Goal: Task Accomplishment & Management: Use online tool/utility

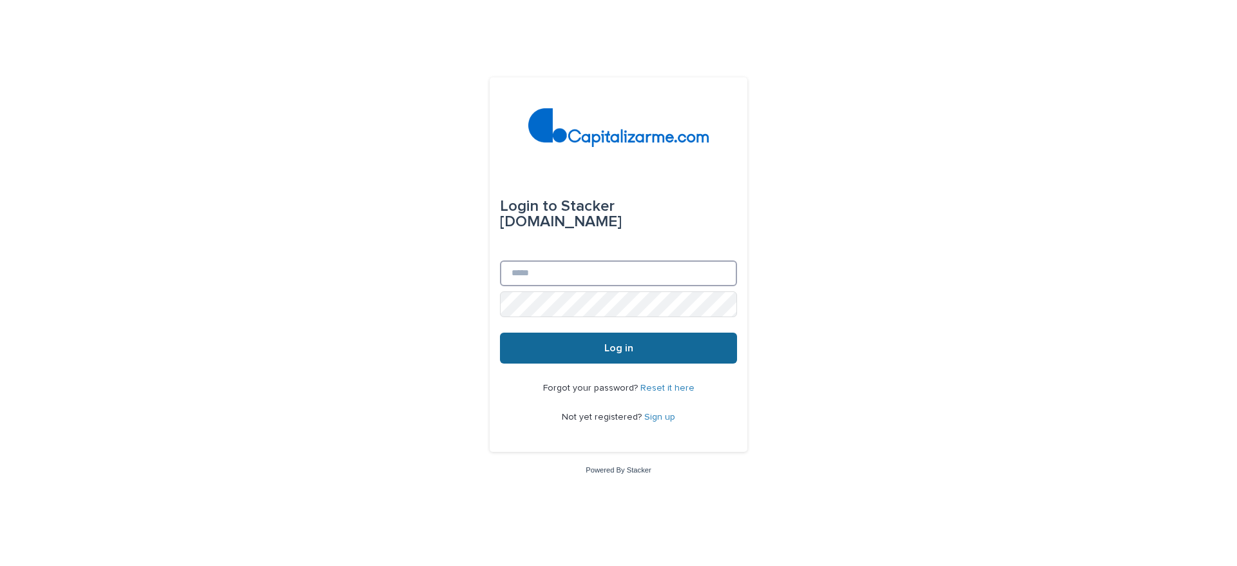
type input "**********"
click at [651, 348] on button "Log in" at bounding box center [618, 347] width 237 height 31
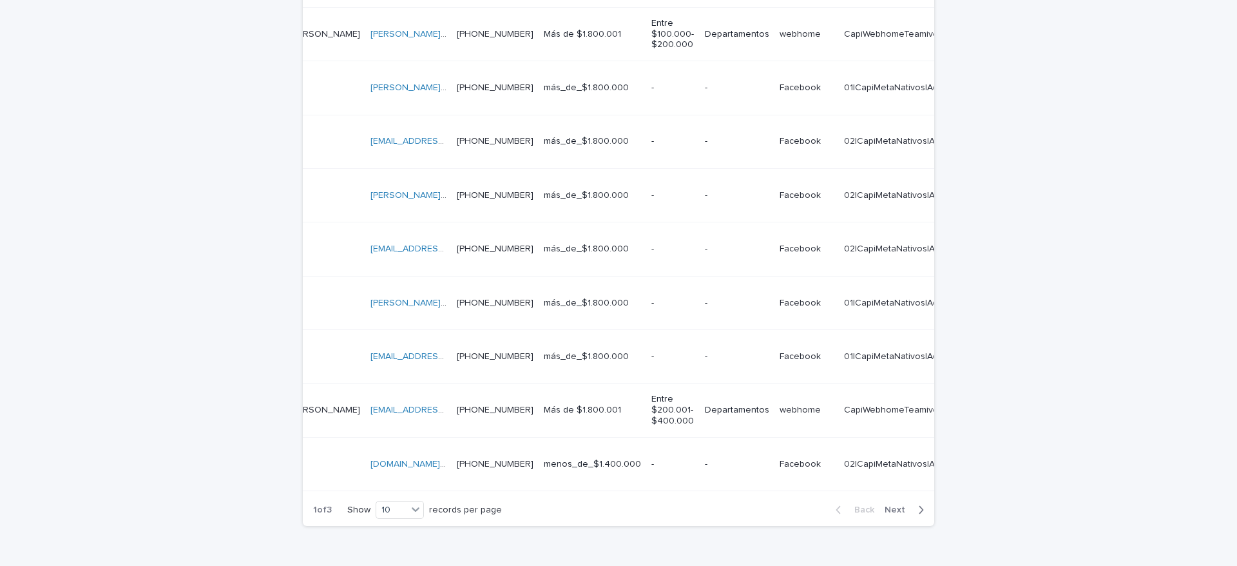
scroll to position [0, 439]
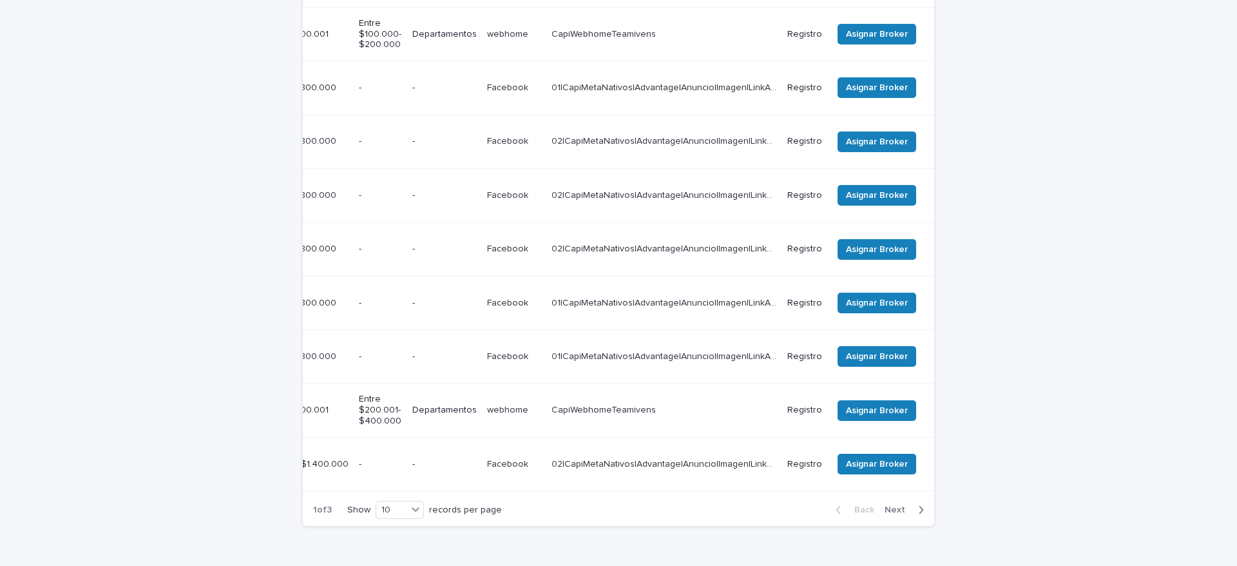
click at [892, 505] on span "Next" at bounding box center [898, 509] width 28 height 9
drag, startPoint x: 729, startPoint y: 428, endPoint x: 589, endPoint y: 425, distance: 139.8
click at [589, 493] on div "3 of 3 Show 10 records per page Back Next" at bounding box center [618, 509] width 631 height 32
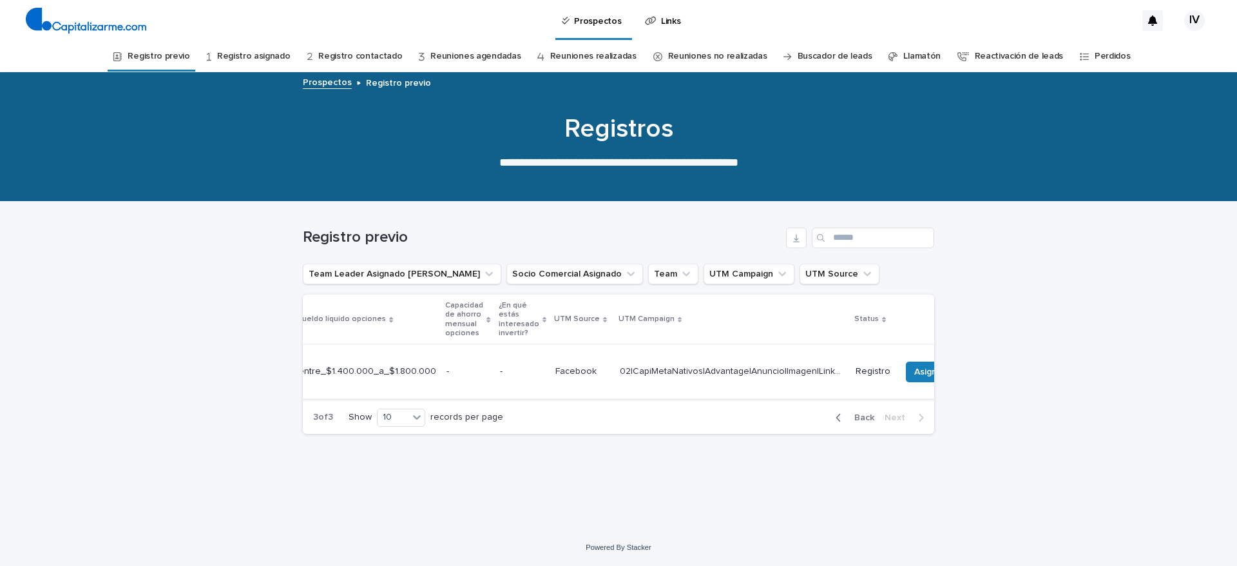
scroll to position [0, 427]
click at [855, 363] on button "Asignar Broker" at bounding box center [894, 371] width 79 height 21
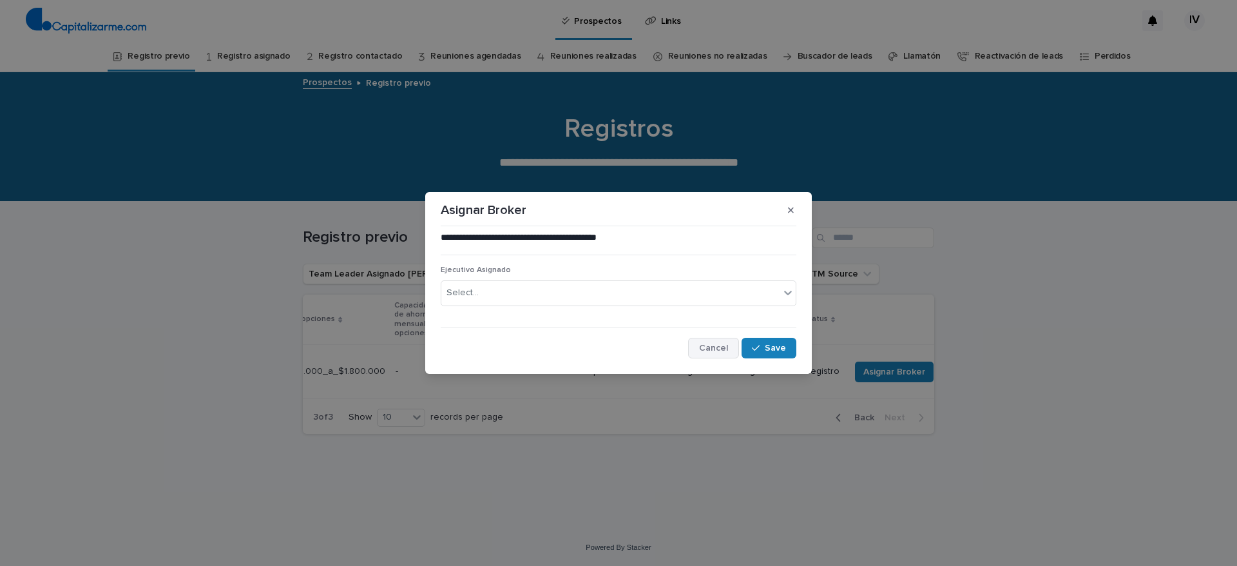
click at [706, 342] on button "Cancel" at bounding box center [713, 348] width 51 height 21
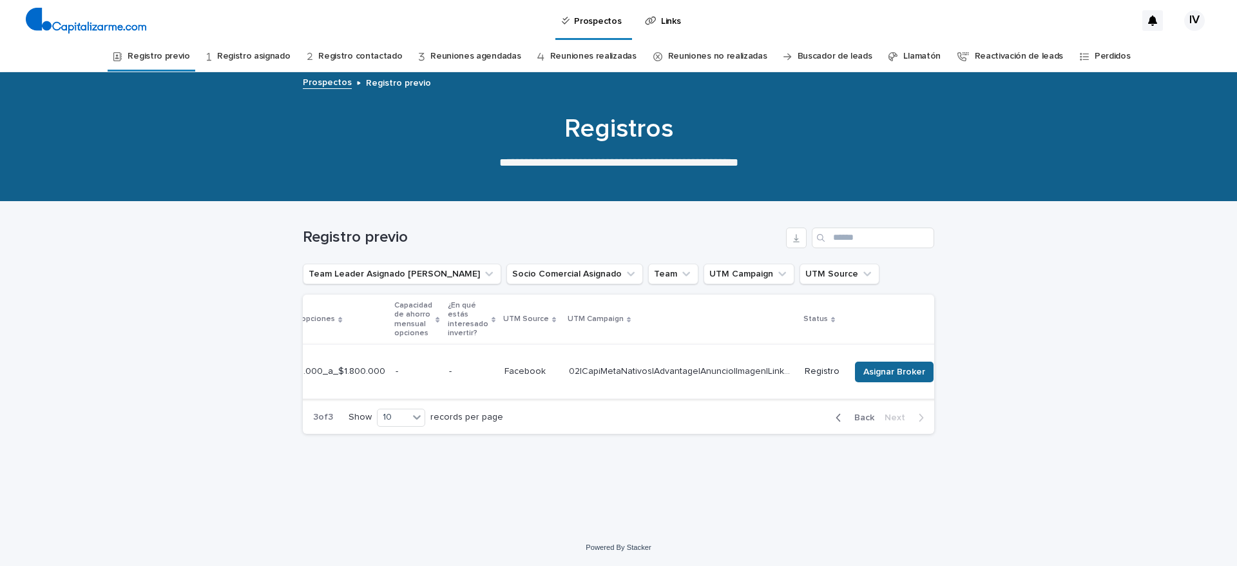
click at [881, 370] on span "Asignar Broker" at bounding box center [894, 371] width 62 height 13
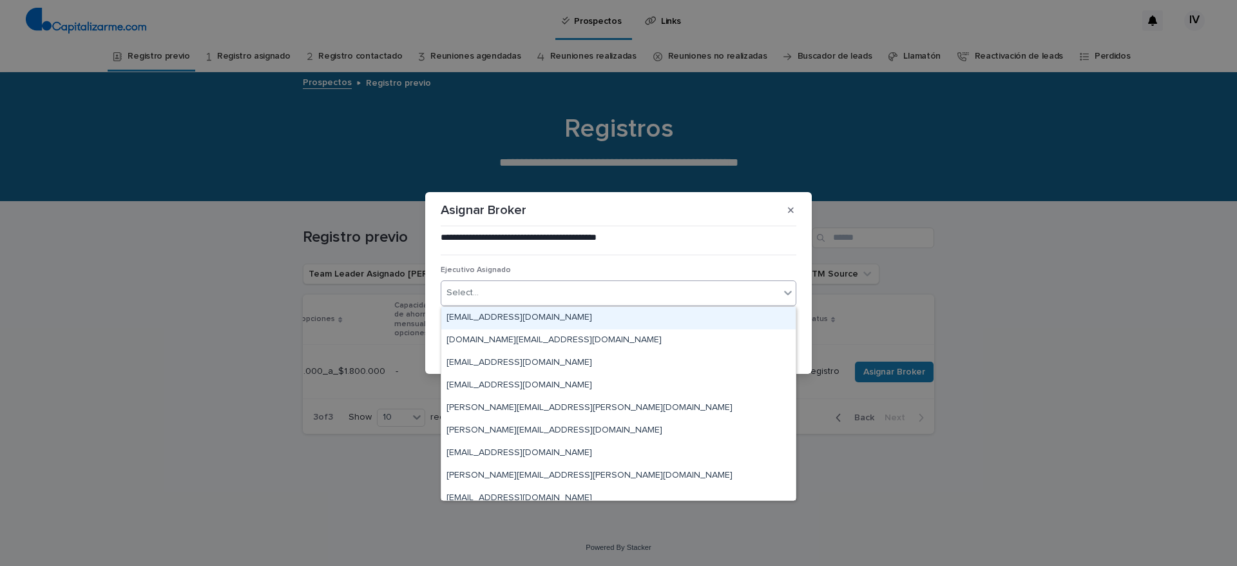
click at [653, 293] on div "Select..." at bounding box center [610, 292] width 338 height 21
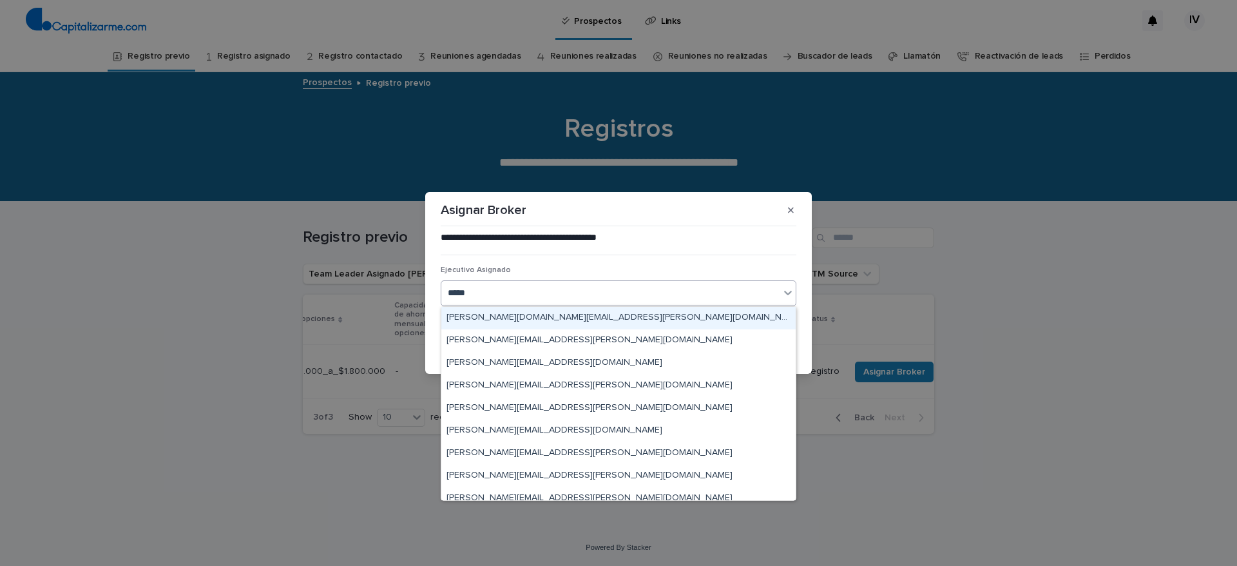
type input "******"
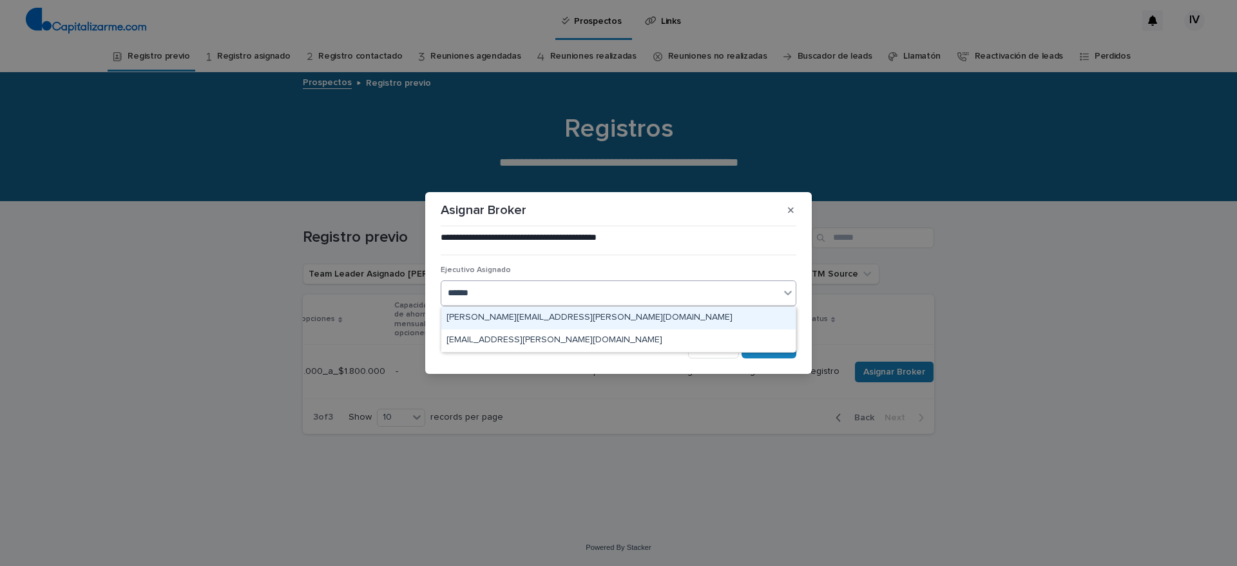
click at [615, 319] on div "[PERSON_NAME][EMAIL_ADDRESS][PERSON_NAME][DOMAIN_NAME]" at bounding box center [618, 318] width 354 height 23
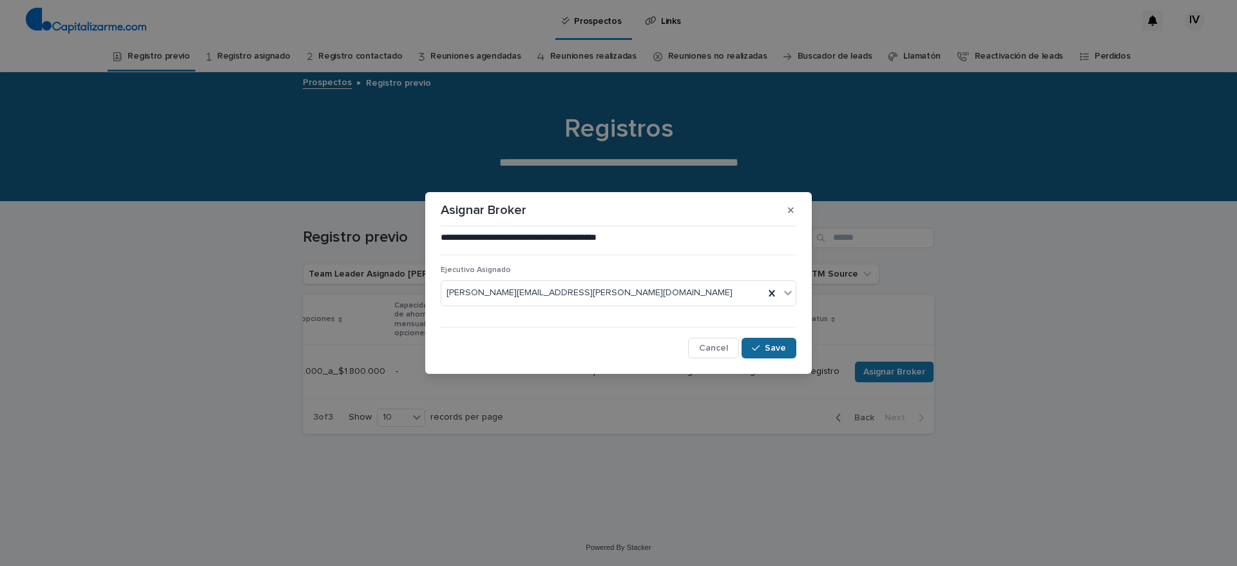
click at [761, 346] on div "button" at bounding box center [758, 347] width 13 height 9
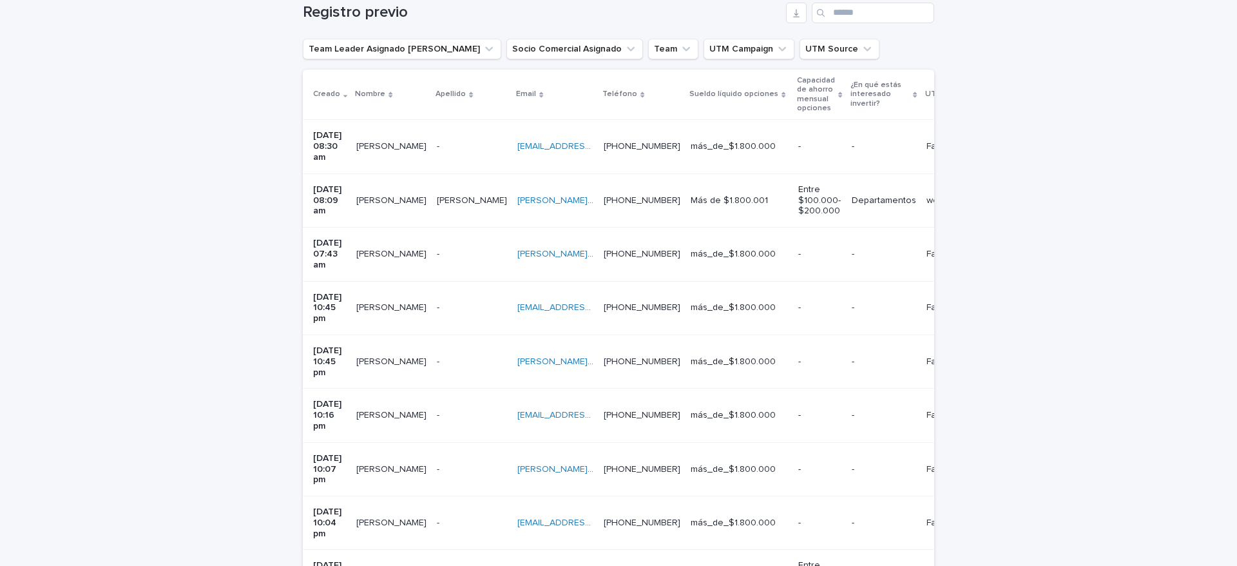
scroll to position [391, 0]
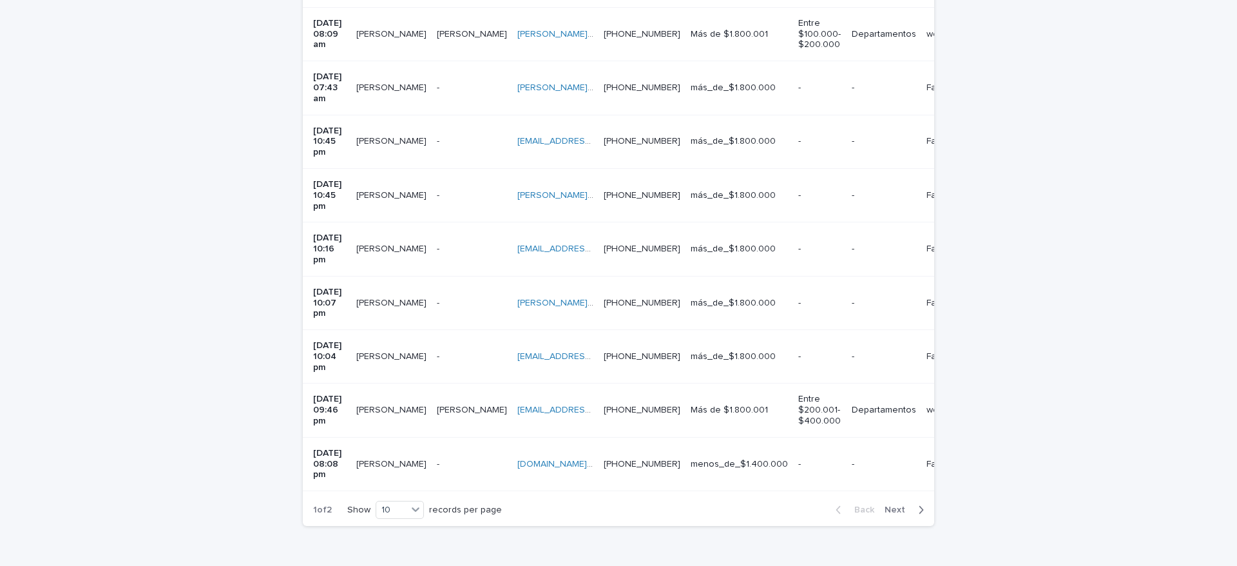
drag, startPoint x: 620, startPoint y: 423, endPoint x: 644, endPoint y: 425, distance: 23.9
click at [644, 493] on div "1 of 2 Show 10 records per page Back Next" at bounding box center [618, 509] width 631 height 32
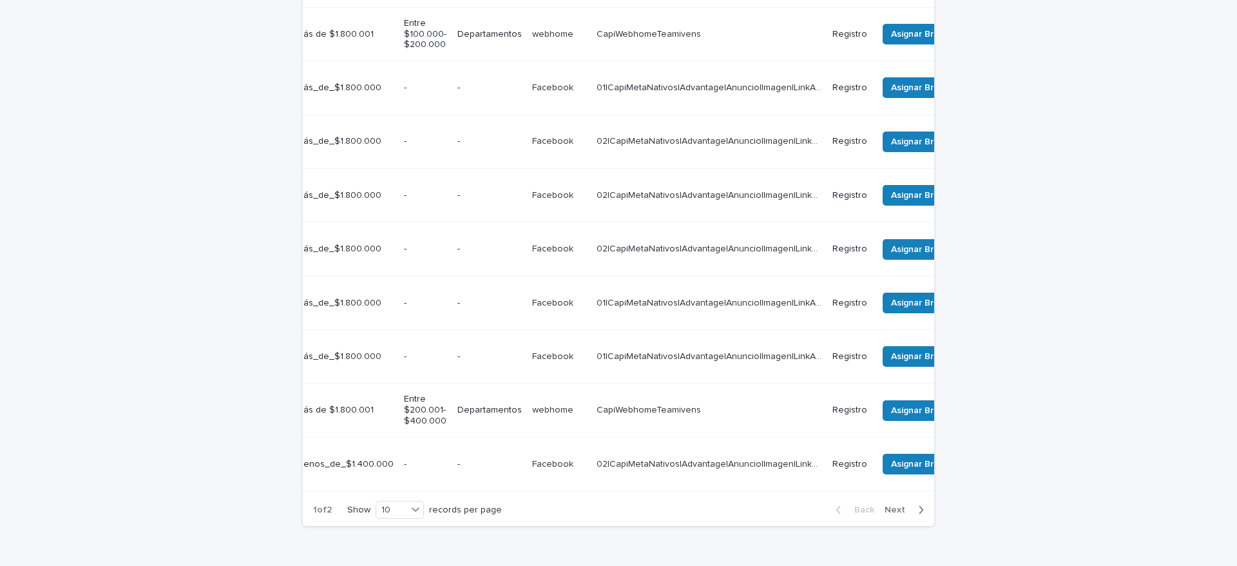
scroll to position [0, 439]
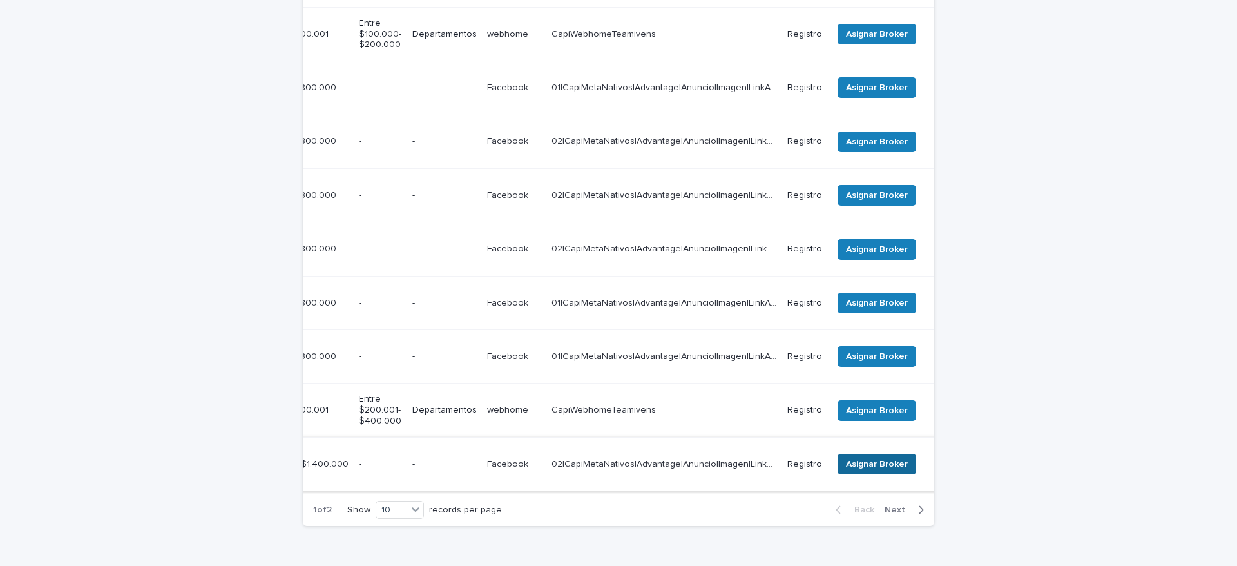
click at [879, 453] on button "Asignar Broker" at bounding box center [876, 463] width 79 height 21
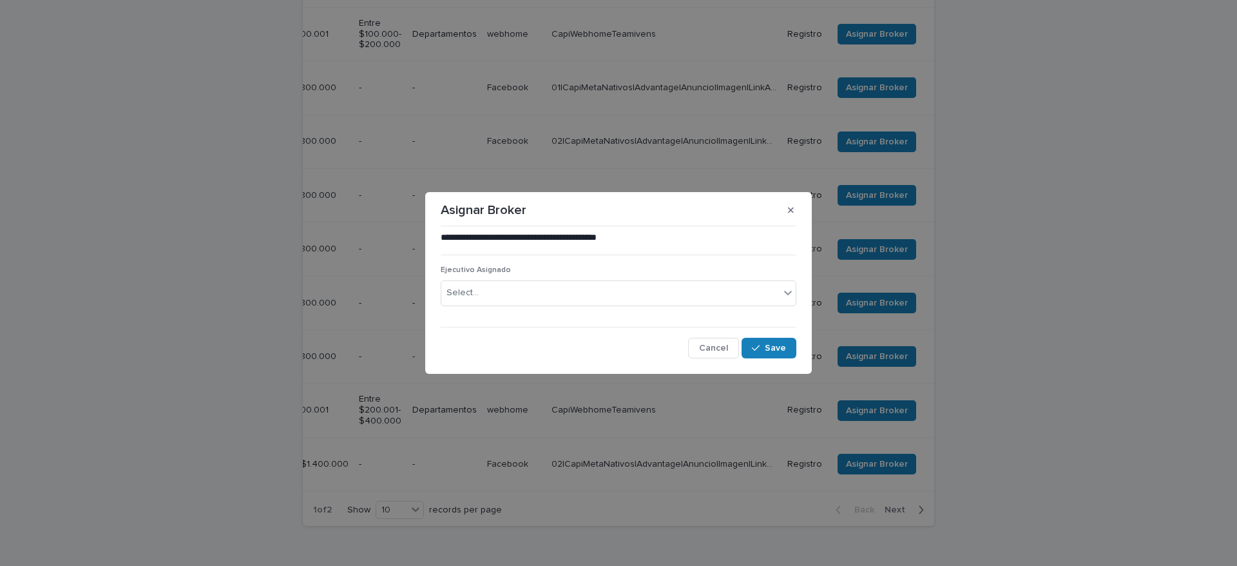
click at [640, 279] on div "Ejecutivo Asignado Select..." at bounding box center [619, 290] width 356 height 50
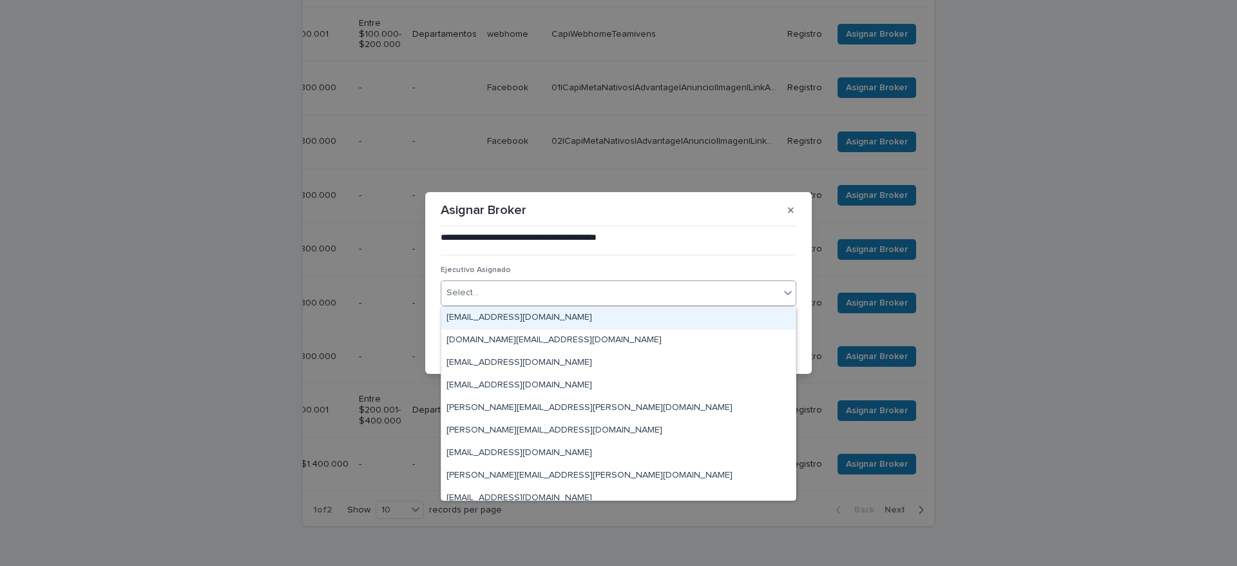
click at [624, 300] on div "Select..." at bounding box center [610, 292] width 338 height 21
click at [624, 300] on div "Select... **" at bounding box center [610, 292] width 338 height 21
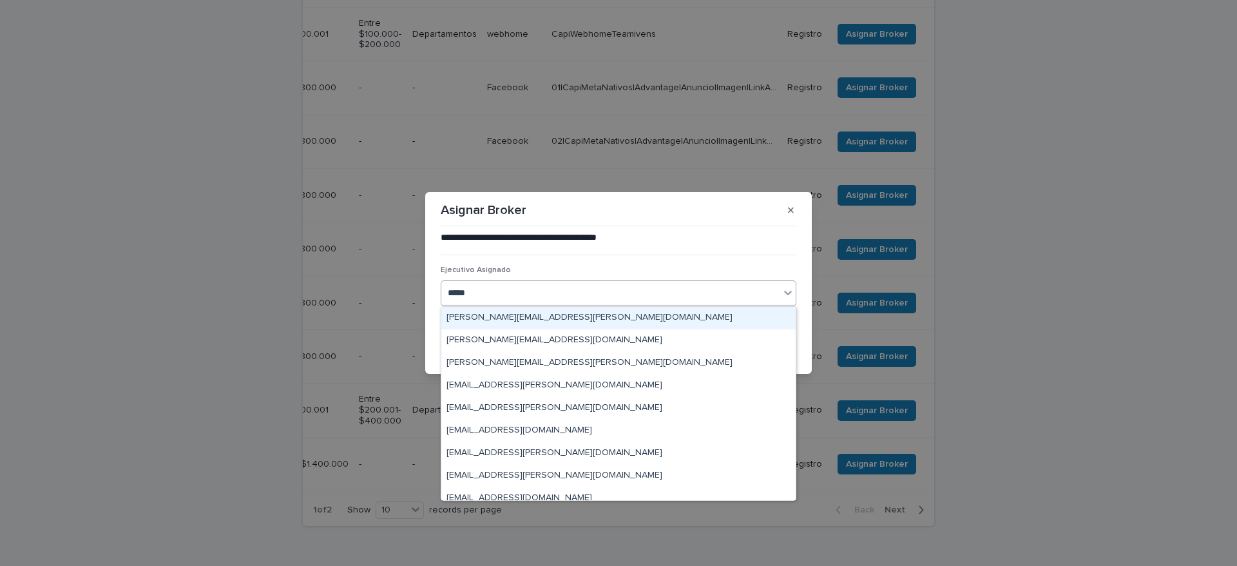
type input "******"
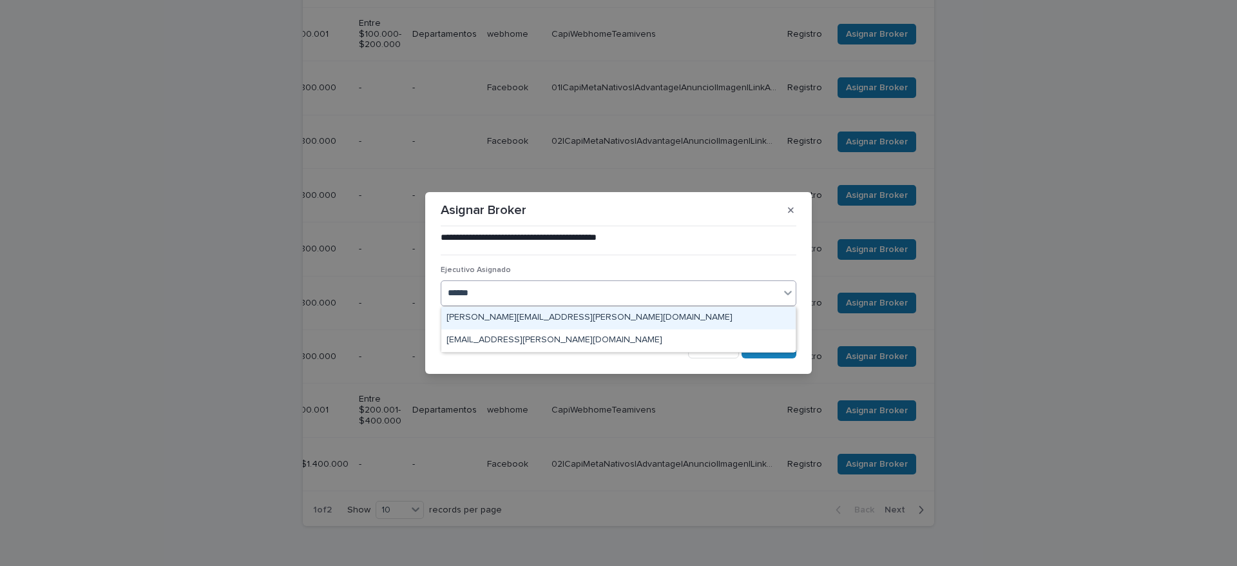
click at [607, 320] on div "[PERSON_NAME][EMAIL_ADDRESS][PERSON_NAME][DOMAIN_NAME]" at bounding box center [618, 318] width 354 height 23
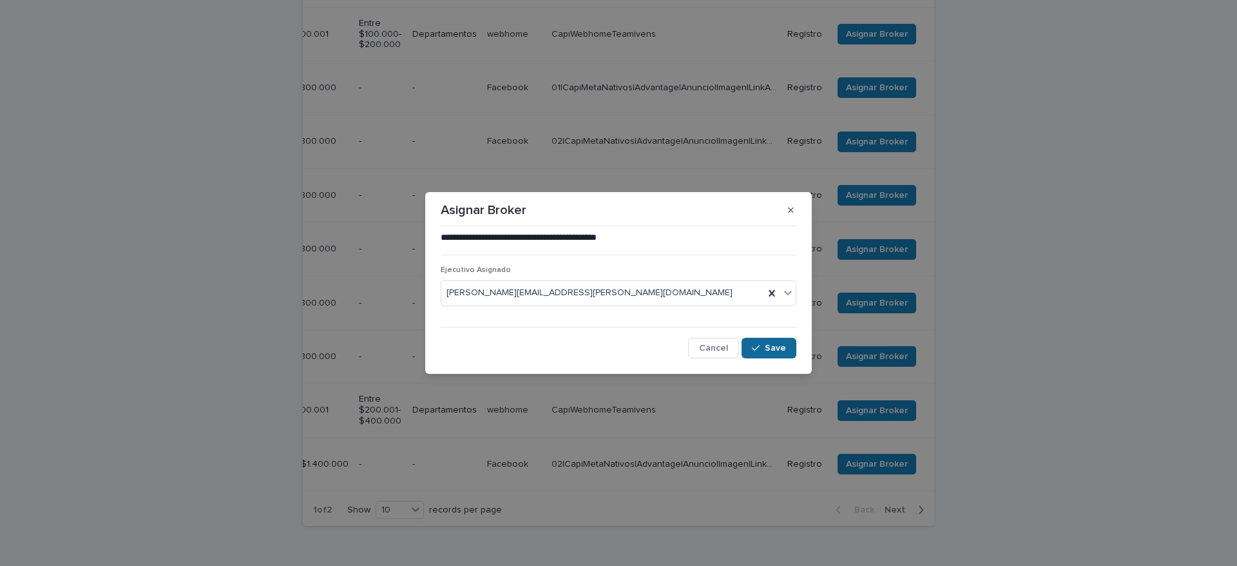
click at [777, 348] on span "Save" at bounding box center [775, 347] width 21 height 9
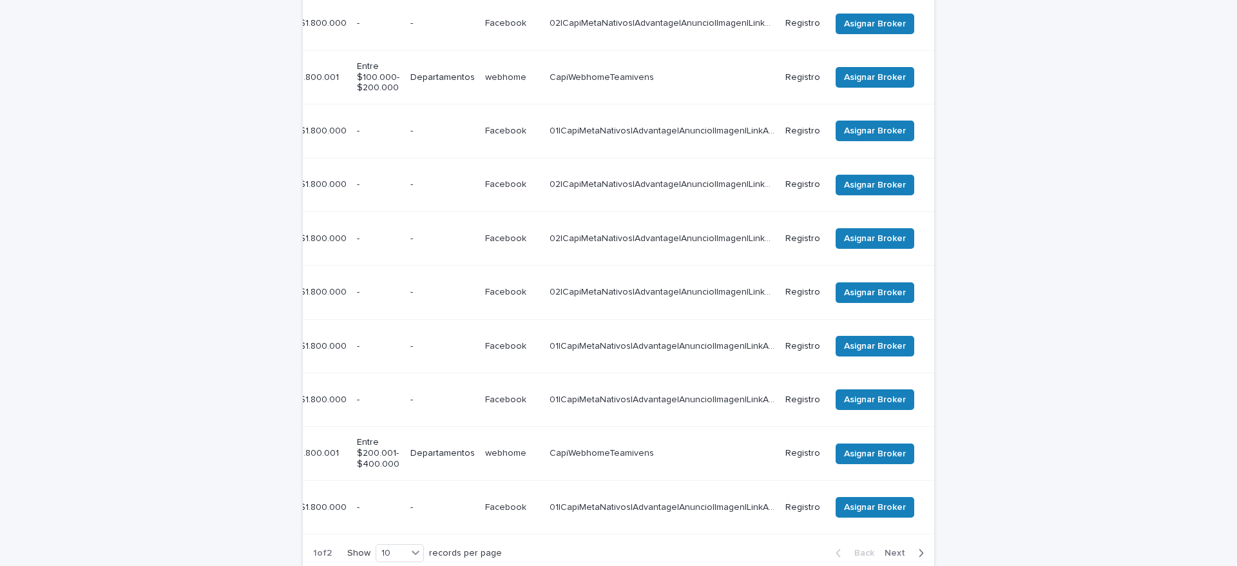
scroll to position [391, 0]
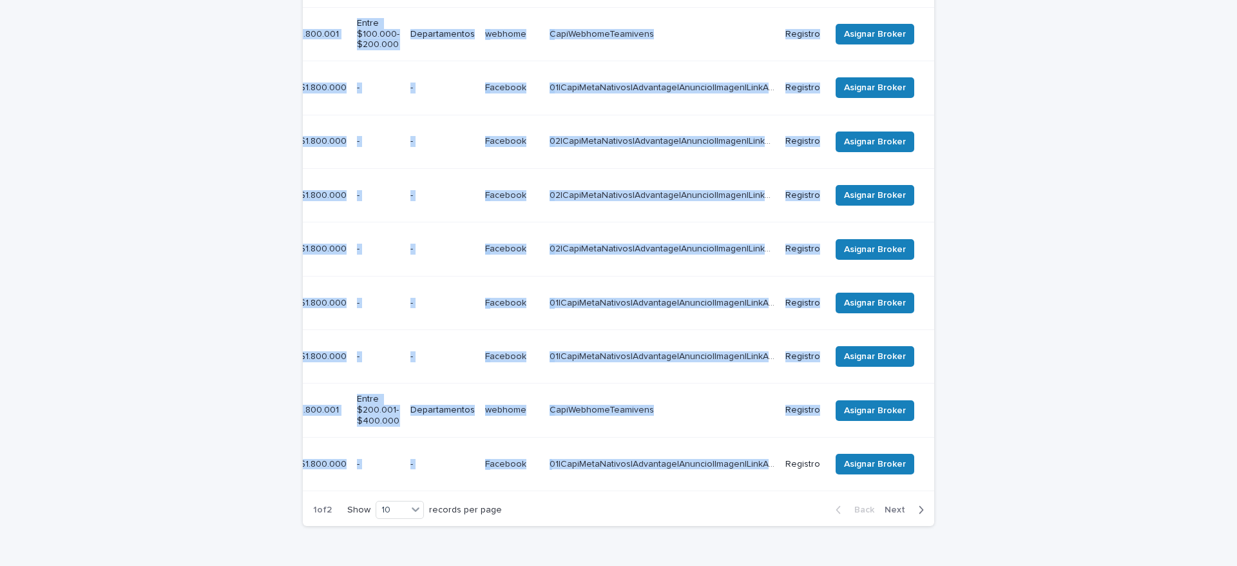
drag, startPoint x: 643, startPoint y: 403, endPoint x: 562, endPoint y: 406, distance: 81.2
click at [562, 406] on div "Creado Nombre Apellido Email Teléfono Sueldo líquido opciones Capacidad de ahor…" at bounding box center [618, 198] width 631 height 590
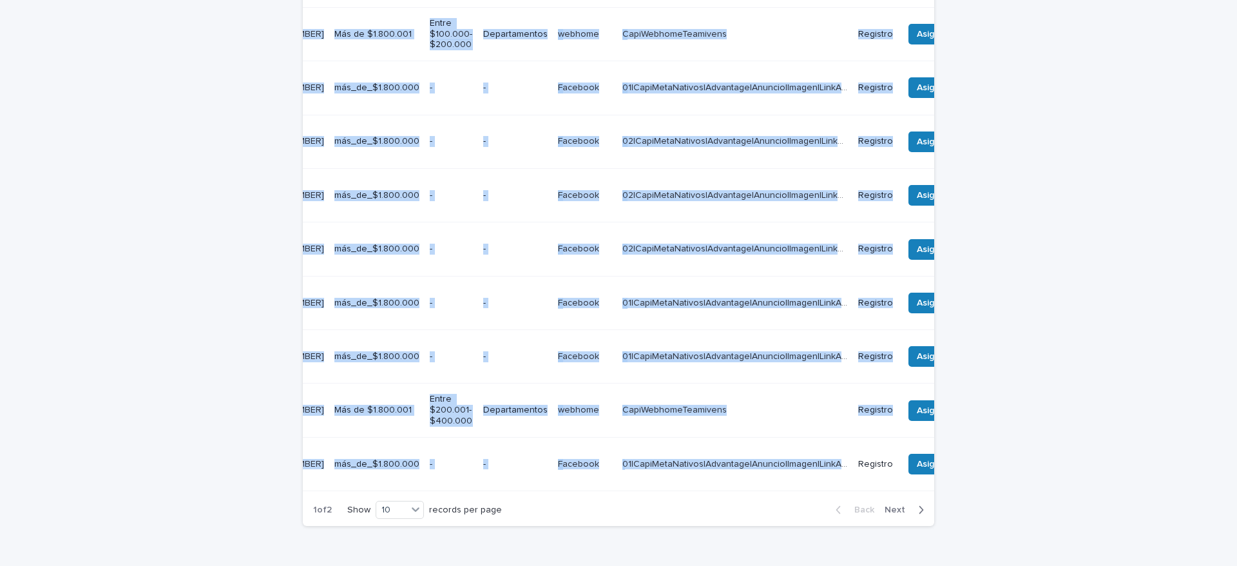
scroll to position [0, 429]
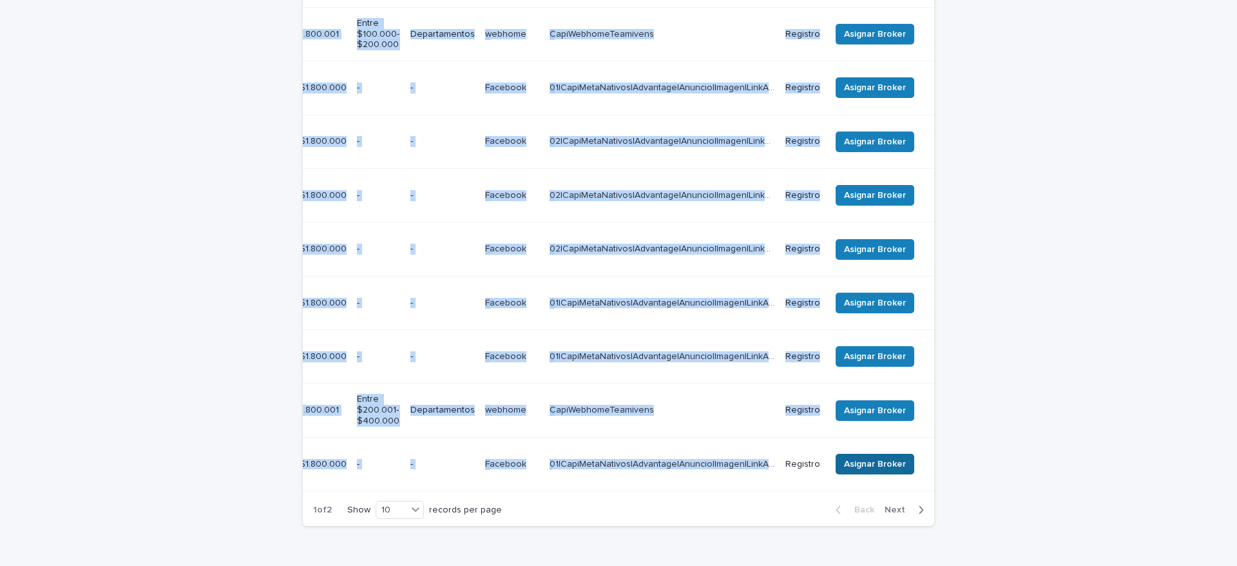
click at [867, 457] on span "Asignar Broker" at bounding box center [875, 463] width 62 height 13
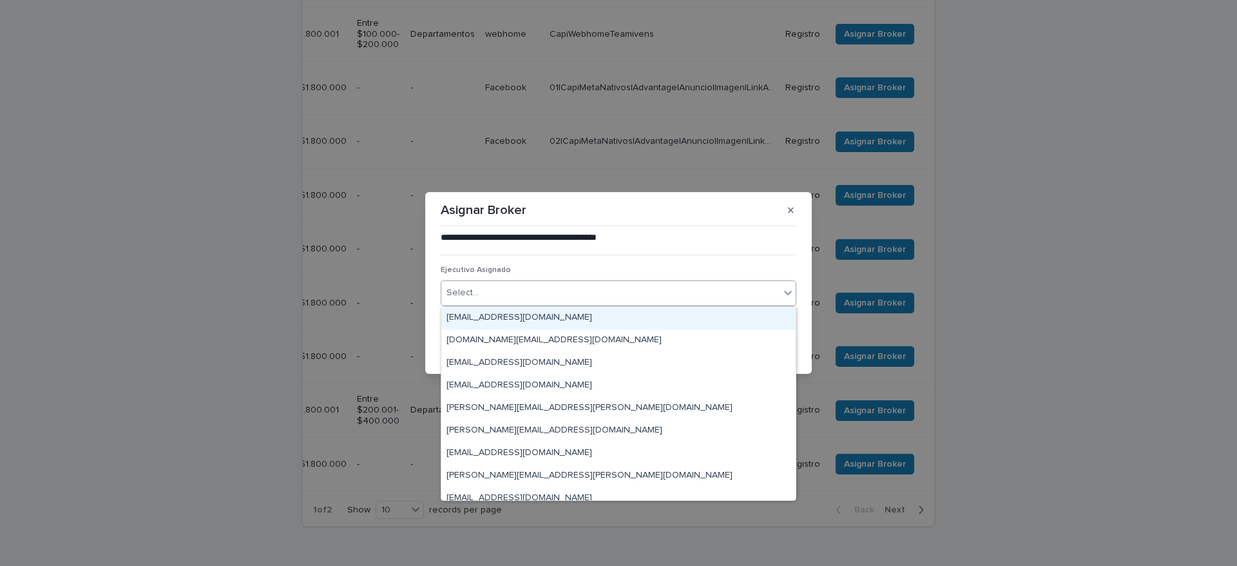
click at [516, 301] on div "Select..." at bounding box center [610, 292] width 338 height 21
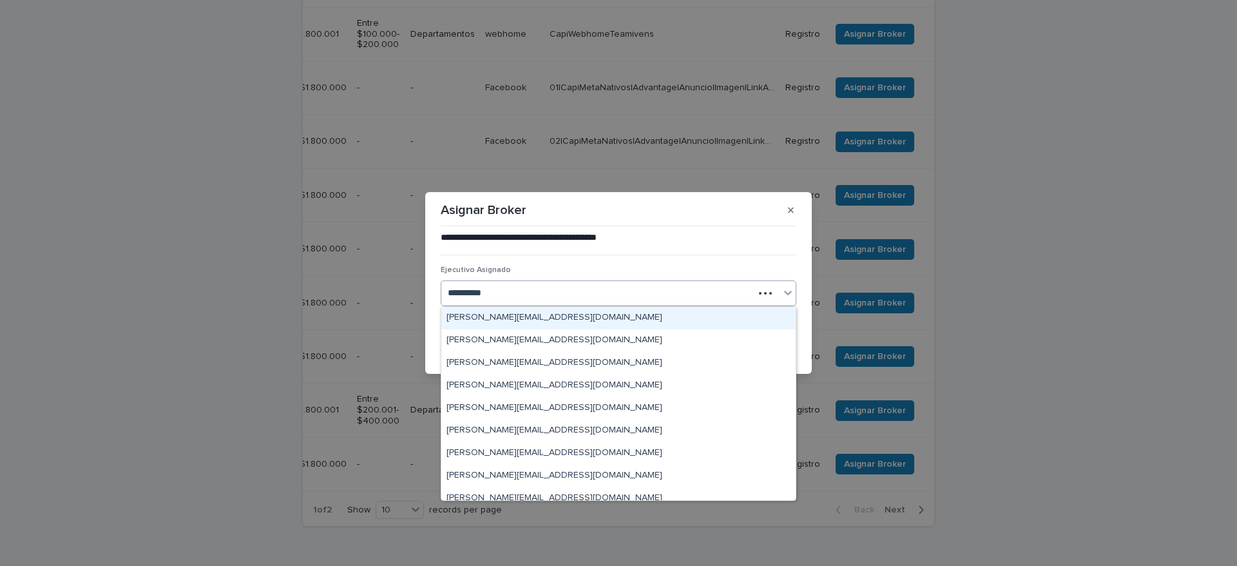
type input "**********"
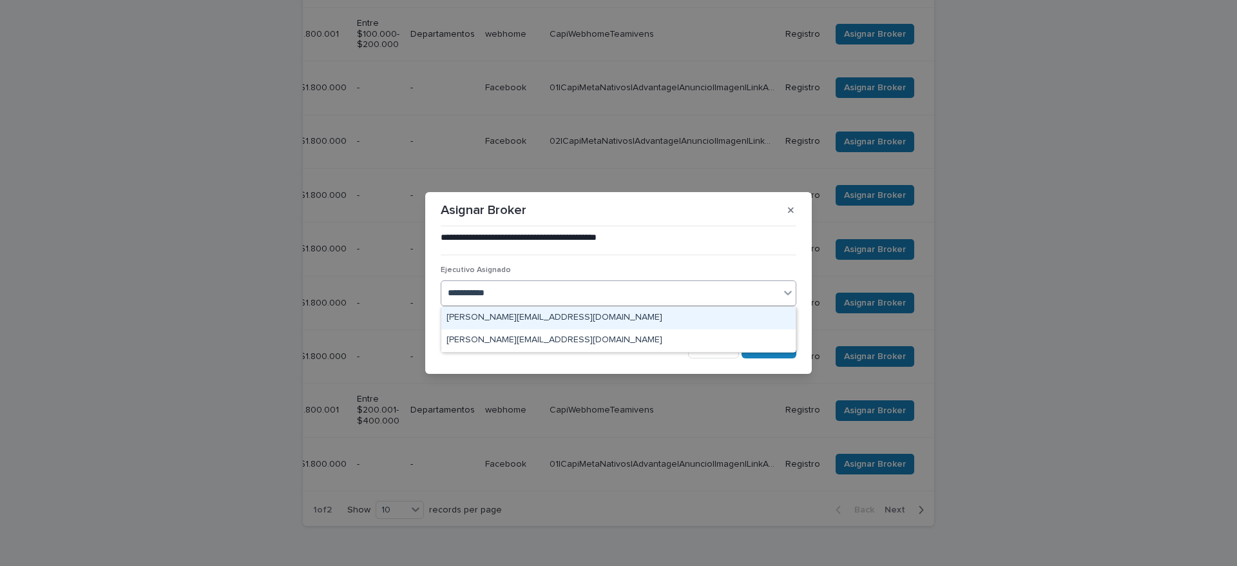
click at [544, 316] on div "[PERSON_NAME][EMAIL_ADDRESS][DOMAIN_NAME]" at bounding box center [618, 318] width 354 height 23
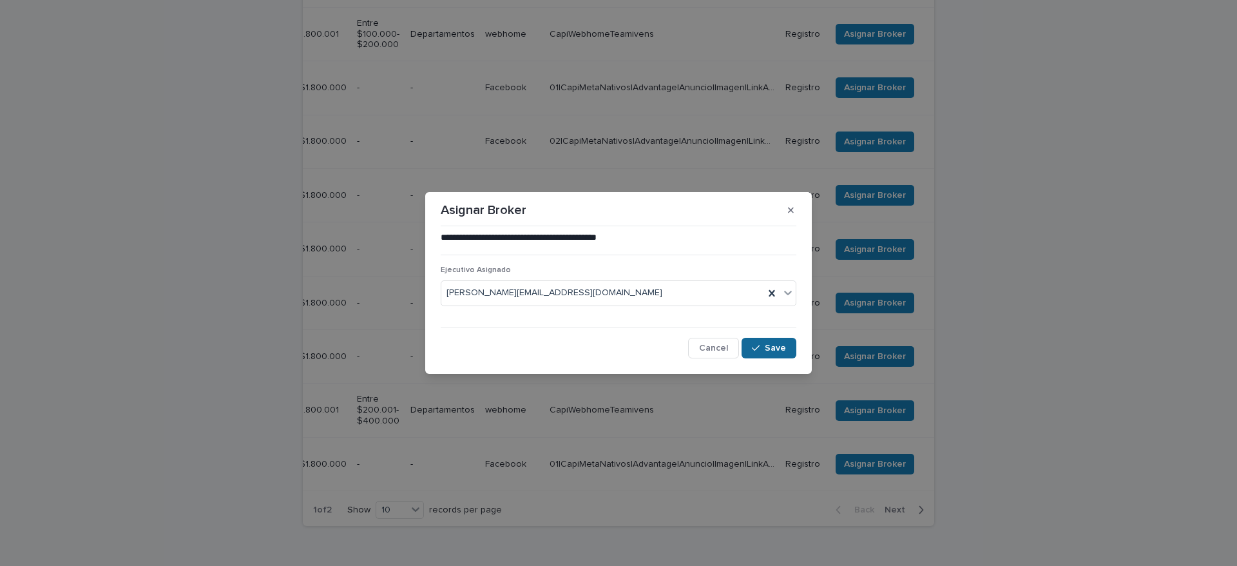
click at [782, 352] on button "Save" at bounding box center [768, 348] width 55 height 21
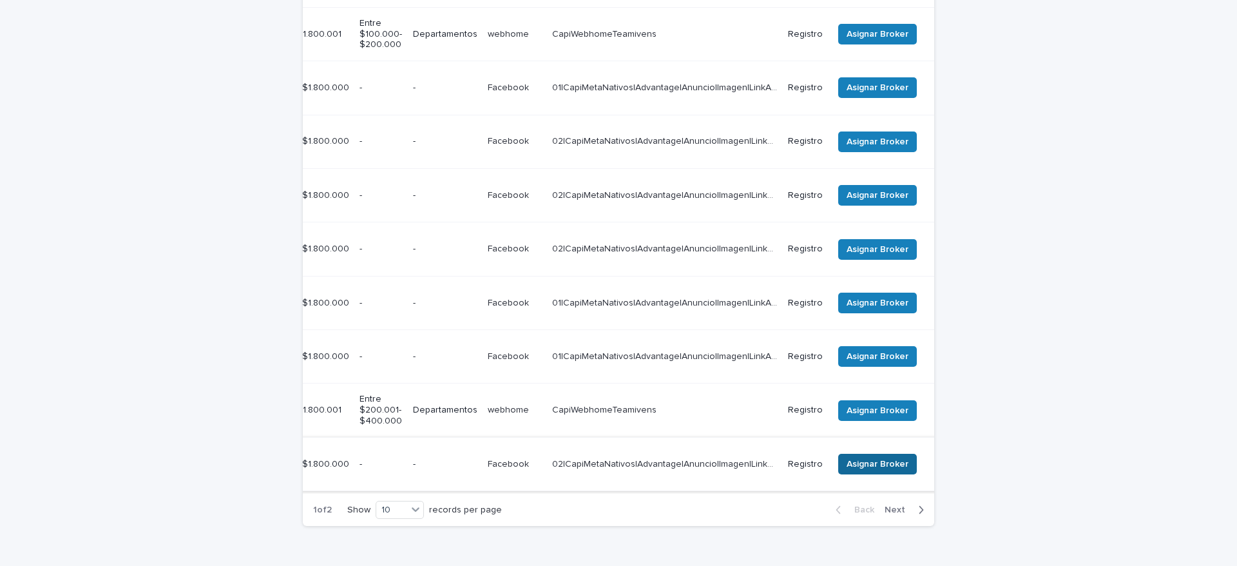
click at [891, 453] on button "Asignar Broker" at bounding box center [877, 463] width 79 height 21
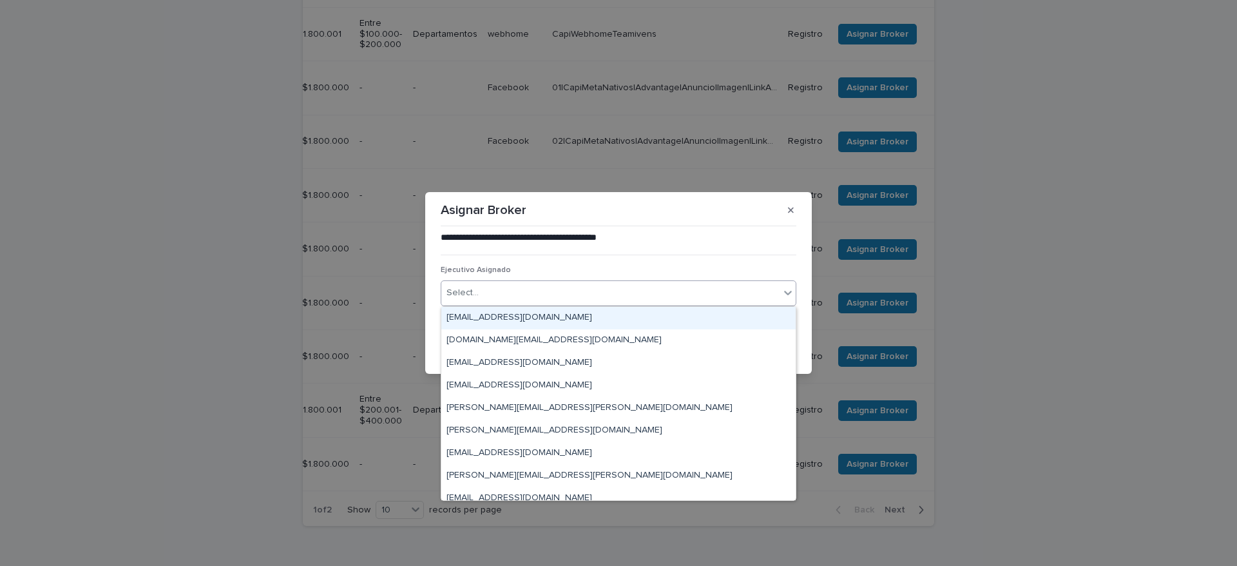
click at [610, 282] on div "Select..." at bounding box center [610, 292] width 338 height 21
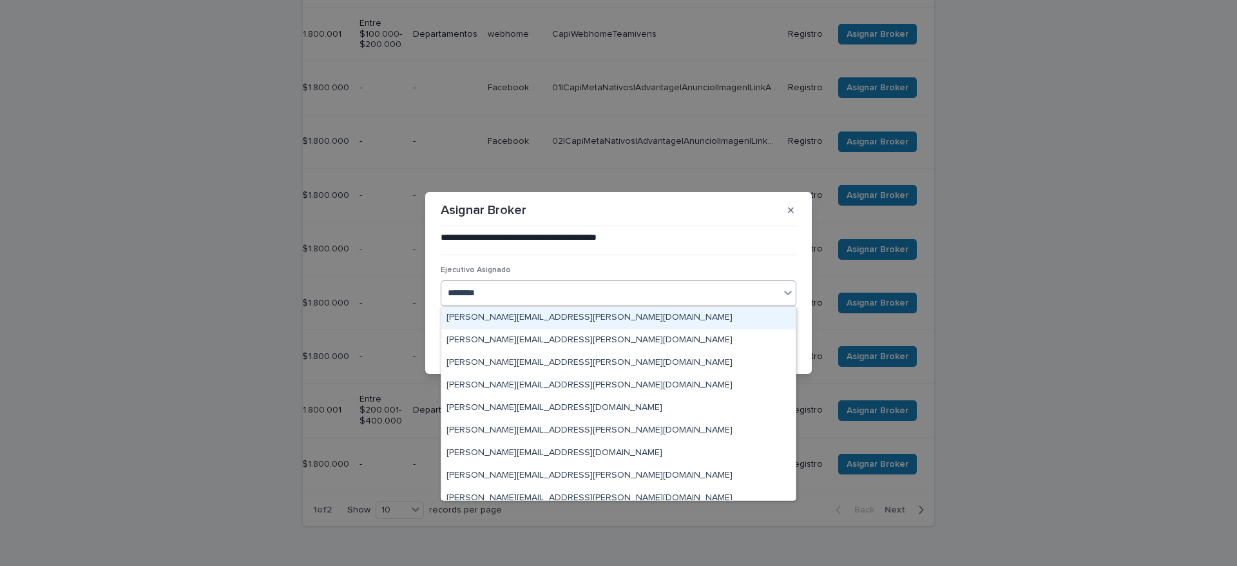
type input "*********"
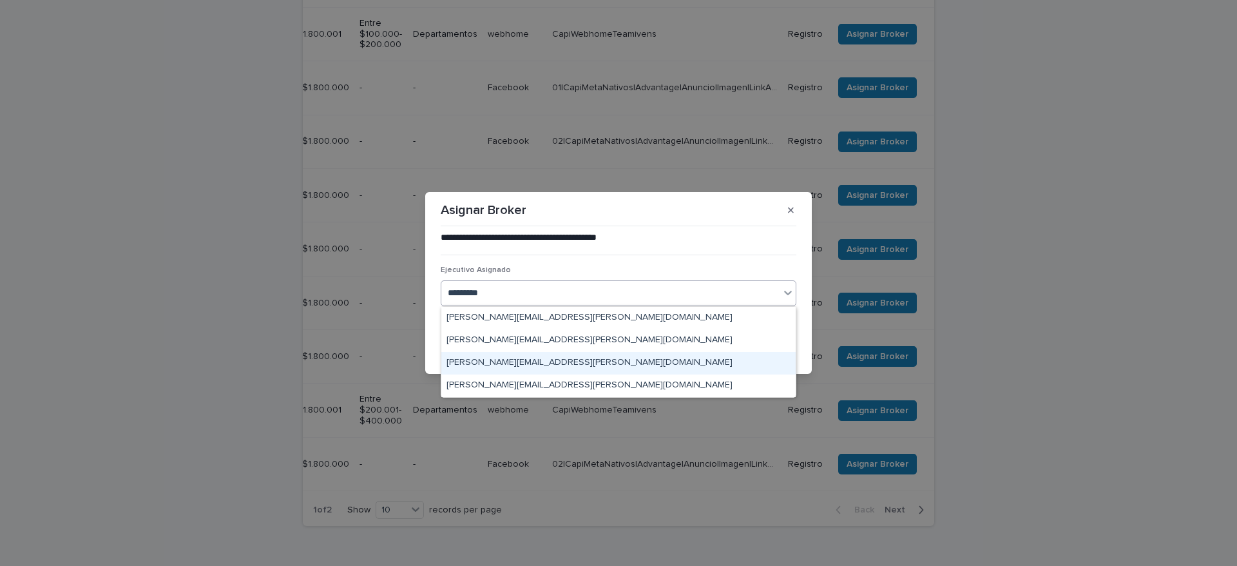
drag, startPoint x: 559, startPoint y: 350, endPoint x: 558, endPoint y: 358, distance: 8.4
click at [558, 358] on div "[PERSON_NAME][EMAIL_ADDRESS][PERSON_NAME][DOMAIN_NAME]" at bounding box center [618, 363] width 354 height 23
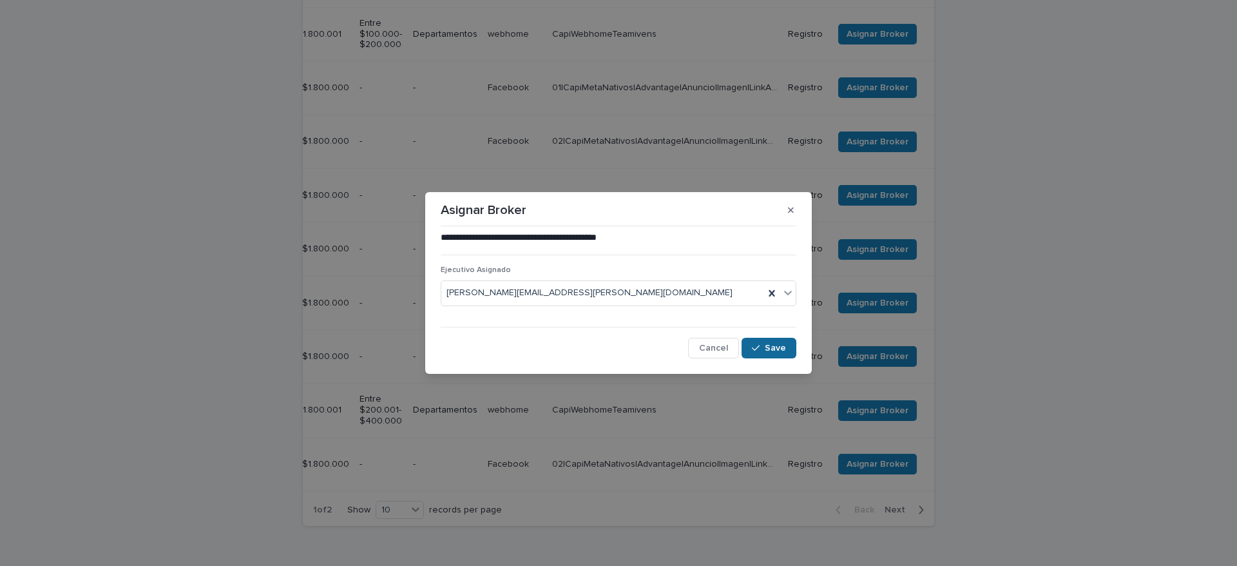
drag, startPoint x: 753, startPoint y: 345, endPoint x: 770, endPoint y: 340, distance: 18.1
click at [770, 340] on button "Save" at bounding box center [768, 348] width 55 height 21
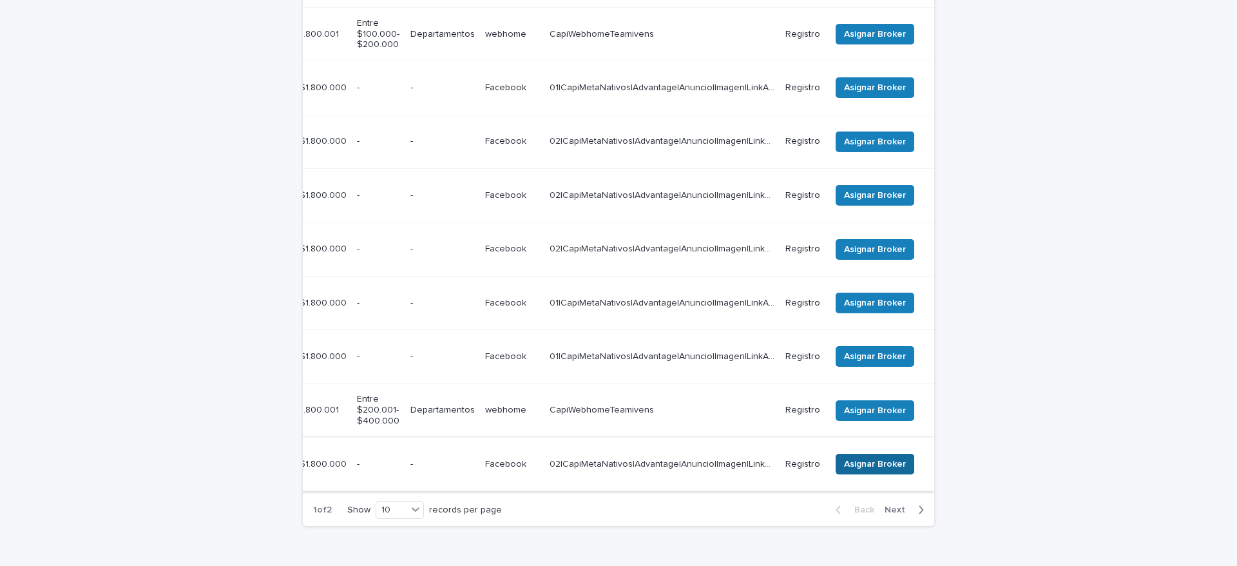
click at [867, 457] on span "Asignar Broker" at bounding box center [875, 463] width 62 height 13
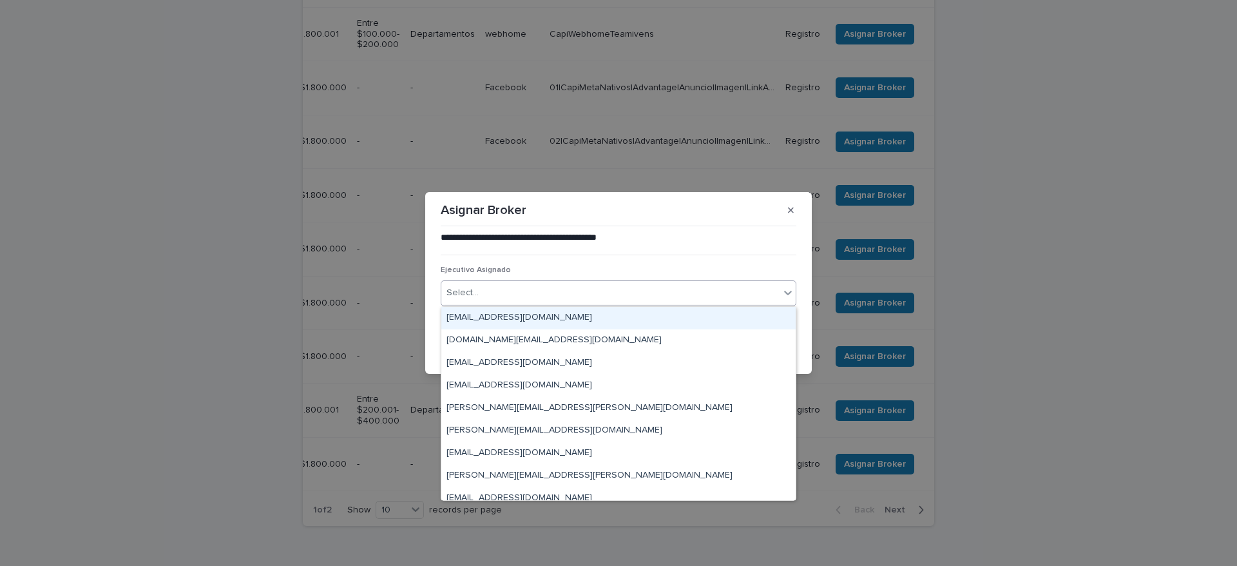
click at [584, 288] on div "Select..." at bounding box center [610, 292] width 338 height 21
type input "*"
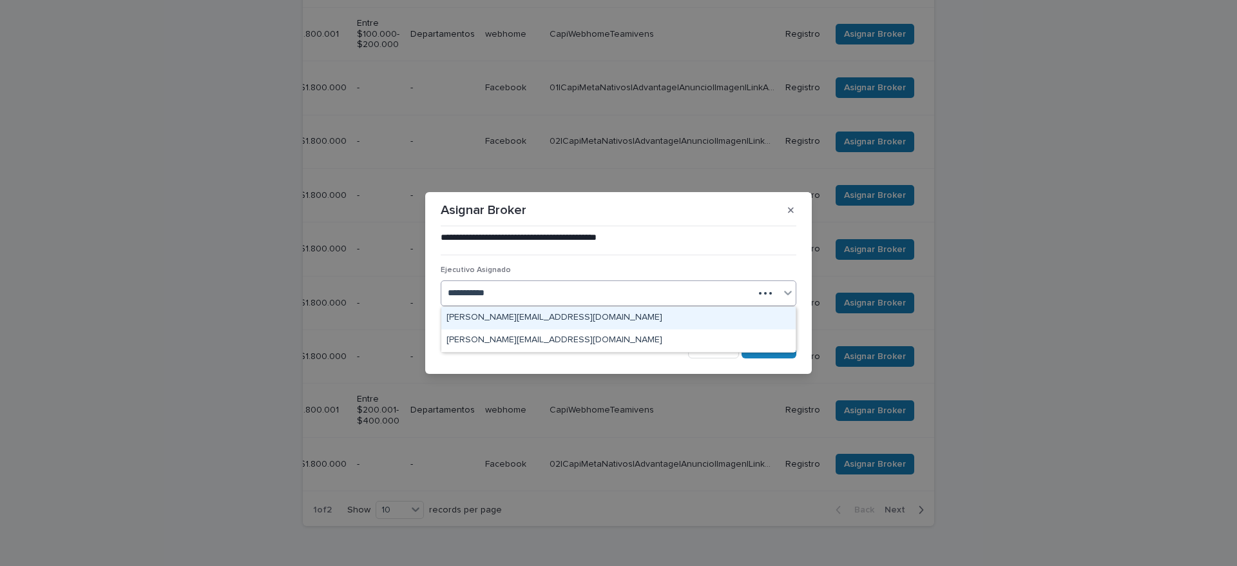
type input "**********"
click at [656, 323] on div "[PERSON_NAME][EMAIL_ADDRESS][DOMAIN_NAME]" at bounding box center [618, 318] width 354 height 23
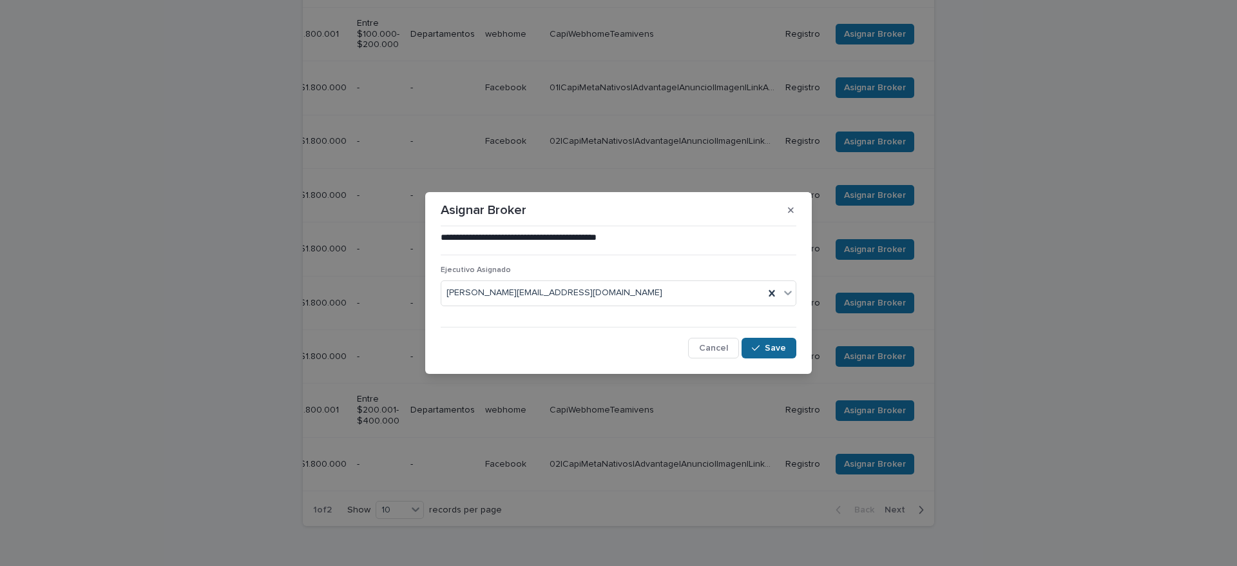
click at [771, 345] on span "Save" at bounding box center [775, 347] width 21 height 9
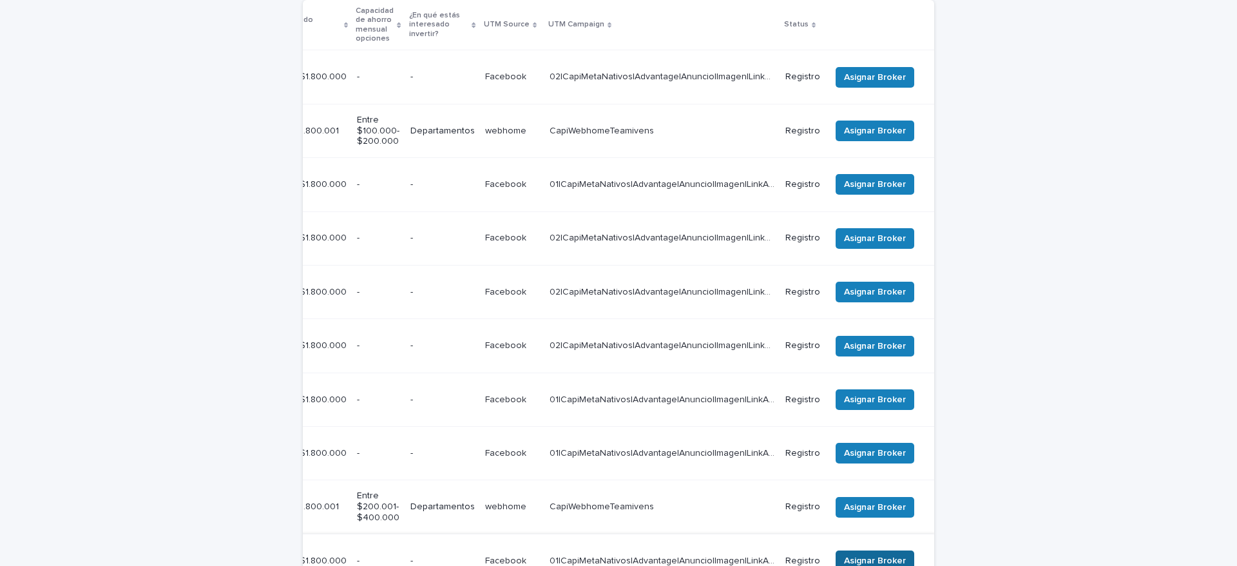
click at [858, 554] on span "Asignar Broker" at bounding box center [875, 560] width 62 height 13
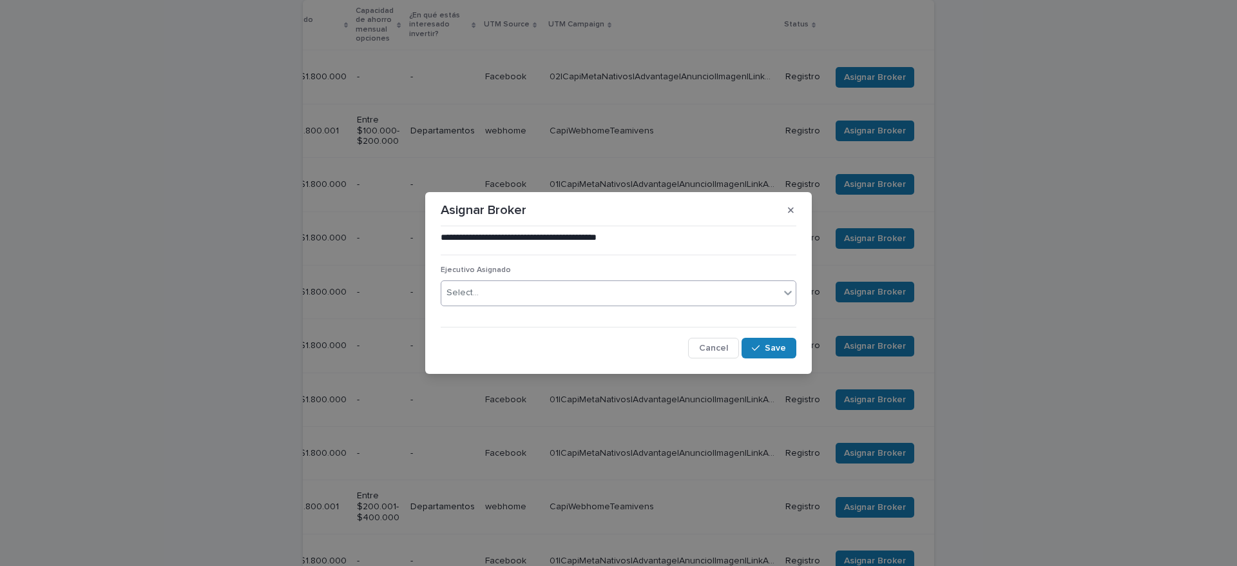
click at [662, 295] on div "Select..." at bounding box center [610, 292] width 338 height 21
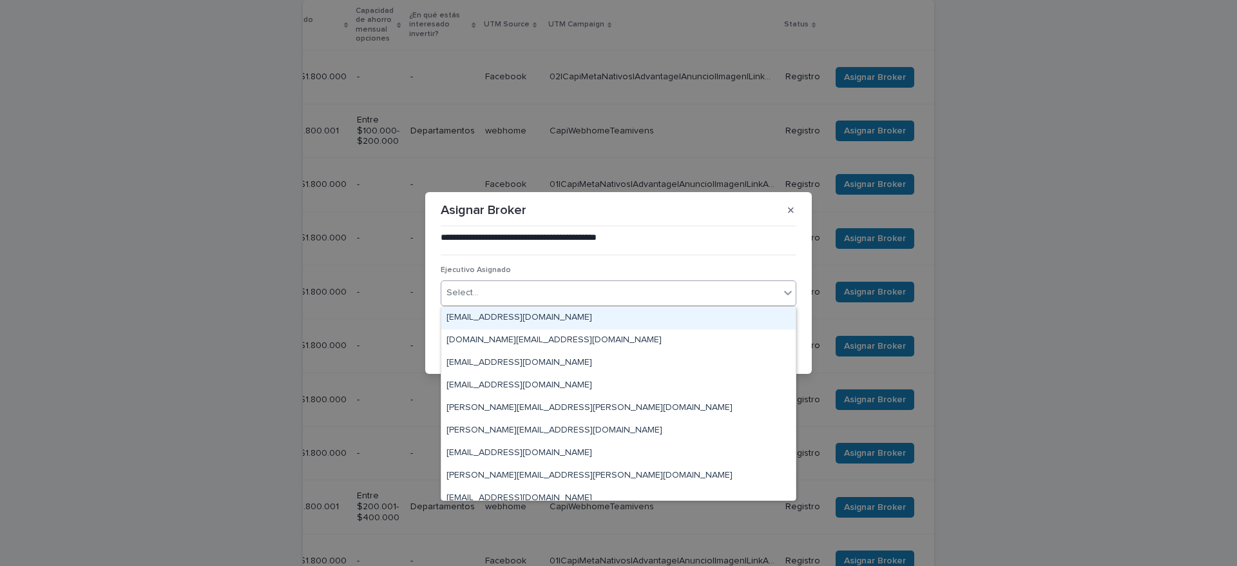
type input "*"
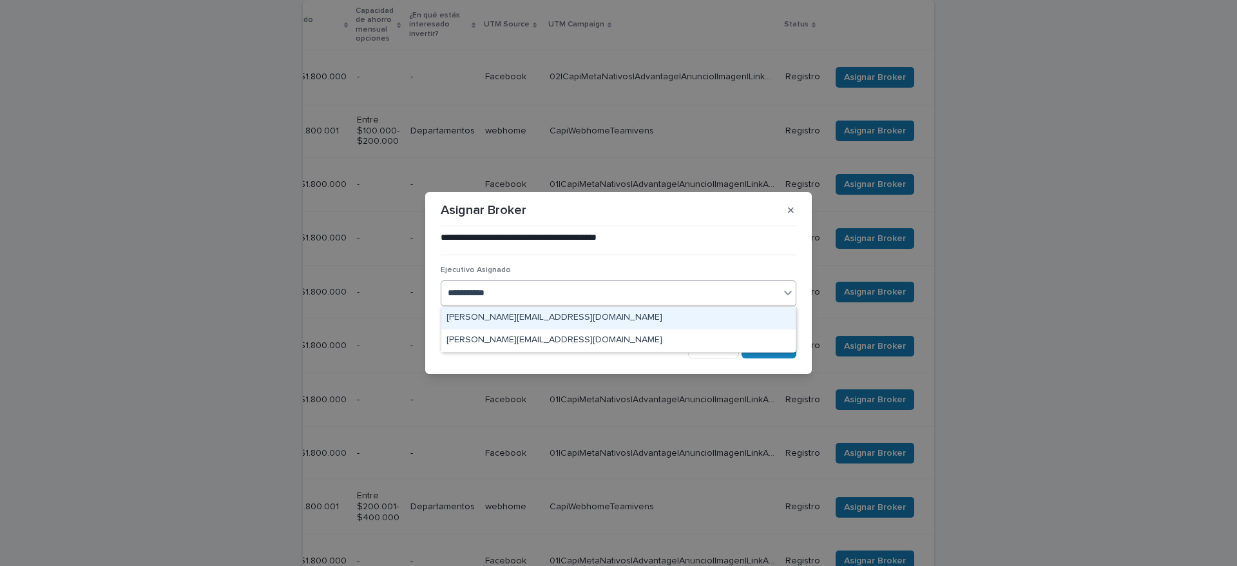
type input "**********"
click at [625, 319] on div "[PERSON_NAME][EMAIL_ADDRESS][DOMAIN_NAME]" at bounding box center [618, 318] width 354 height 23
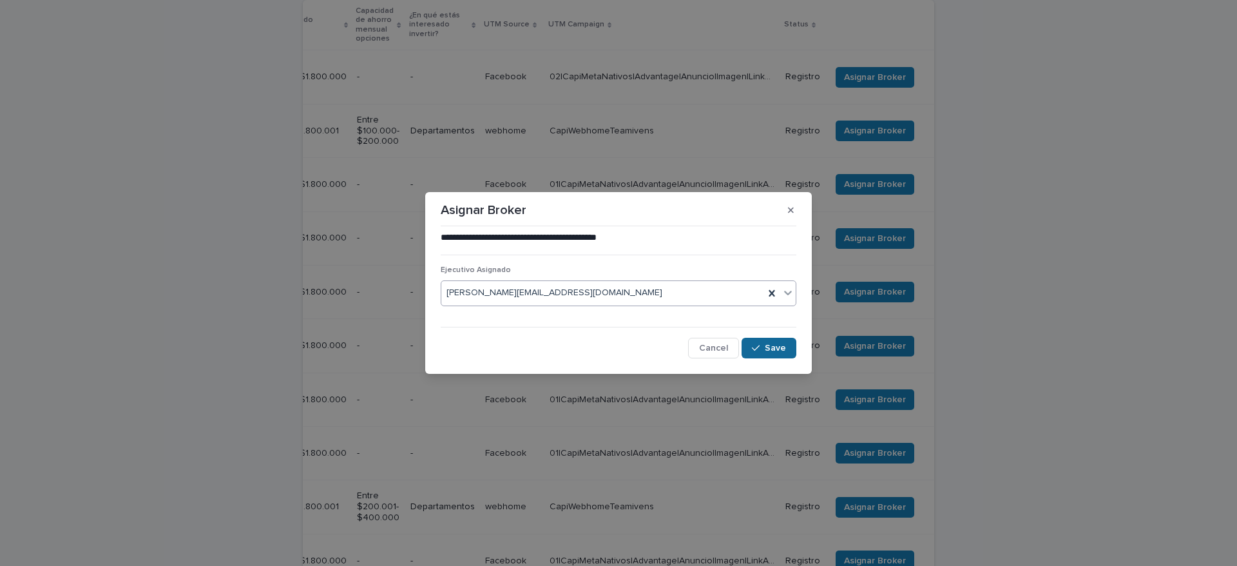
click at [793, 355] on button "Save" at bounding box center [768, 348] width 55 height 21
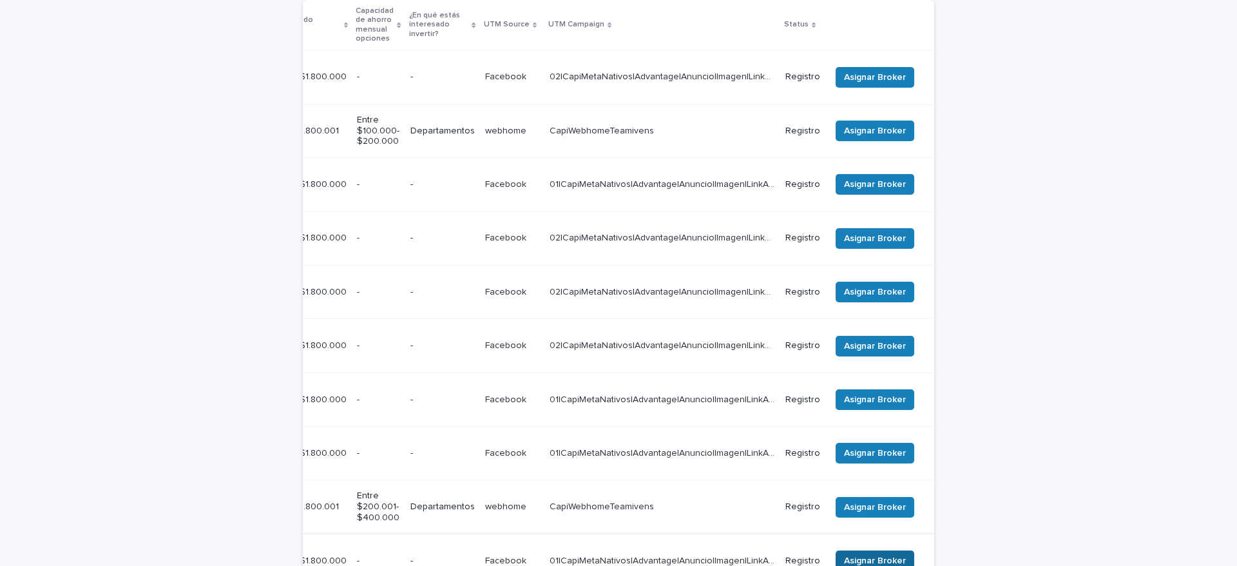
click at [882, 554] on span "Asignar Broker" at bounding box center [875, 560] width 62 height 13
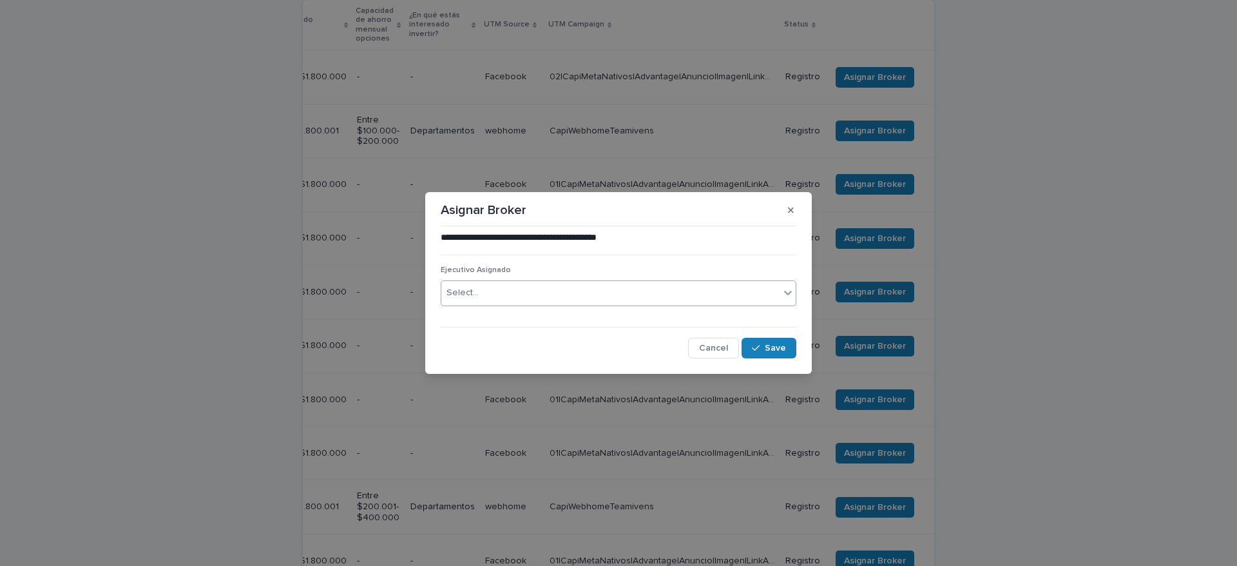
click at [553, 295] on div "Select..." at bounding box center [610, 292] width 338 height 21
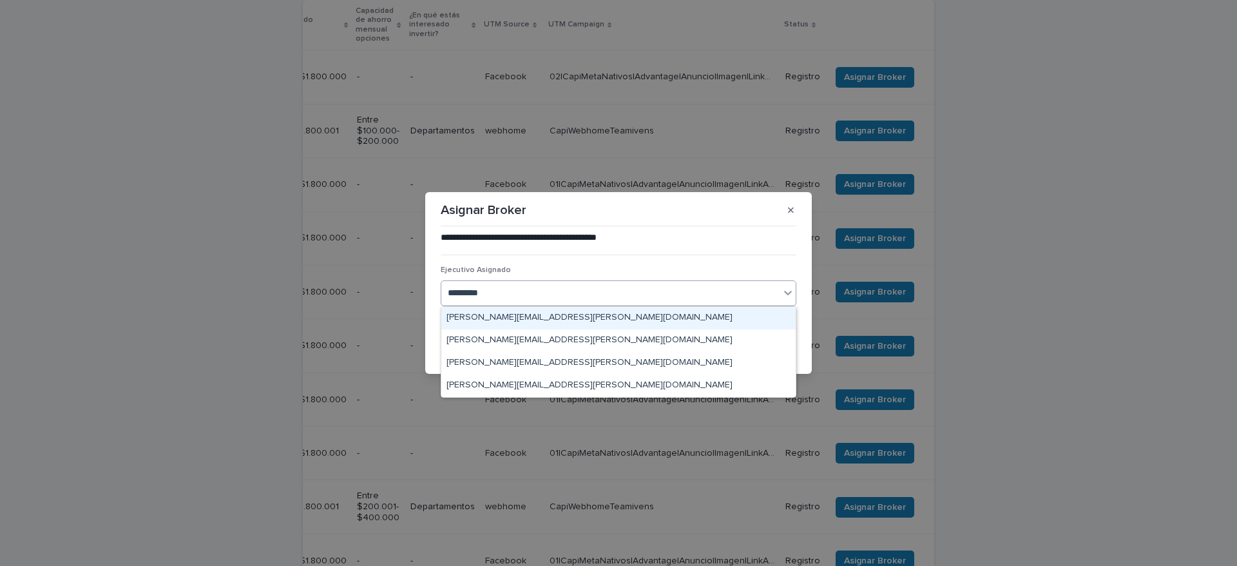
type input "**********"
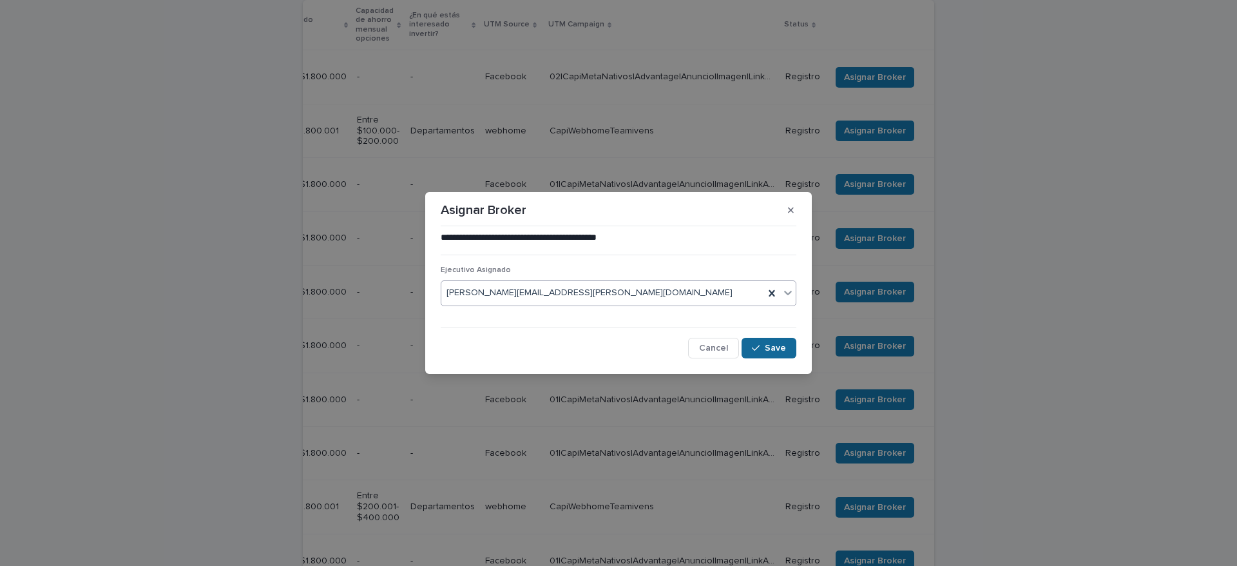
click at [769, 343] on span "Save" at bounding box center [775, 347] width 21 height 9
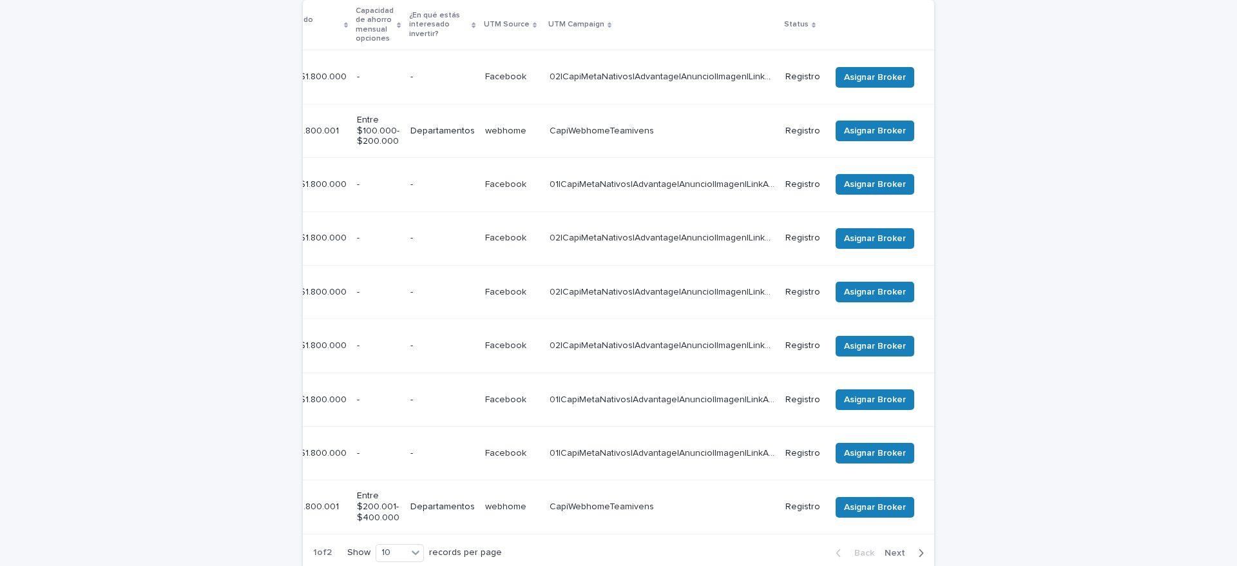
scroll to position [273, 0]
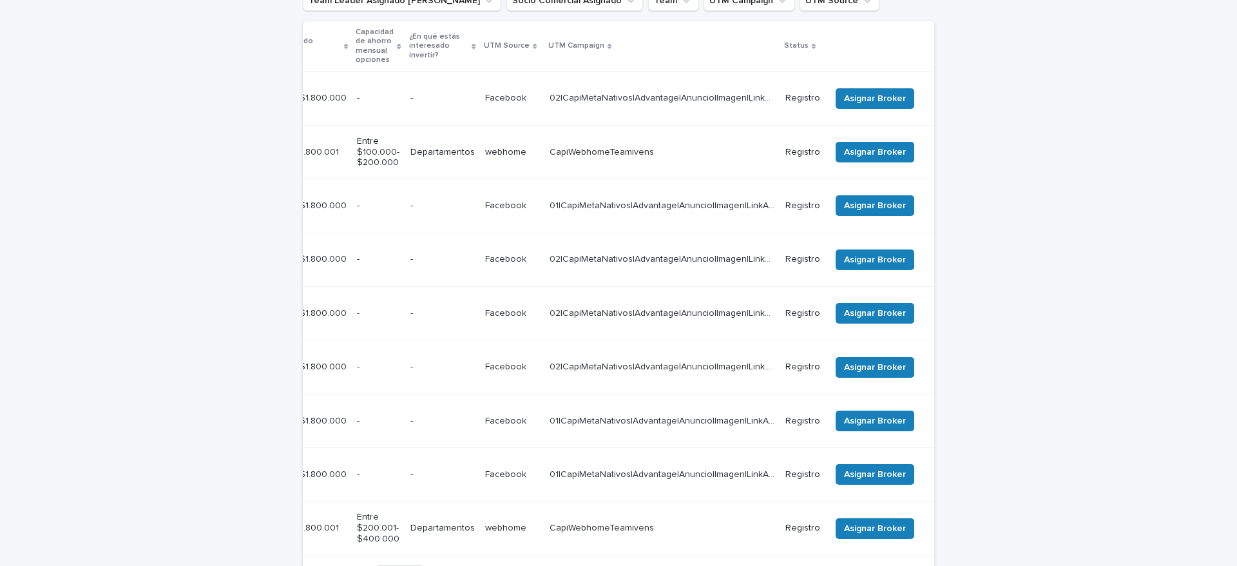
click at [622, 558] on div "1 of 2 Show 10 records per page Back Next" at bounding box center [618, 574] width 631 height 32
drag, startPoint x: 609, startPoint y: 497, endPoint x: 604, endPoint y: 491, distance: 8.2
click at [606, 495] on section "Creado Nombre Apellido Email Teléfono Sueldo líquido opciones Capacidad de ahor…" at bounding box center [618, 305] width 631 height 569
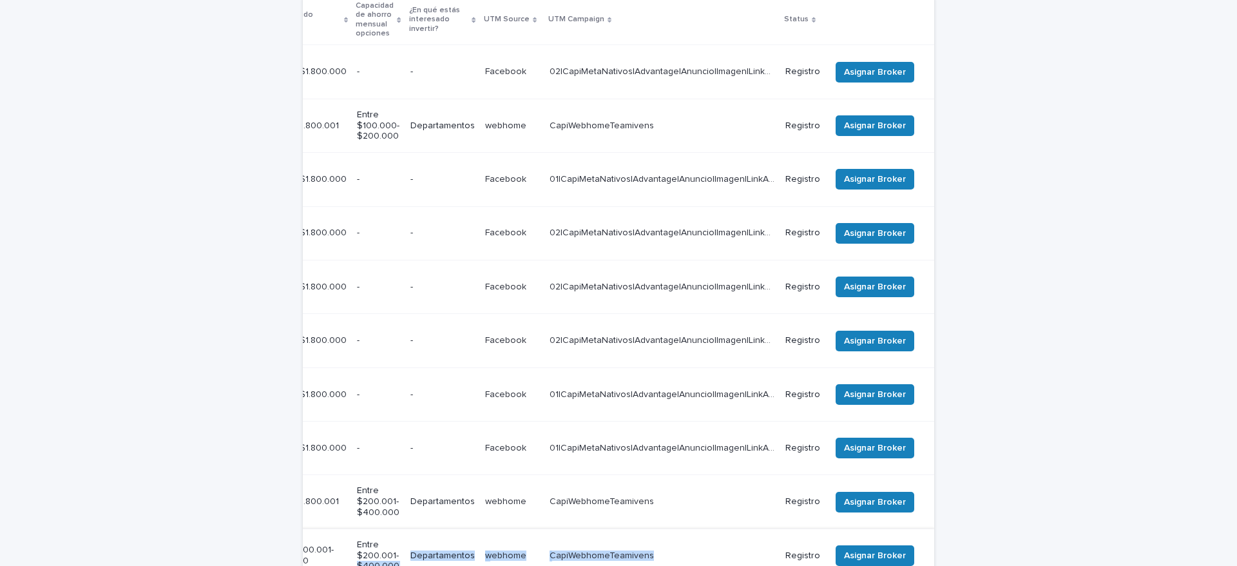
click at [359, 528] on tr "[DATE] 11:45 am [PERSON_NAME] [PERSON_NAME] [PERSON_NAME][EMAIL_ADDRESS][DOMAIN…" at bounding box center [404, 554] width 1061 height 53
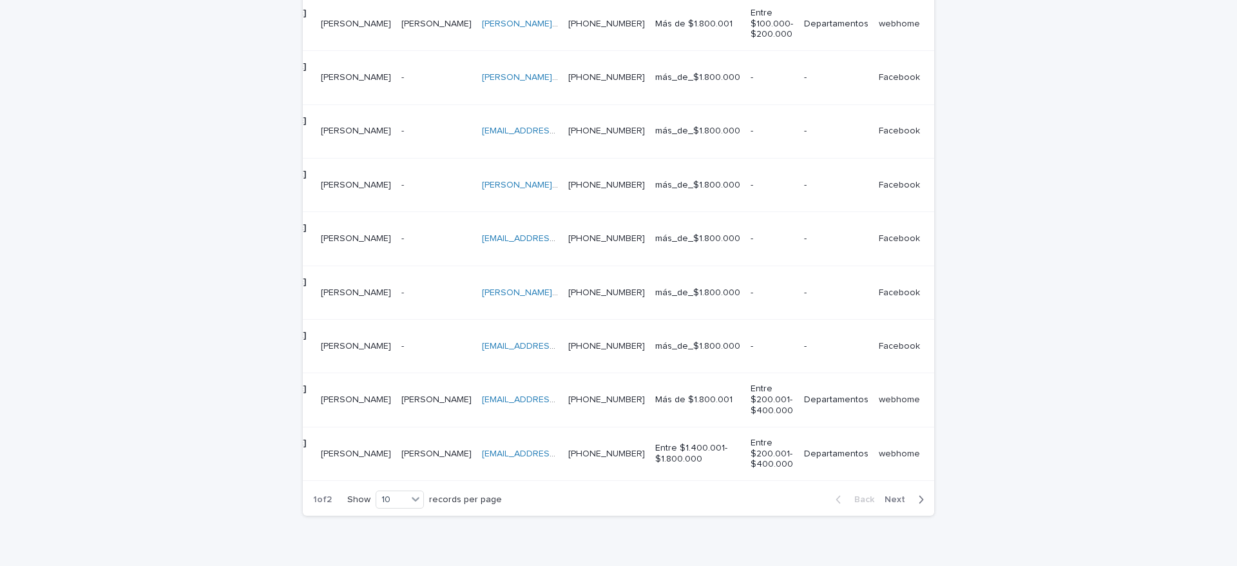
scroll to position [0, 429]
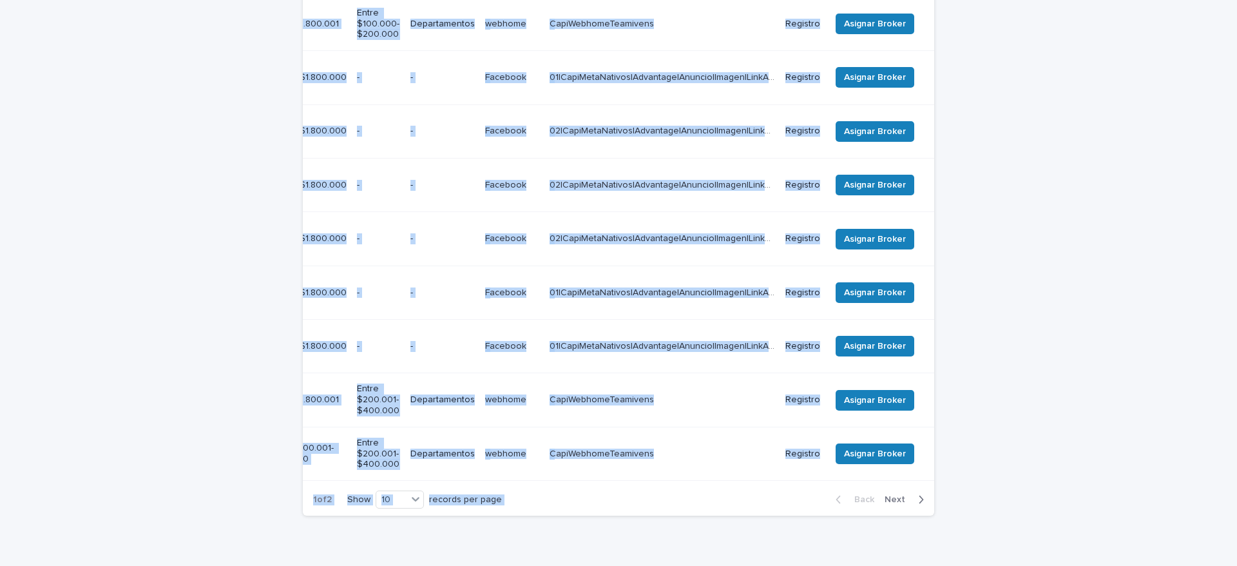
drag, startPoint x: 685, startPoint y: 424, endPoint x: 643, endPoint y: 413, distance: 43.9
click at [648, 414] on section "Creado Nombre Apellido Email Teléfono Sueldo líquido opciones Capacidad de ahor…" at bounding box center [618, 204] width 631 height 622
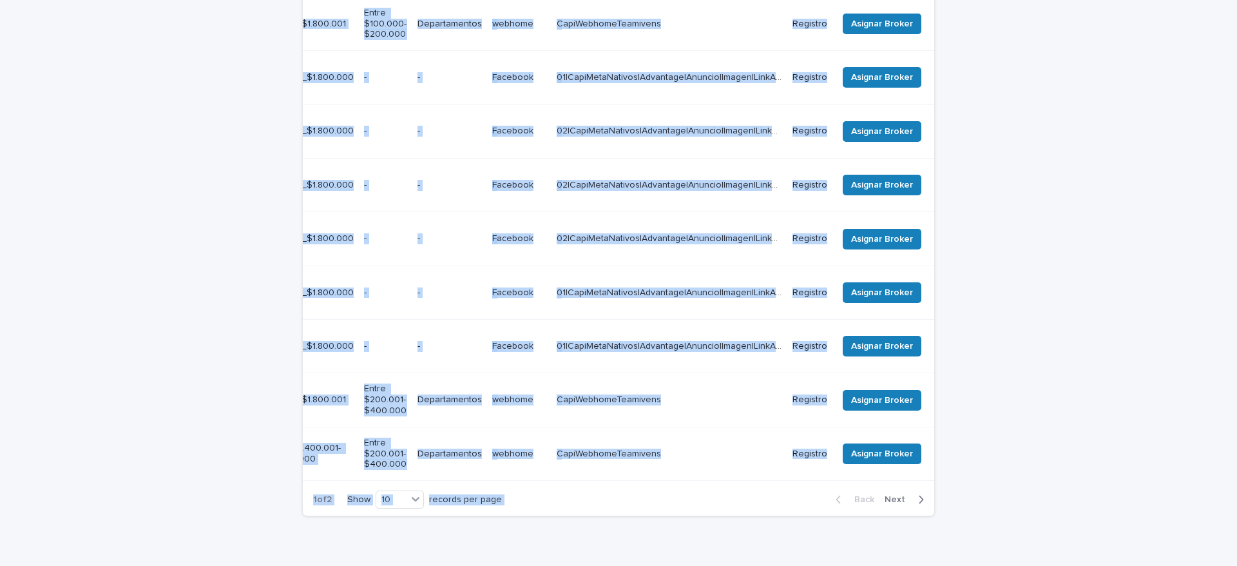
scroll to position [0, 427]
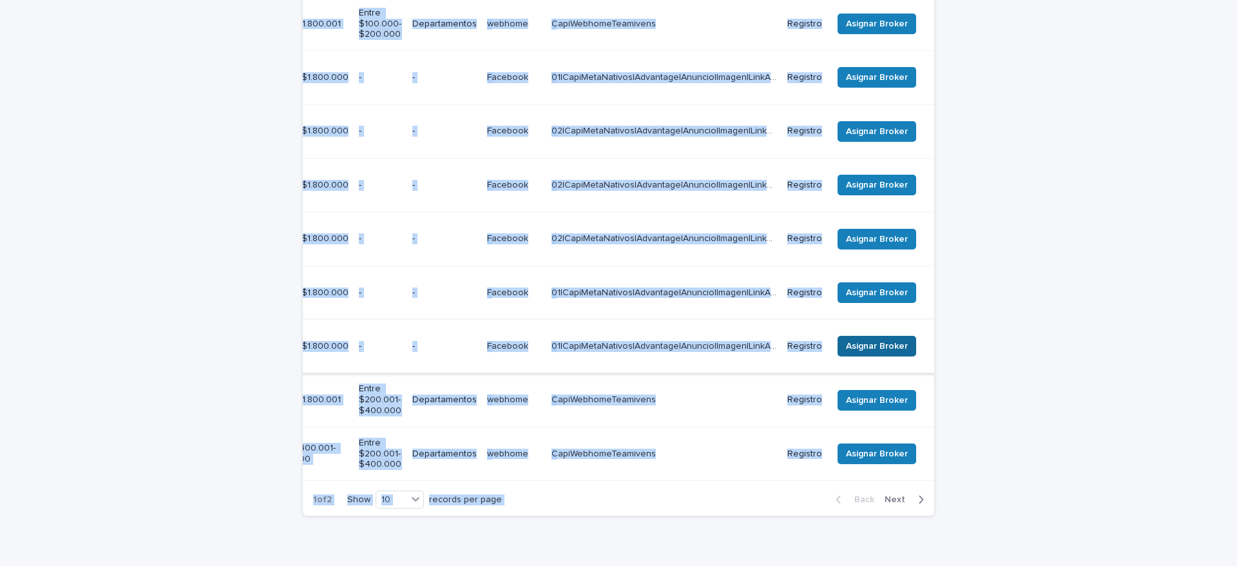
click at [875, 339] on span "Asignar Broker" at bounding box center [877, 345] width 62 height 13
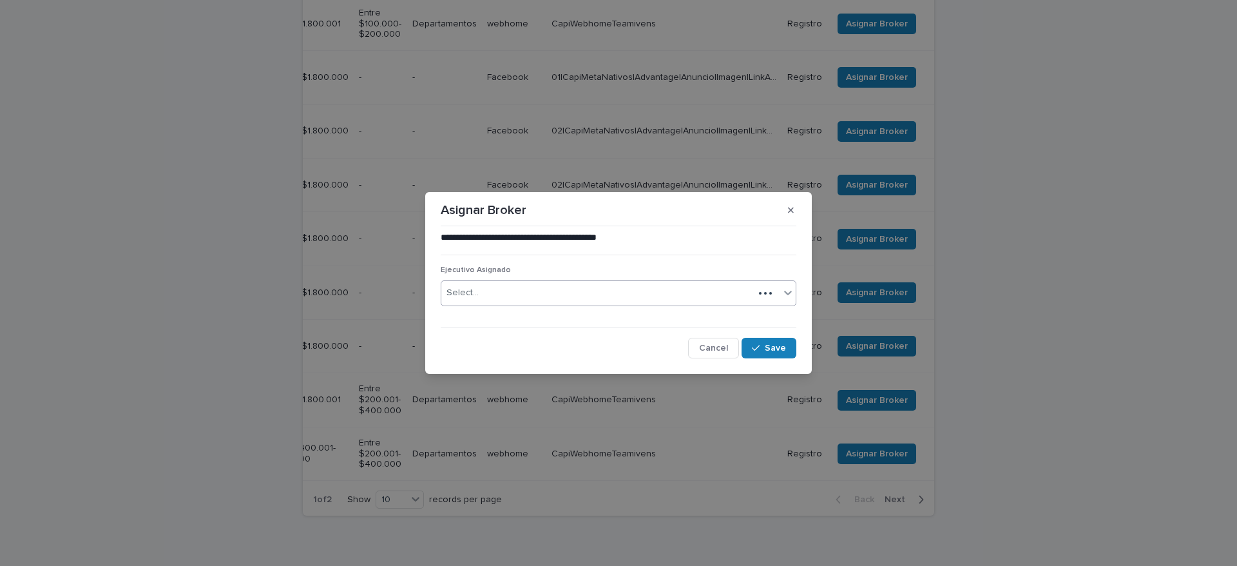
click at [484, 295] on div "Select..." at bounding box center [597, 292] width 312 height 21
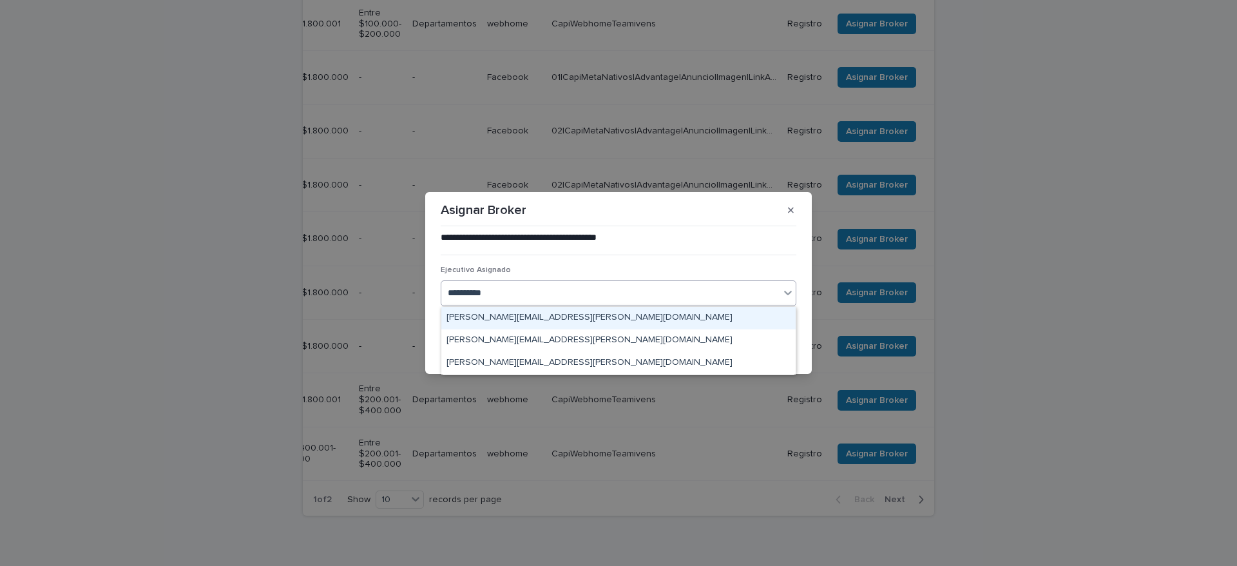
type input "**********"
click at [571, 325] on div "[PERSON_NAME][EMAIL_ADDRESS][PERSON_NAME][DOMAIN_NAME]" at bounding box center [618, 318] width 354 height 23
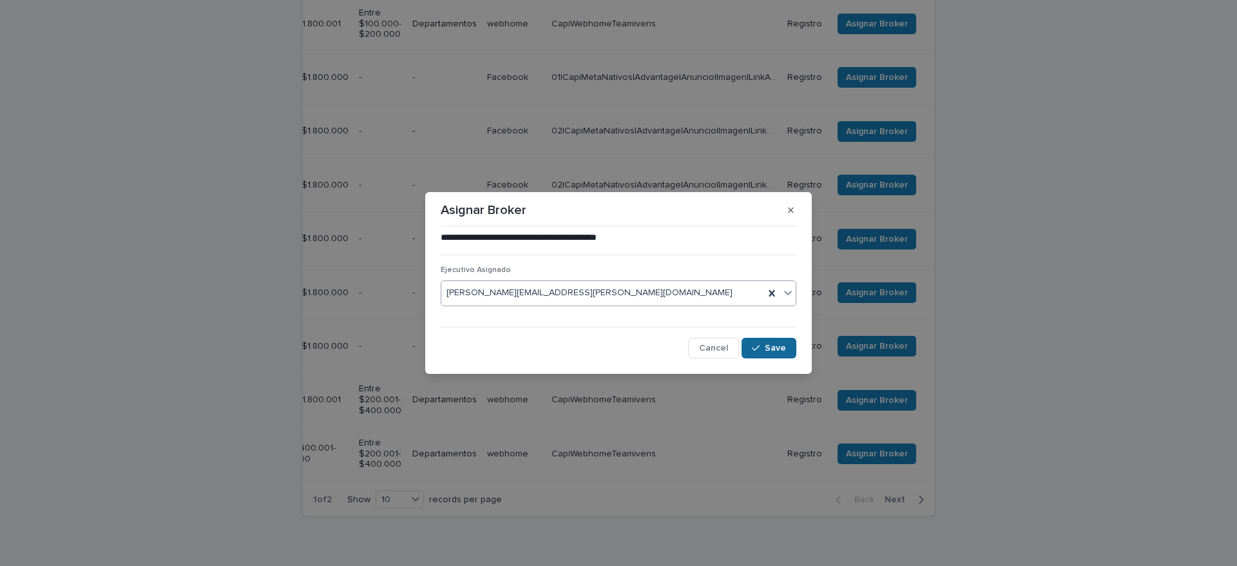
click at [775, 349] on span "Save" at bounding box center [775, 347] width 21 height 9
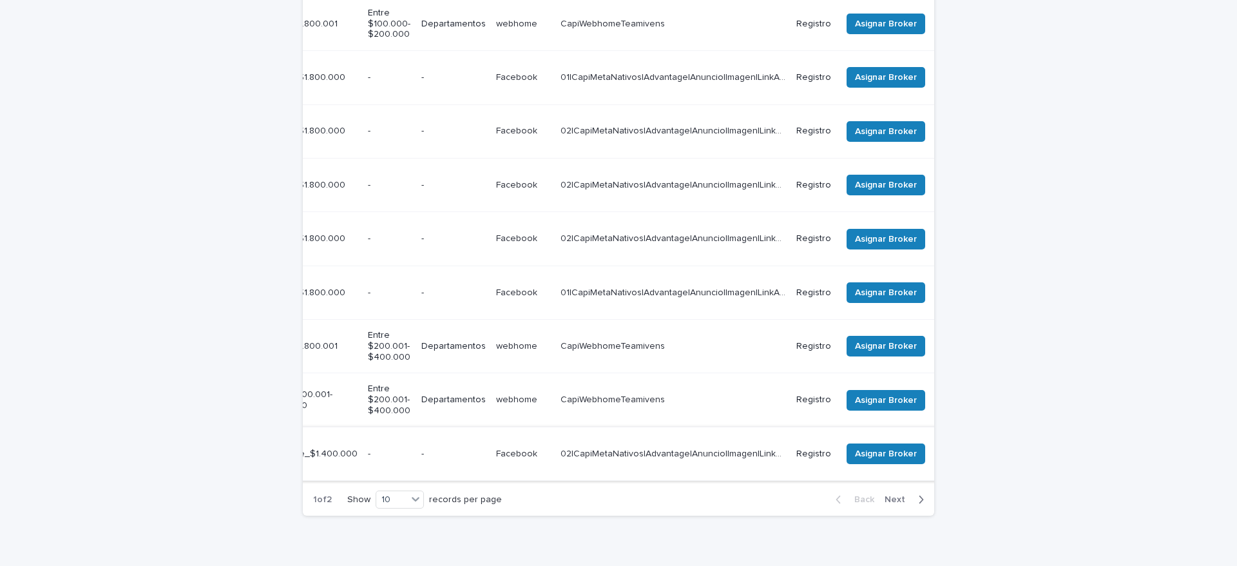
scroll to position [0, 432]
click at [861, 447] on span "Asignar Broker" at bounding box center [884, 453] width 62 height 13
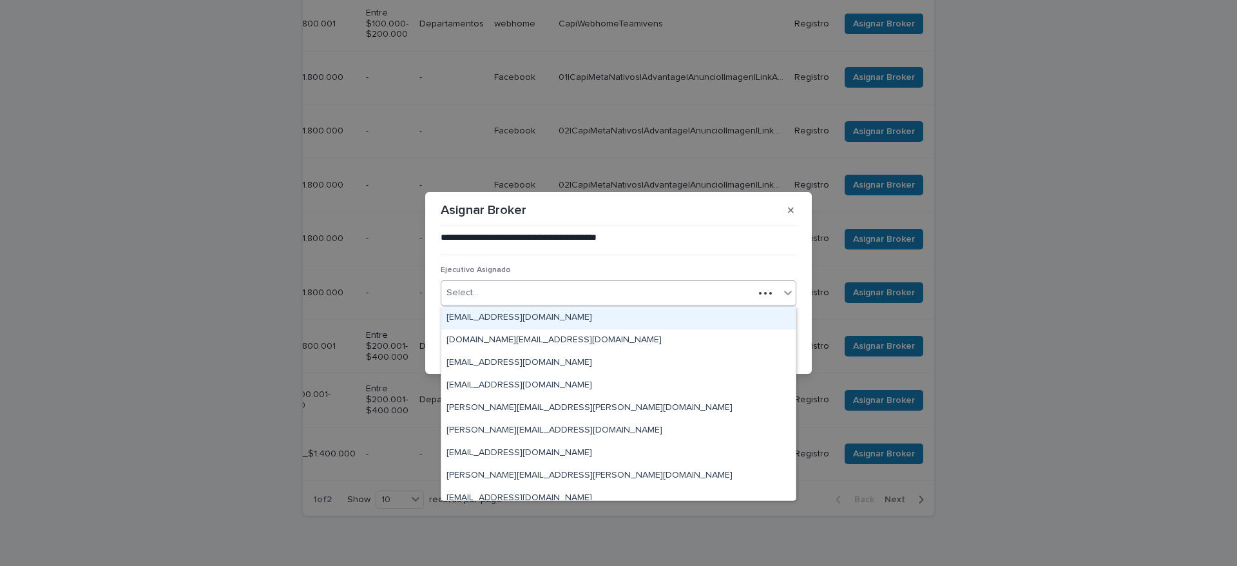
click at [557, 289] on div "Select..." at bounding box center [597, 292] width 312 height 21
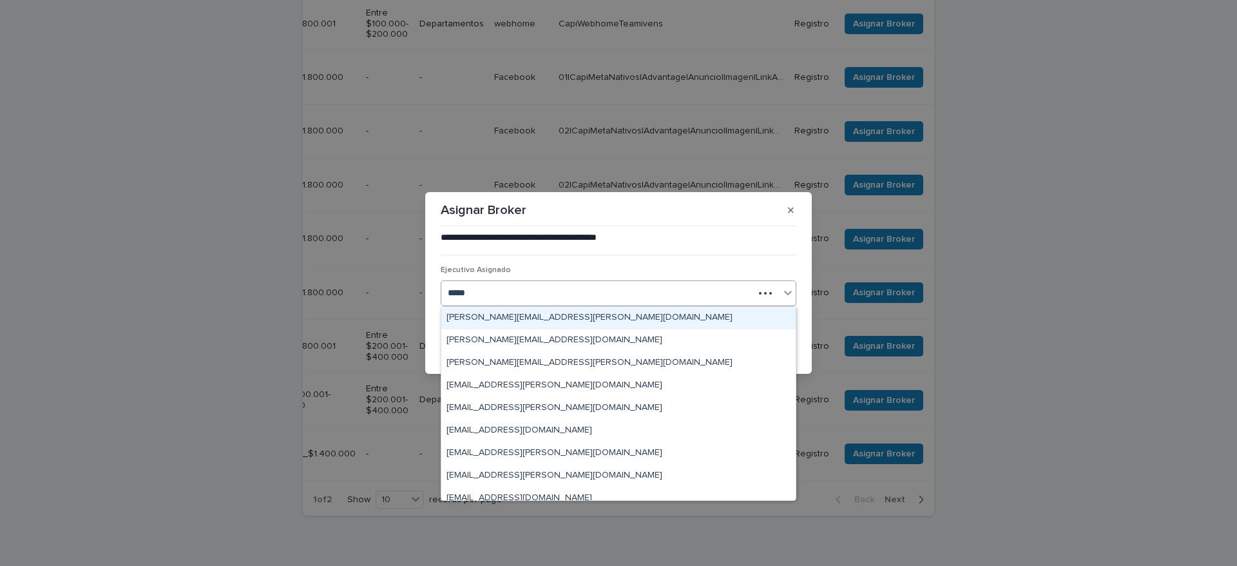
type input "******"
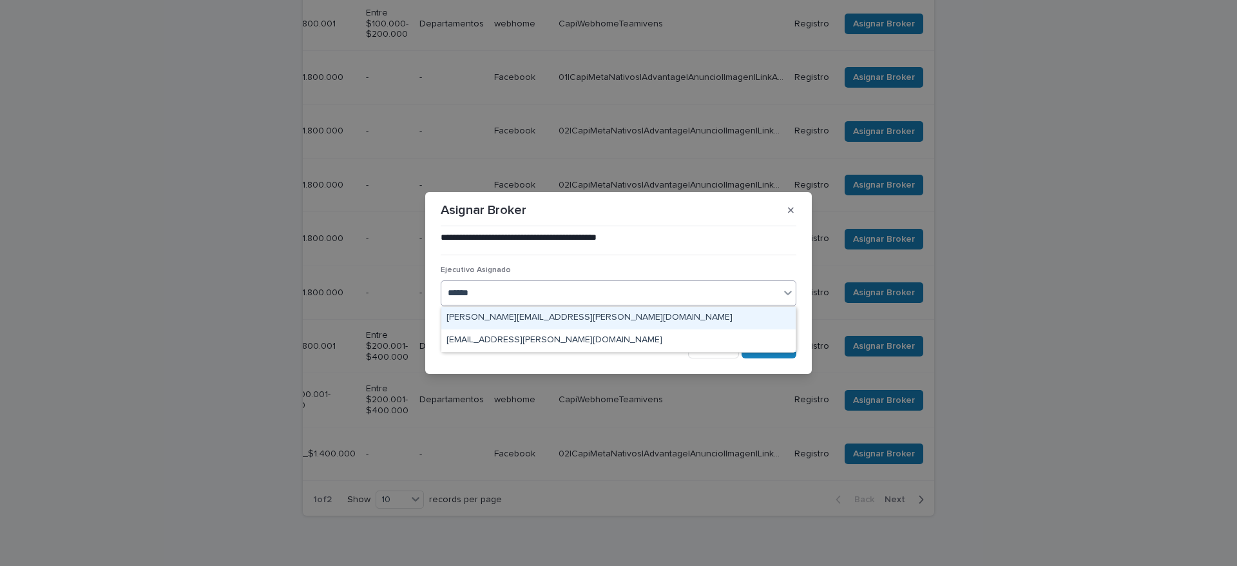
click at [562, 312] on div "[PERSON_NAME][EMAIL_ADDRESS][PERSON_NAME][DOMAIN_NAME]" at bounding box center [618, 318] width 354 height 23
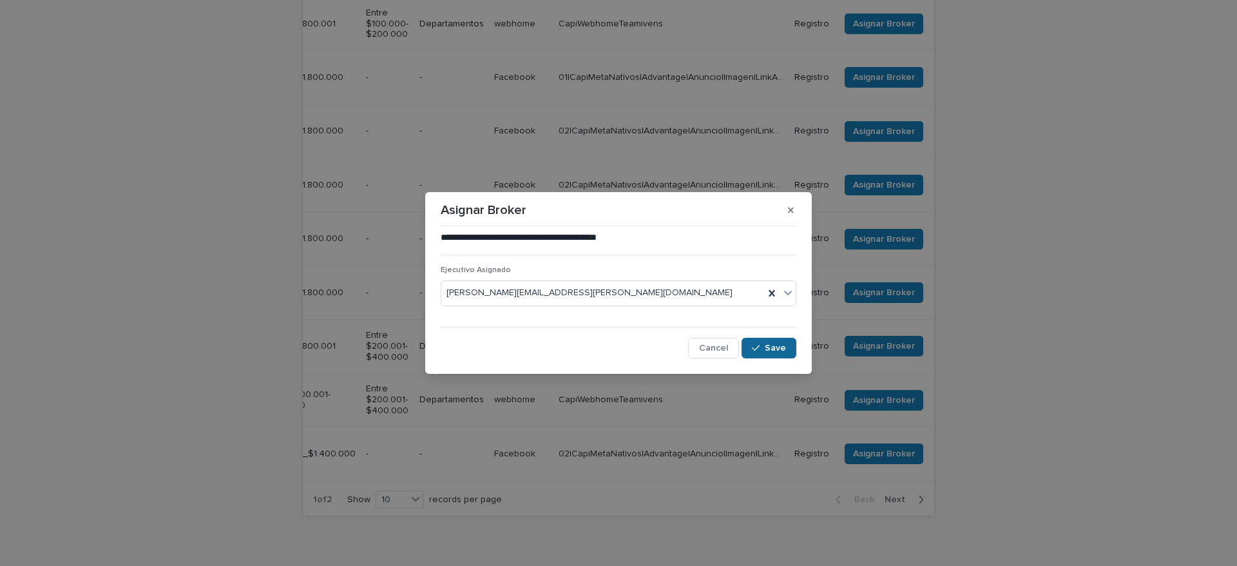
click at [775, 348] on span "Save" at bounding box center [775, 347] width 21 height 9
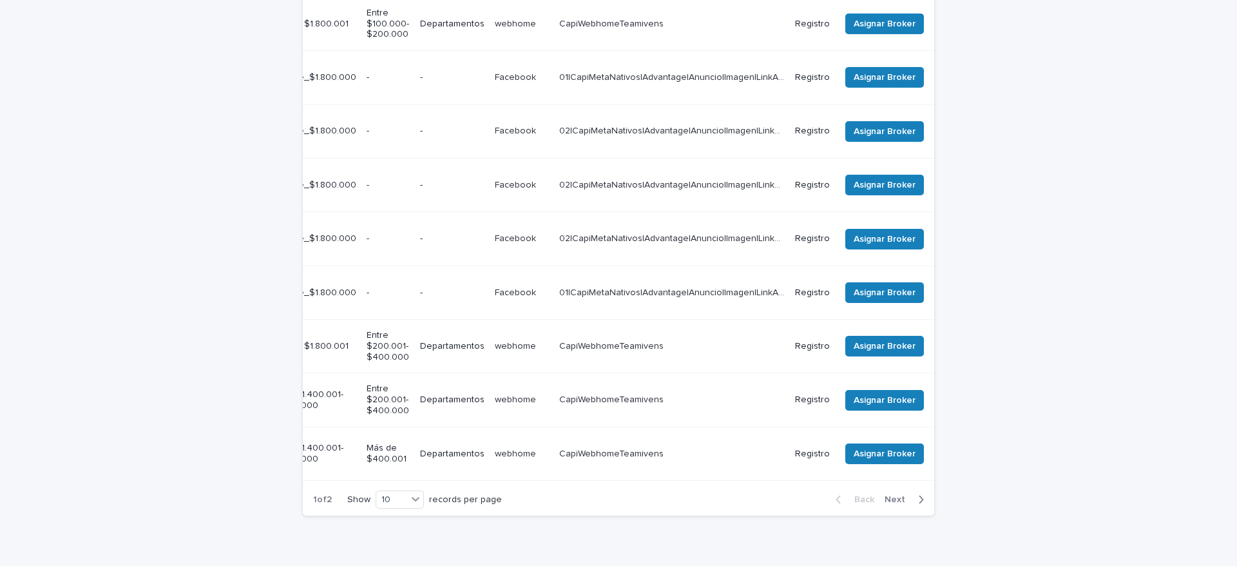
scroll to position [0, 439]
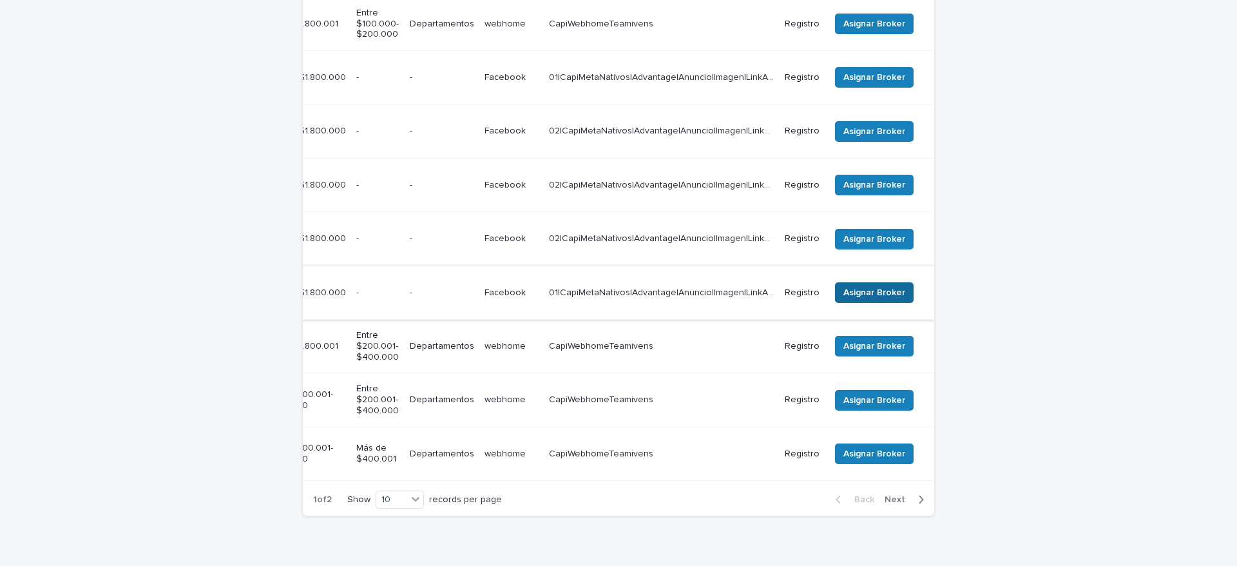
click at [861, 286] on span "Asignar Broker" at bounding box center [874, 292] width 62 height 13
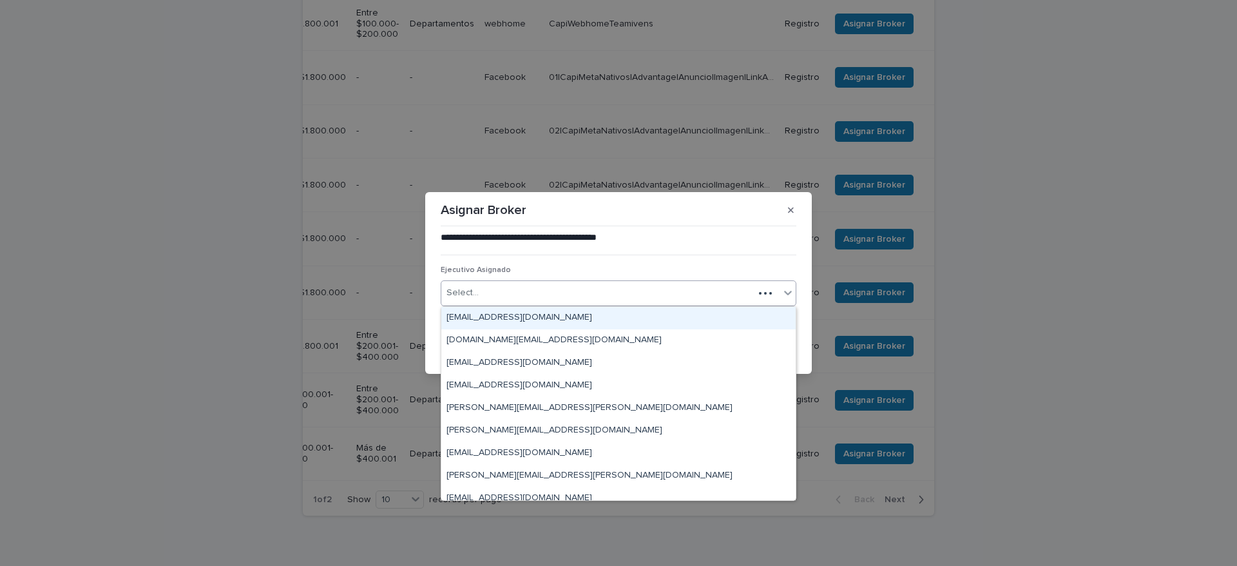
drag, startPoint x: 569, startPoint y: 290, endPoint x: 567, endPoint y: 282, distance: 8.0
click at [567, 282] on div "Select..." at bounding box center [597, 292] width 312 height 21
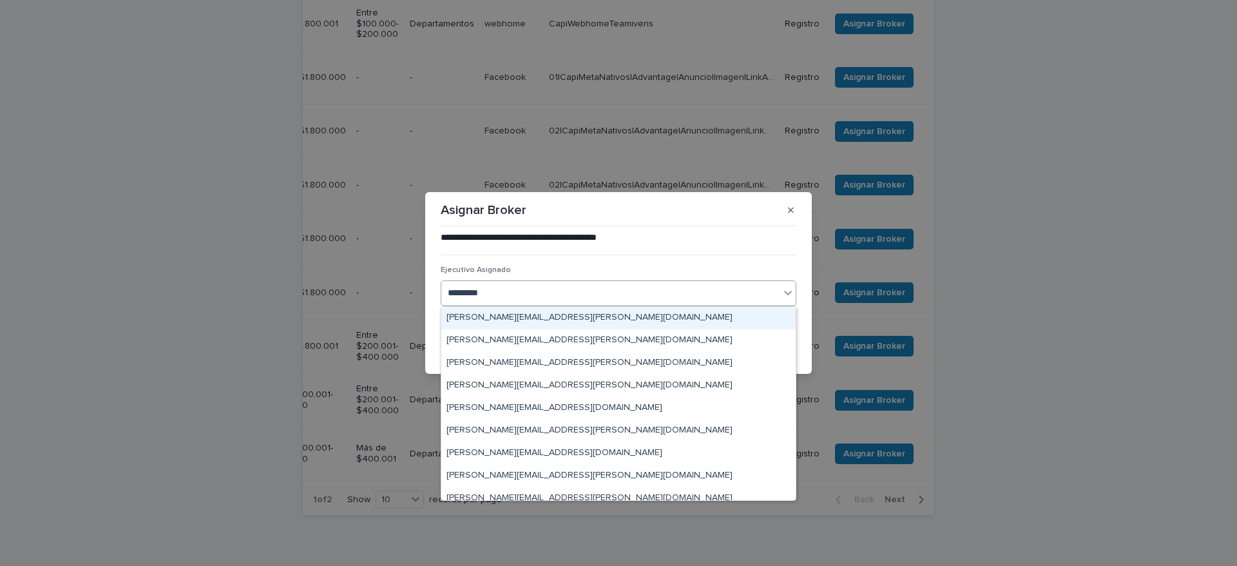
type input "**********"
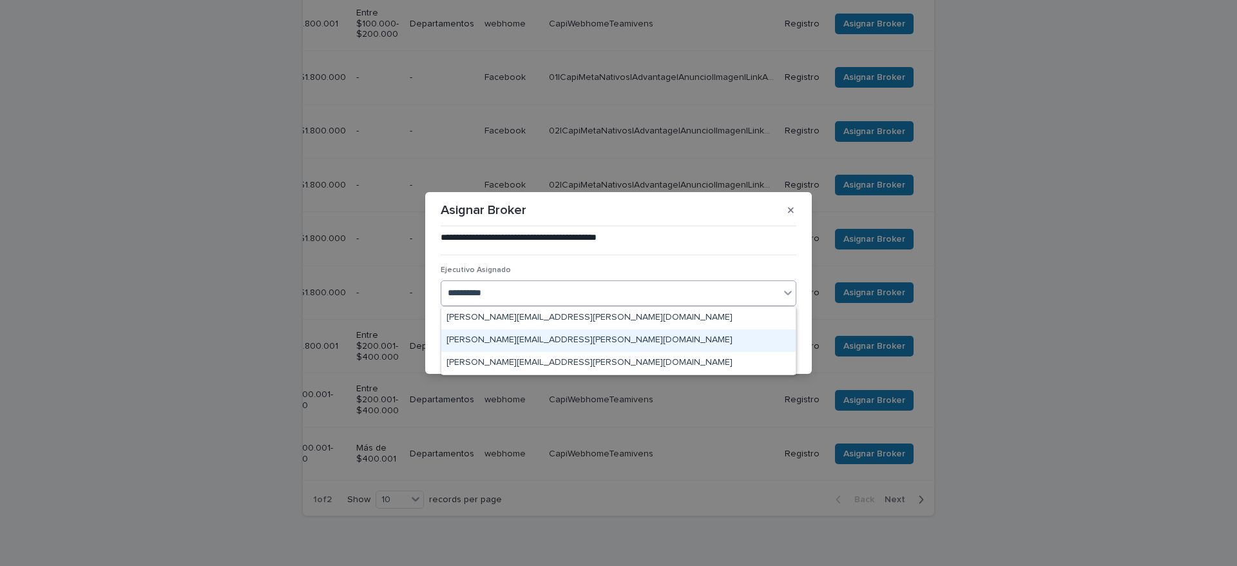
click at [573, 332] on div "[PERSON_NAME][EMAIL_ADDRESS][PERSON_NAME][DOMAIN_NAME]" at bounding box center [618, 340] width 354 height 23
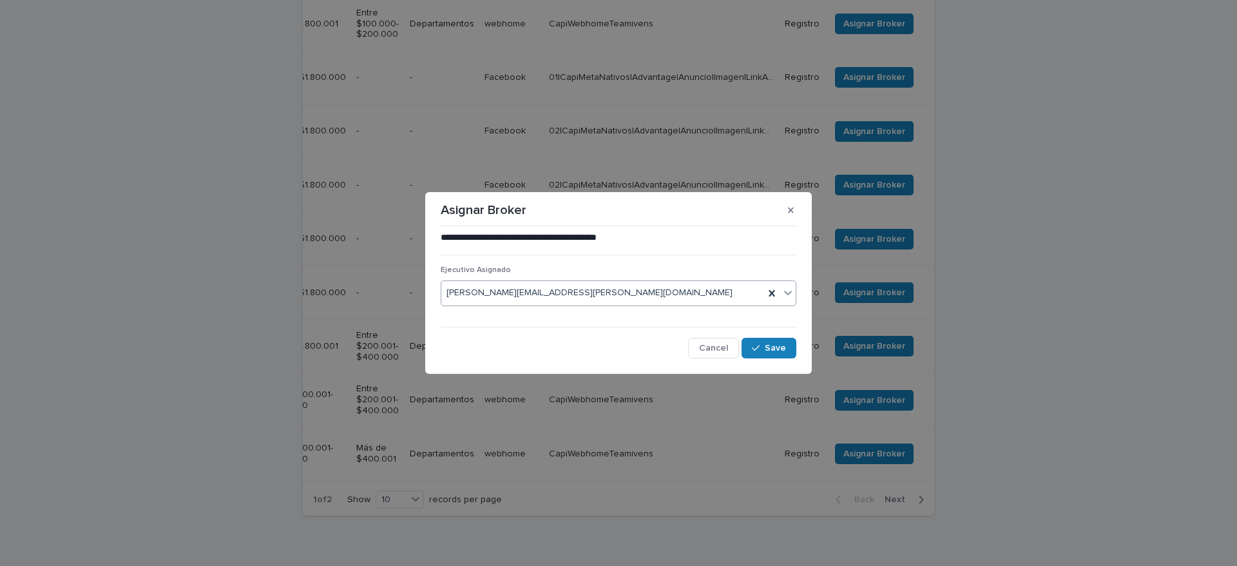
click at [761, 359] on div "**********" at bounding box center [618, 294] width 362 height 133
click at [765, 352] on button "Save" at bounding box center [768, 348] width 55 height 21
click at [765, 412] on div "**********" at bounding box center [618, 283] width 1237 height 566
drag, startPoint x: 765, startPoint y: 411, endPoint x: 743, endPoint y: 417, distance: 22.2
click at [743, 417] on div "**********" at bounding box center [618, 283] width 1237 height 566
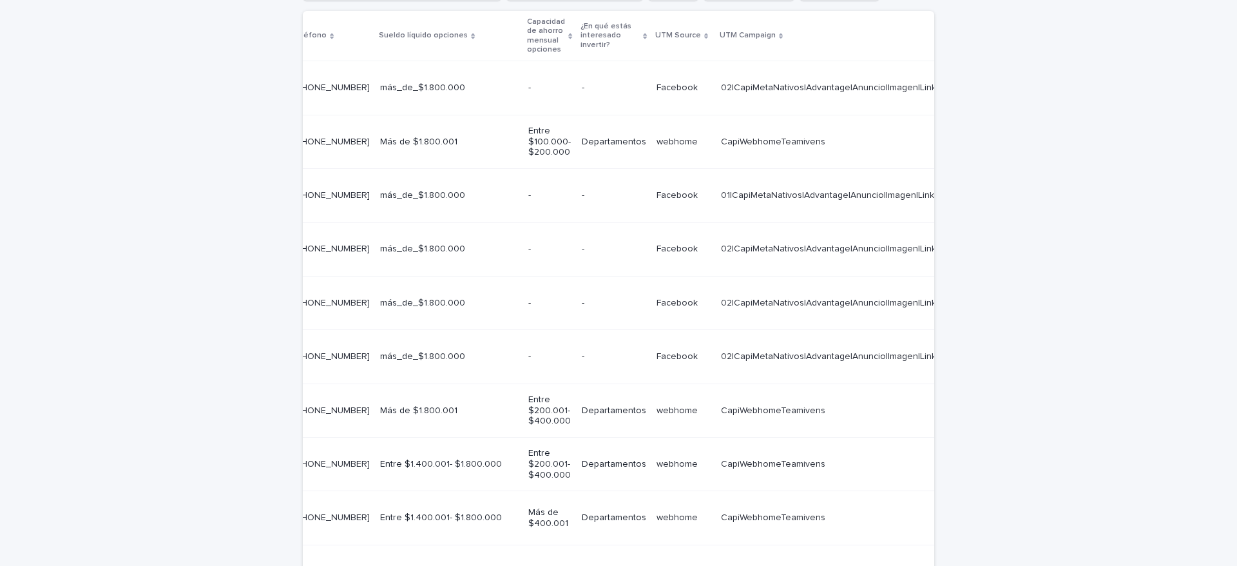
scroll to position [0, 488]
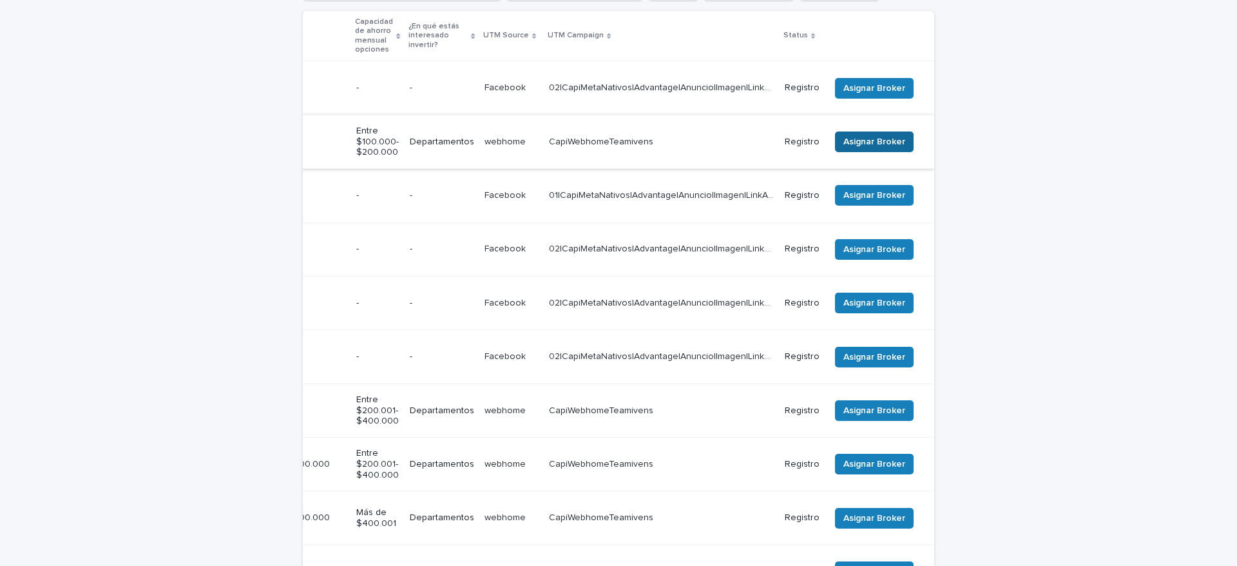
click at [857, 135] on span "Asignar Broker" at bounding box center [874, 141] width 62 height 13
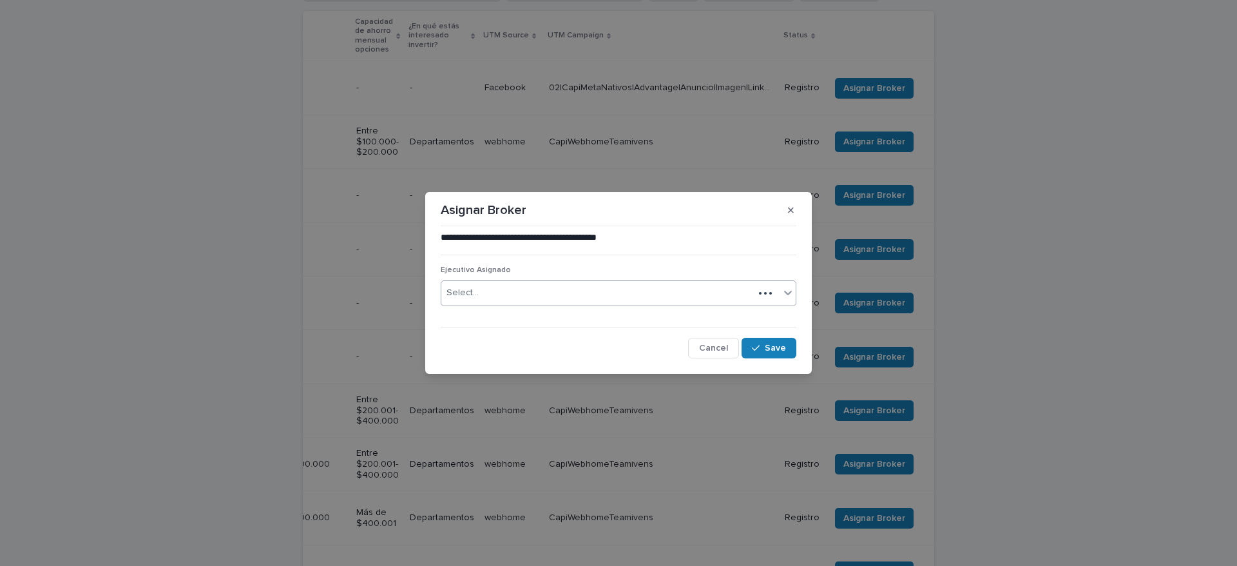
click at [531, 288] on div "Select..." at bounding box center [597, 292] width 312 height 21
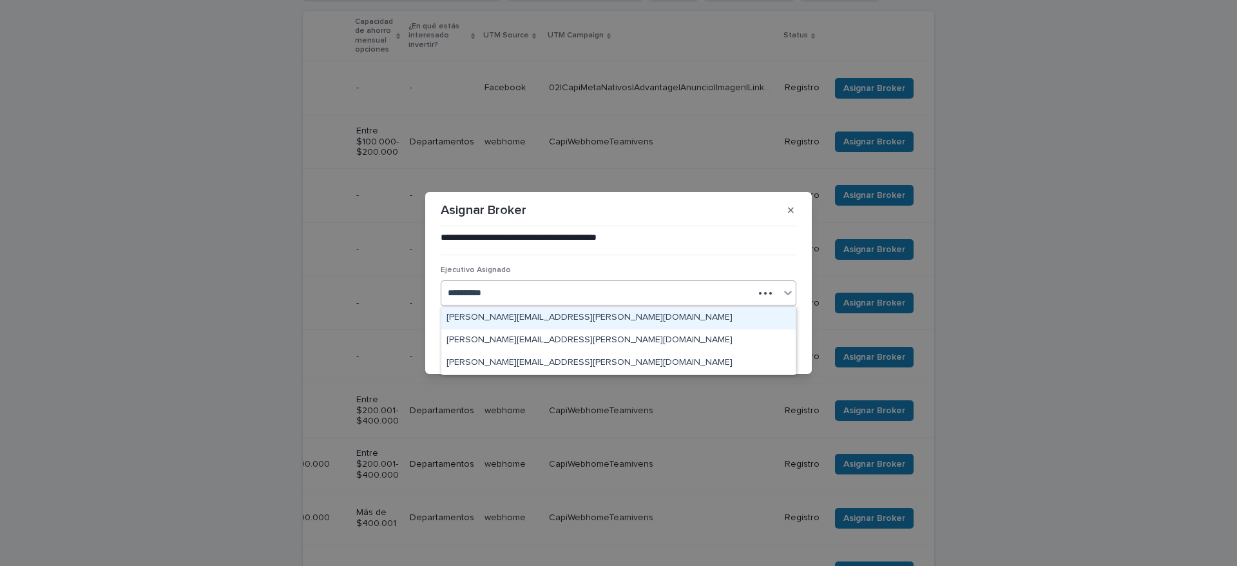
type input "**********"
click at [535, 323] on div "[PERSON_NAME][EMAIL_ADDRESS][PERSON_NAME][DOMAIN_NAME]" at bounding box center [618, 318] width 354 height 23
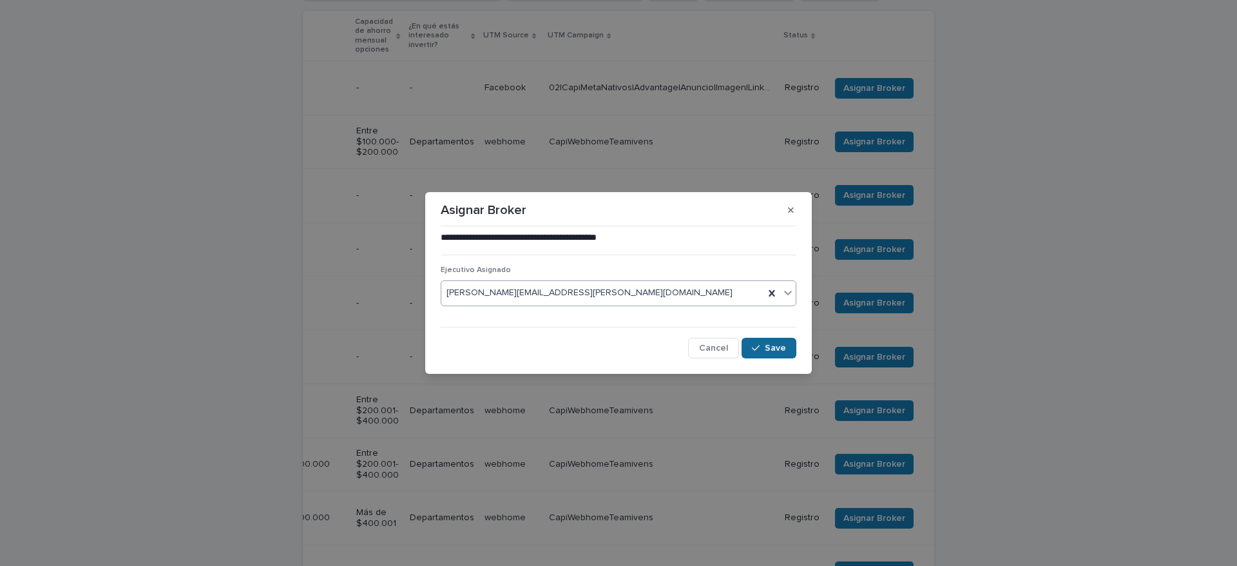
click at [764, 347] on div "button" at bounding box center [758, 347] width 13 height 9
click at [797, 526] on div "**********" at bounding box center [618, 283] width 1237 height 566
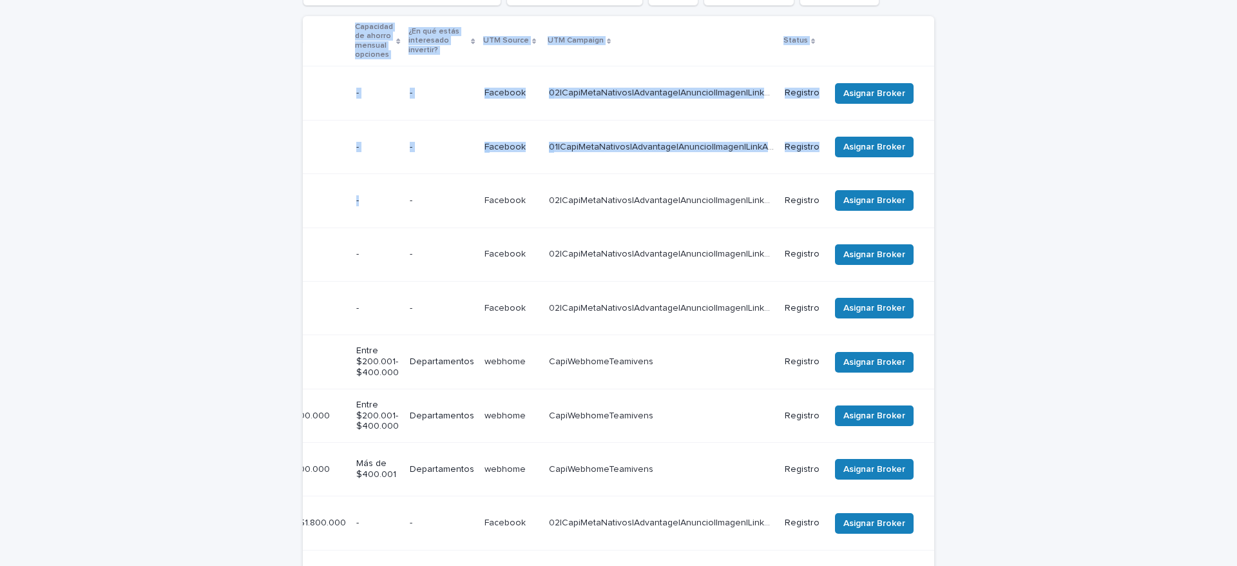
drag, startPoint x: 876, startPoint y: 166, endPoint x: 967, endPoint y: 197, distance: 95.9
click at [1066, 195] on div "Loading... Saving… Loading... Saving… Registro previo Team Leader Asignado LLam…" at bounding box center [618, 318] width 1237 height 790
click at [870, 194] on span "Asignar Broker" at bounding box center [874, 200] width 62 height 13
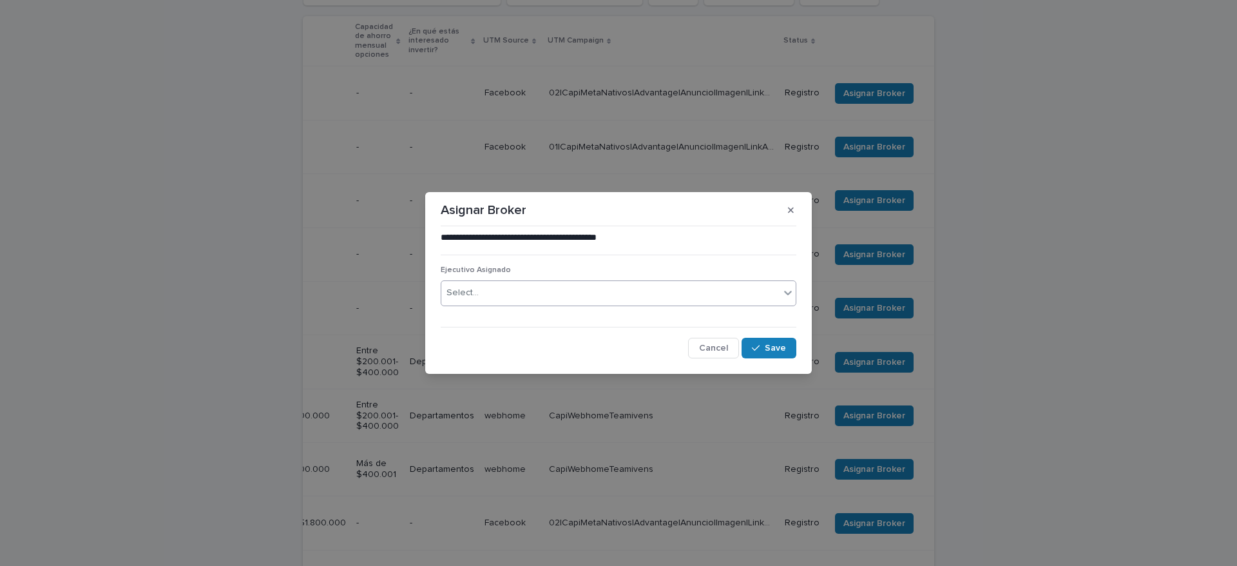
click at [663, 303] on div "Select..." at bounding box center [619, 293] width 356 height 26
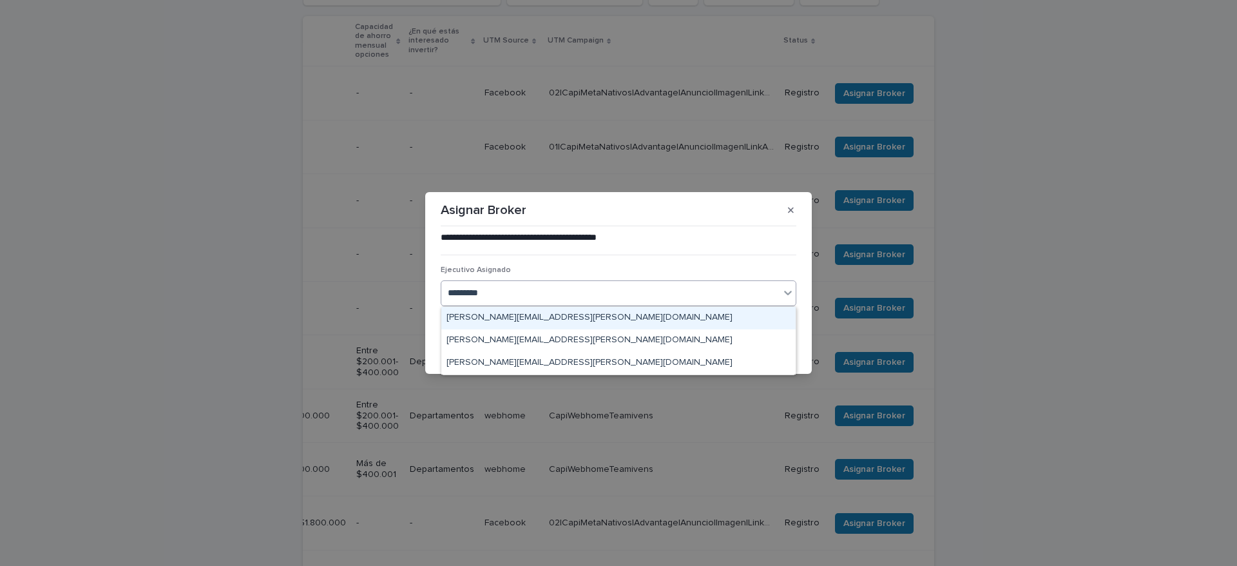
type input "**********"
click at [647, 322] on div "[PERSON_NAME][EMAIL_ADDRESS][PERSON_NAME][DOMAIN_NAME]" at bounding box center [618, 318] width 354 height 23
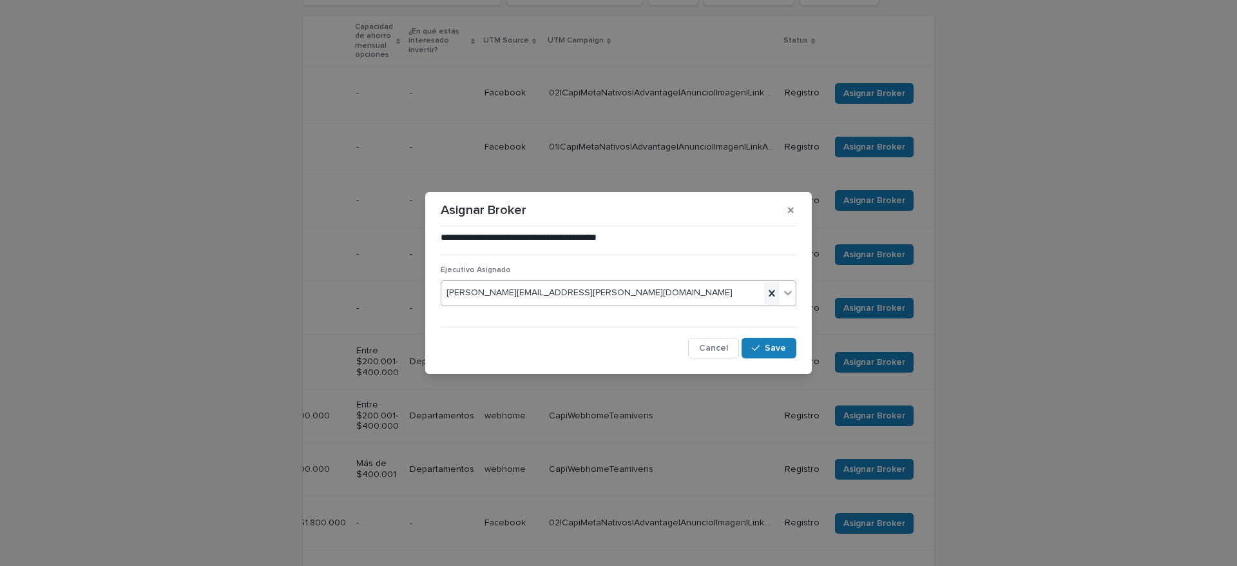
click at [770, 296] on icon at bounding box center [771, 293] width 13 height 13
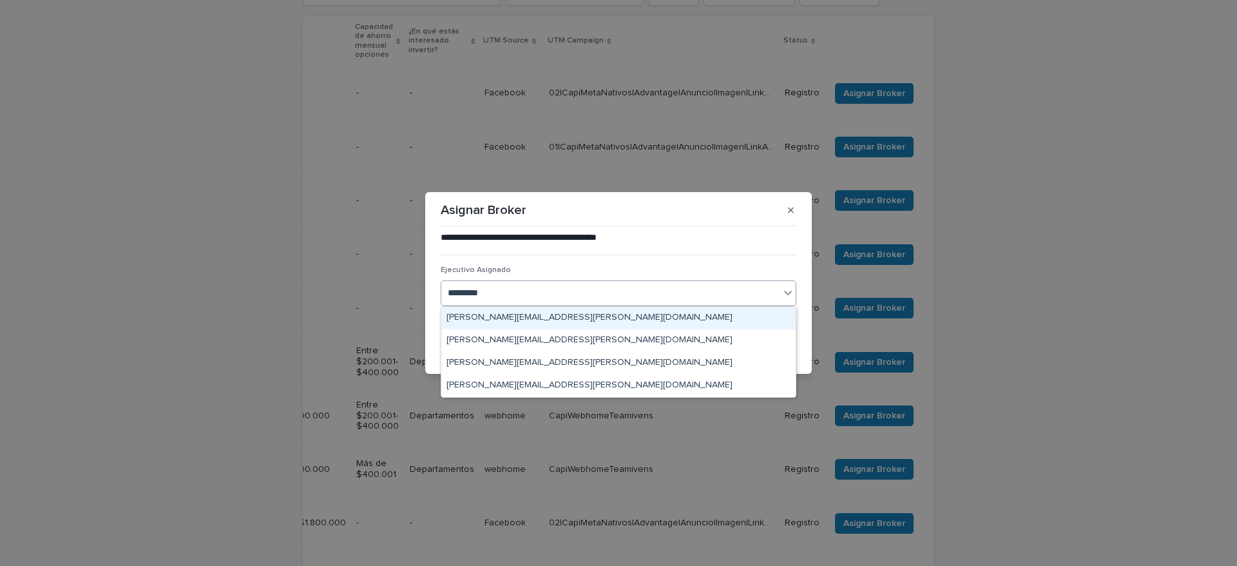
type input "**********"
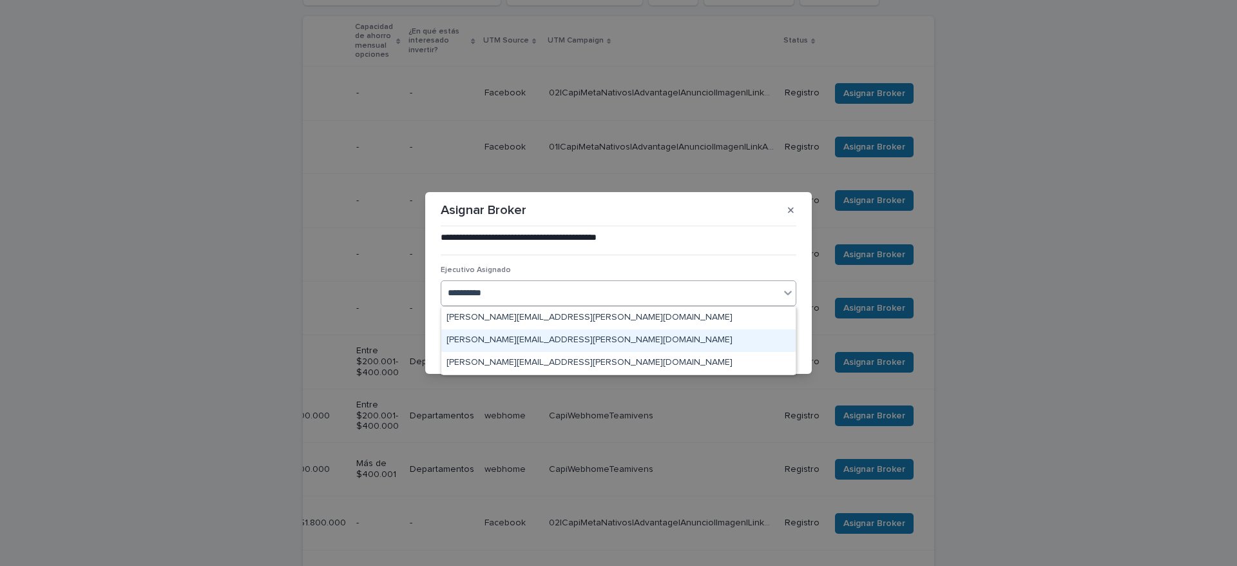
click at [631, 346] on div "[PERSON_NAME][EMAIL_ADDRESS][PERSON_NAME][DOMAIN_NAME]" at bounding box center [618, 340] width 354 height 23
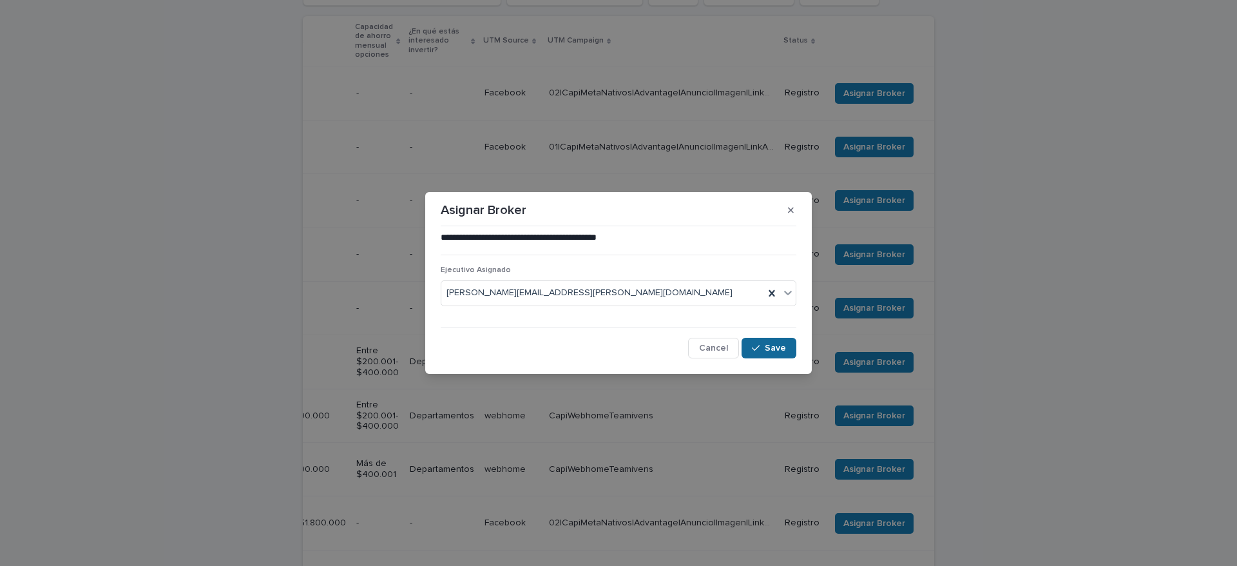
click at [753, 352] on icon "button" at bounding box center [756, 347] width 8 height 9
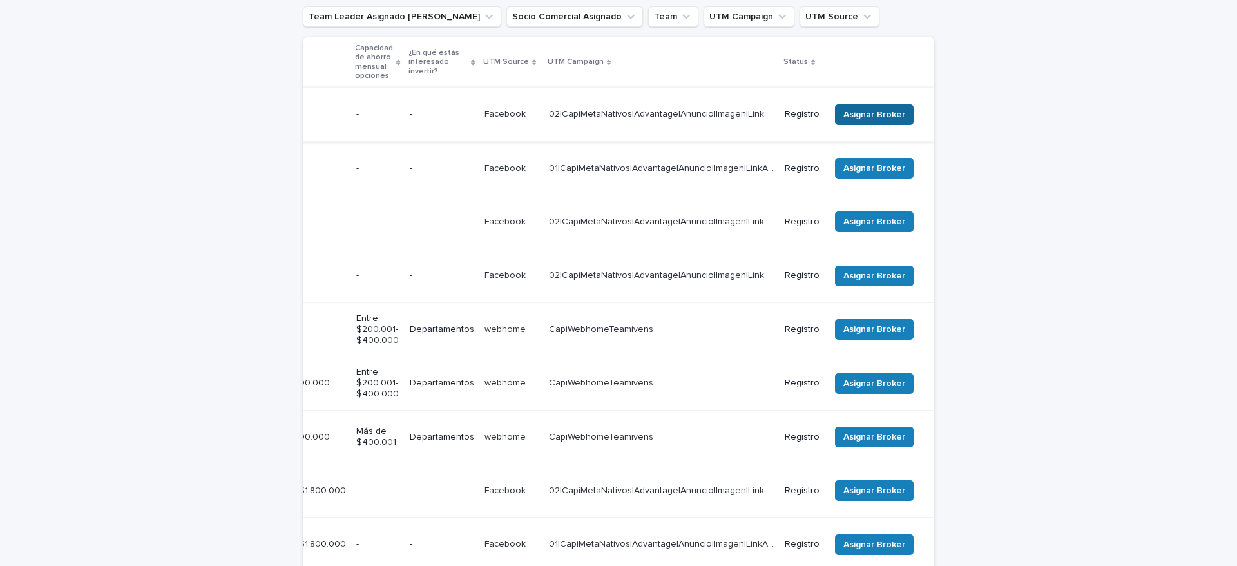
click at [871, 111] on span "Asignar Broker" at bounding box center [874, 114] width 62 height 13
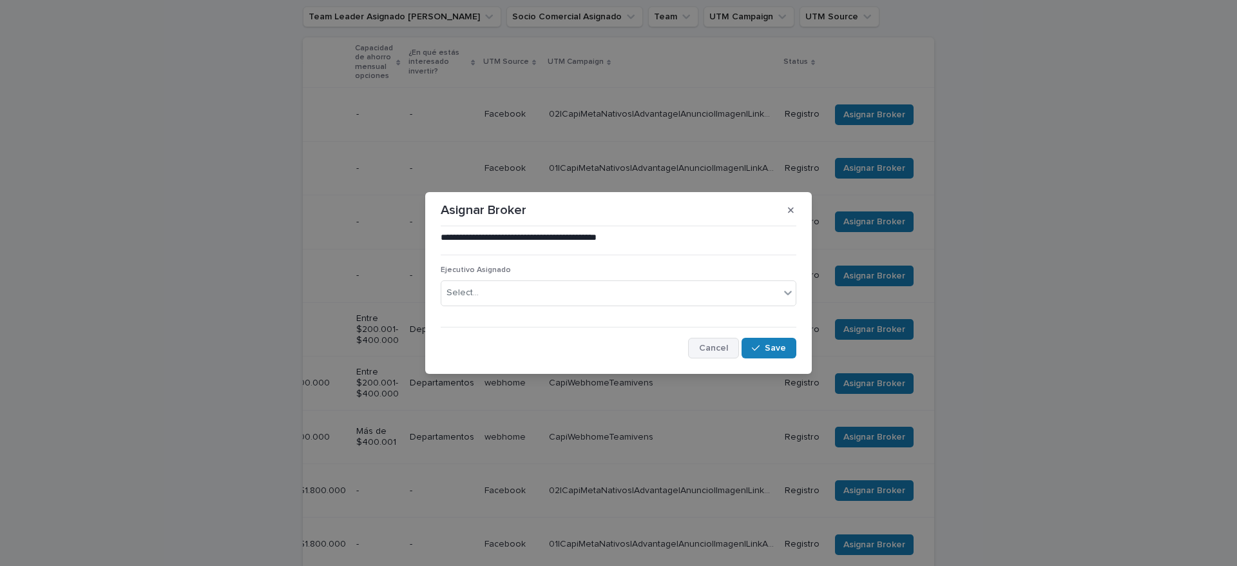
click at [699, 343] on button "Cancel" at bounding box center [713, 348] width 51 height 21
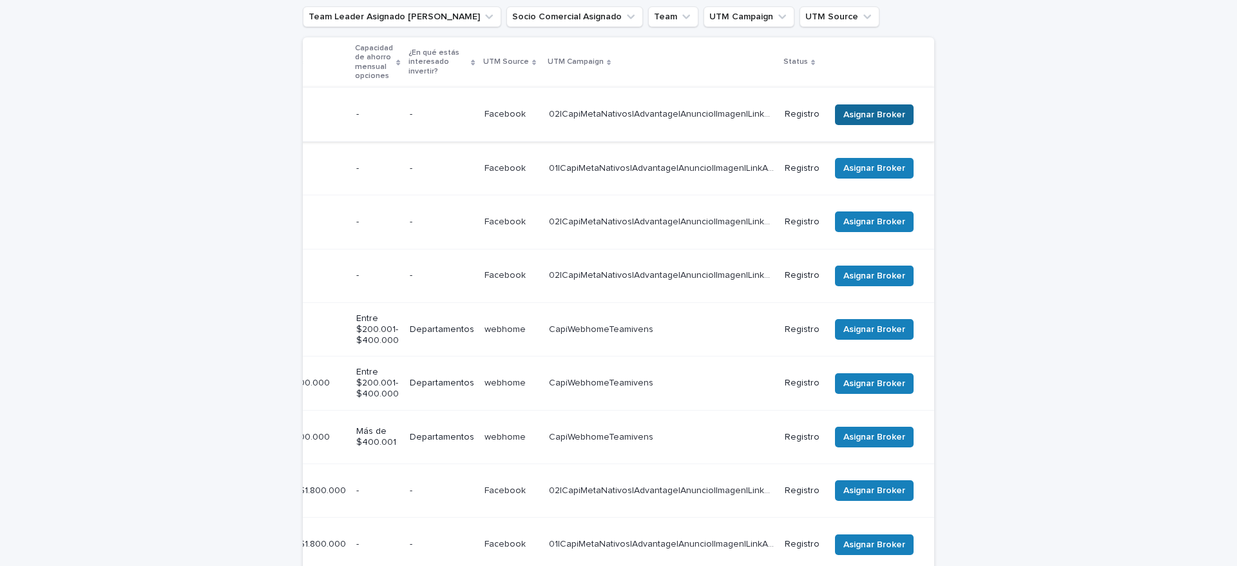
click at [851, 108] on span "Asignar Broker" at bounding box center [874, 114] width 62 height 13
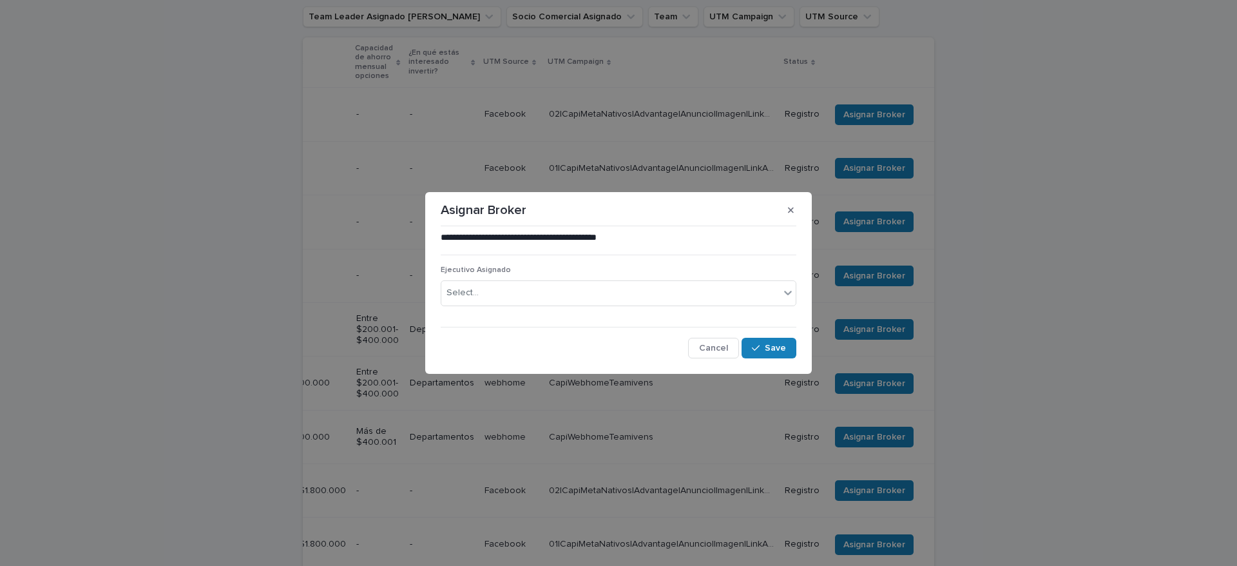
click at [594, 306] on div "Ejecutivo Asignado Select..." at bounding box center [619, 290] width 356 height 50
click at [569, 291] on div "Select..." at bounding box center [610, 292] width 338 height 21
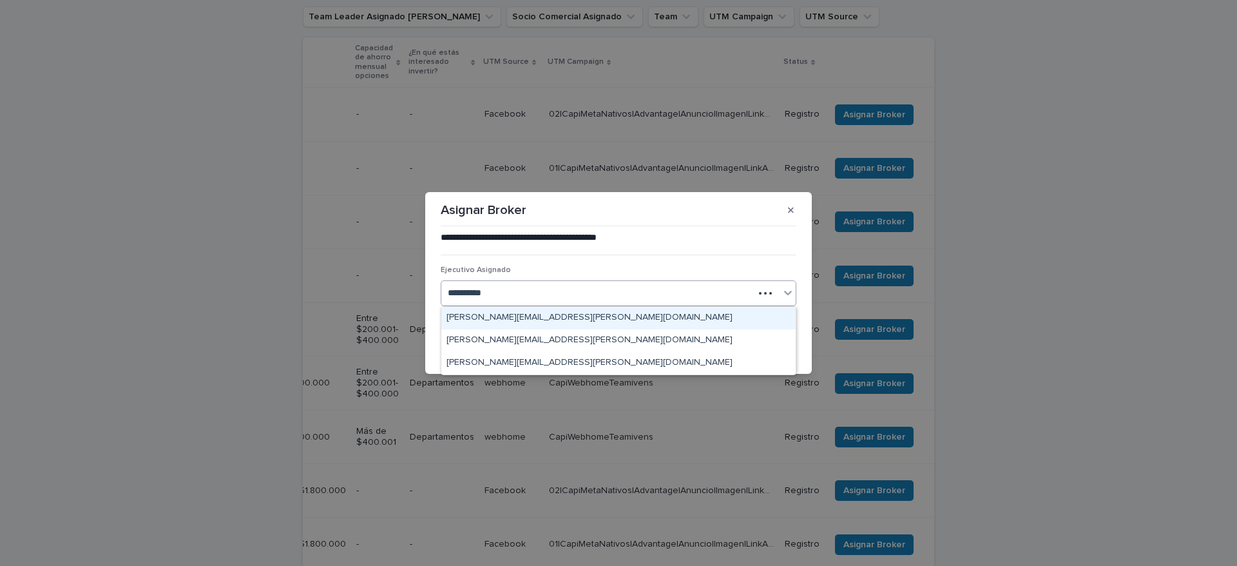
type input "**********"
click at [586, 323] on div "[PERSON_NAME][EMAIL_ADDRESS][PERSON_NAME][DOMAIN_NAME]" at bounding box center [618, 318] width 354 height 23
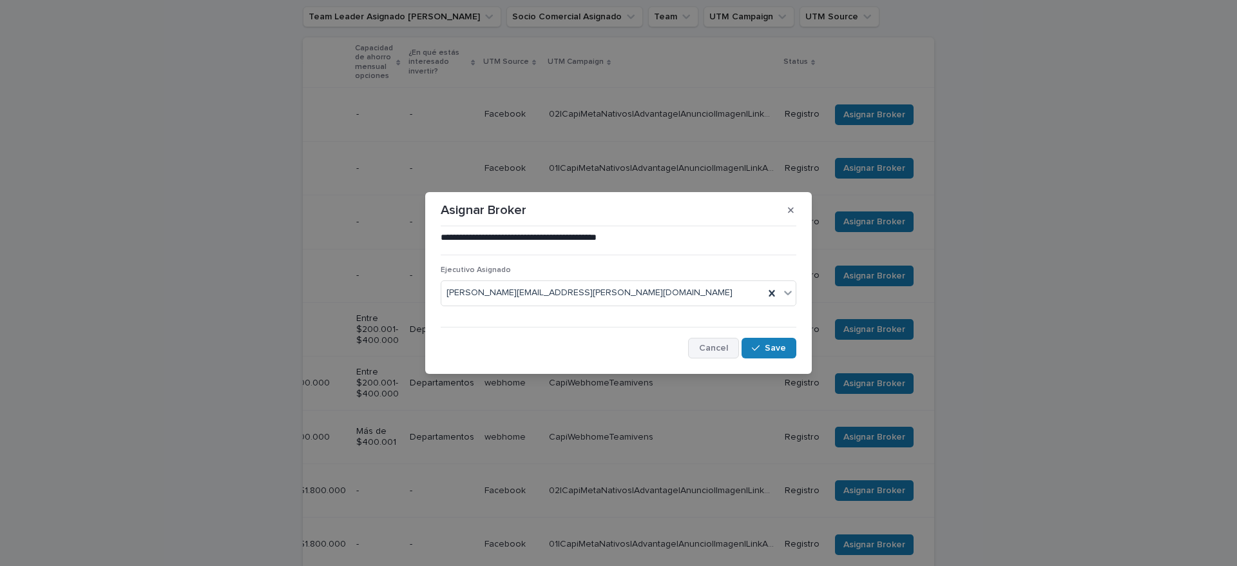
click at [725, 350] on span "Cancel" at bounding box center [713, 347] width 29 height 9
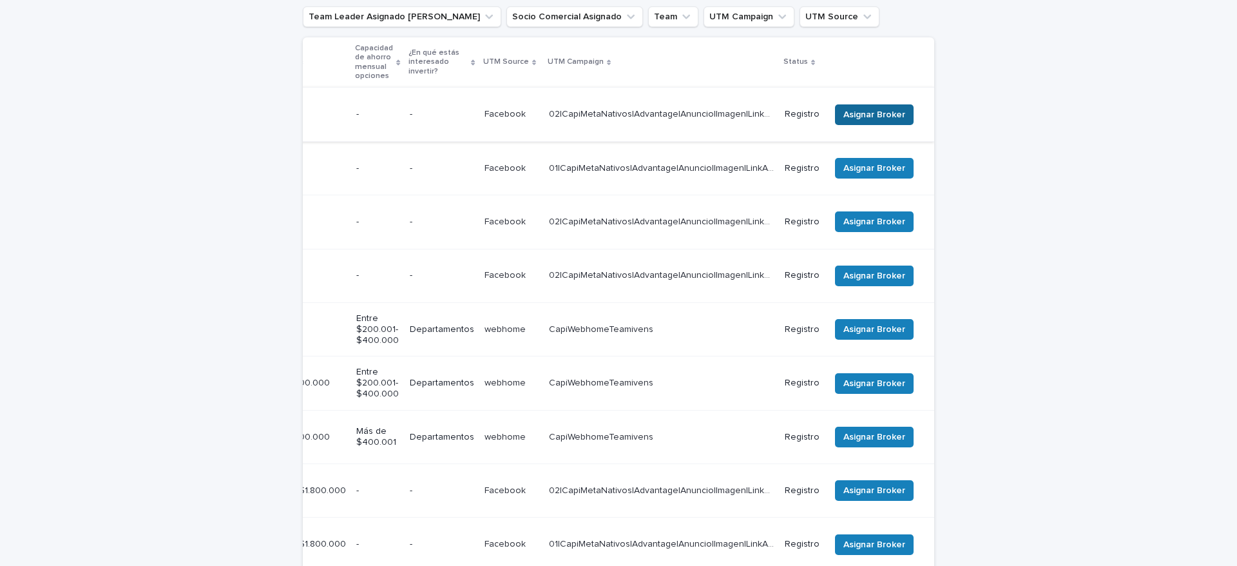
click at [865, 111] on span "Asignar Broker" at bounding box center [874, 114] width 62 height 13
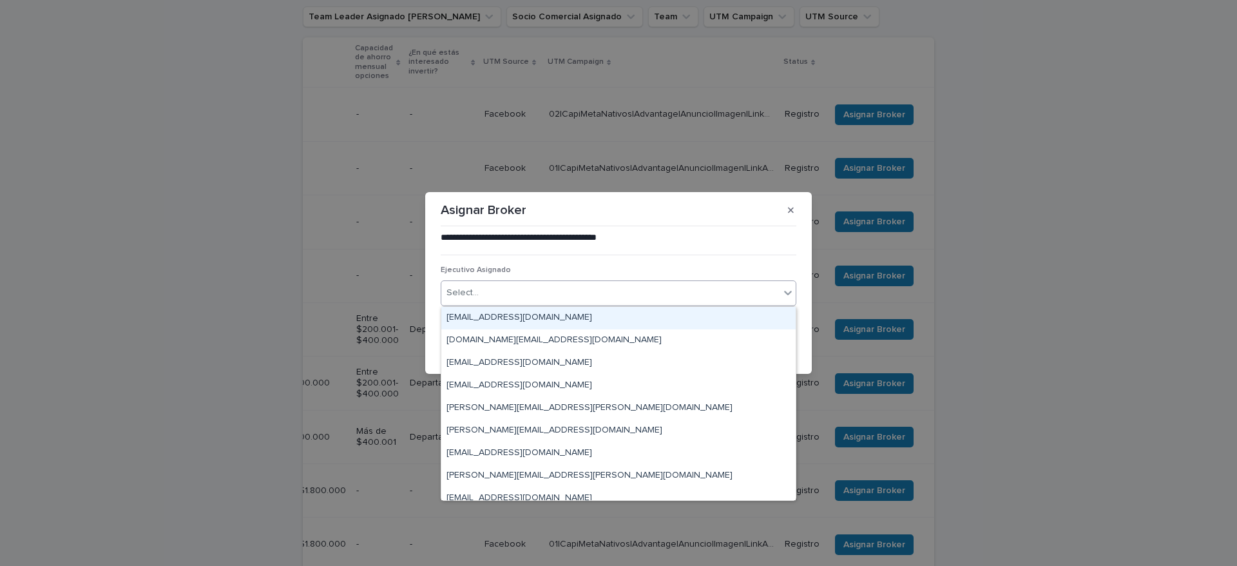
click at [539, 295] on div "Select..." at bounding box center [610, 292] width 338 height 21
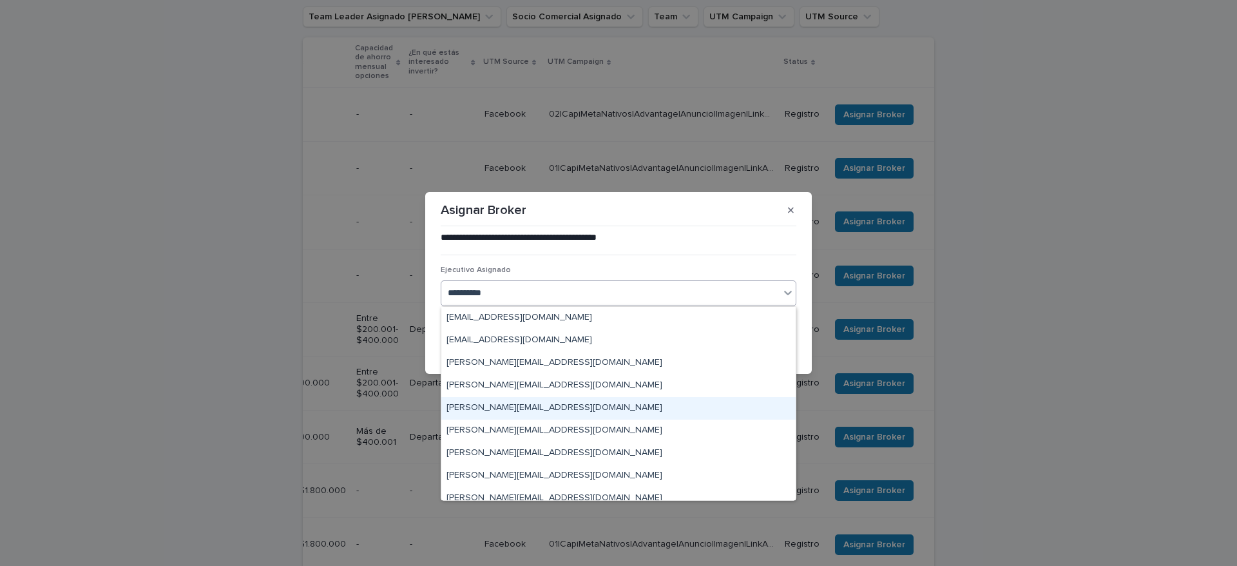
type input "**********"
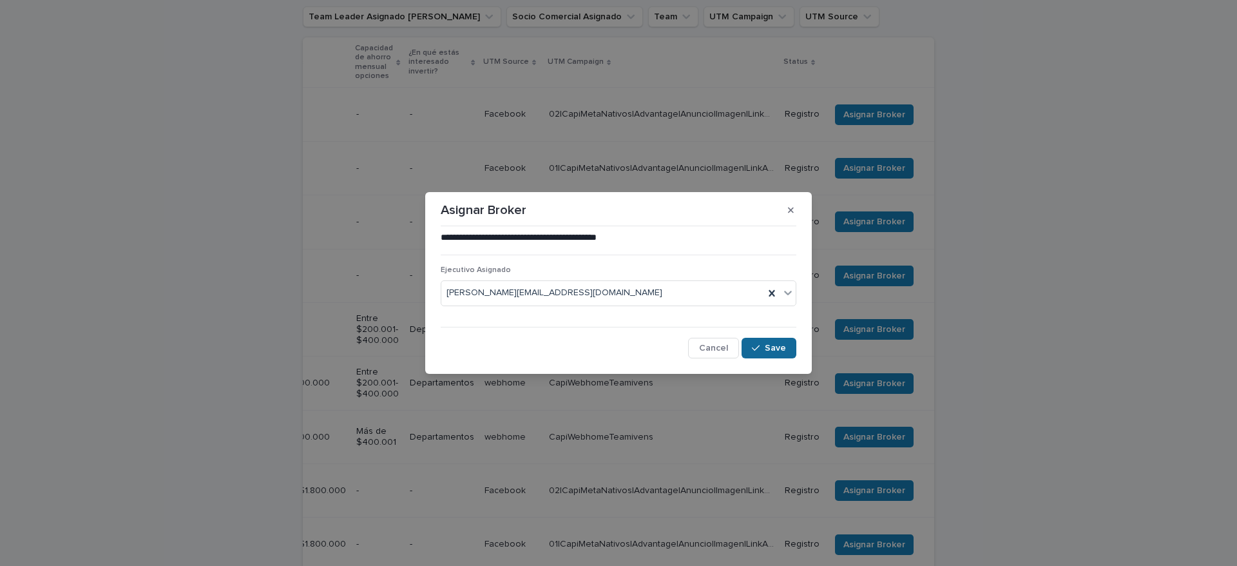
click at [763, 342] on button "Save" at bounding box center [768, 348] width 55 height 21
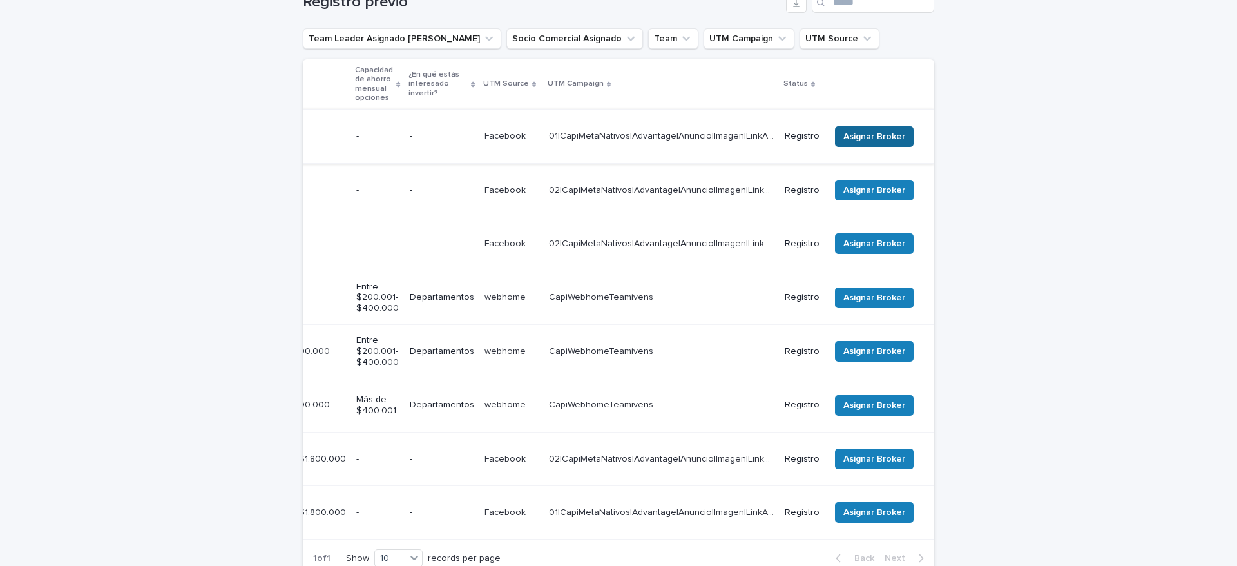
click at [875, 130] on span "Asignar Broker" at bounding box center [874, 136] width 62 height 13
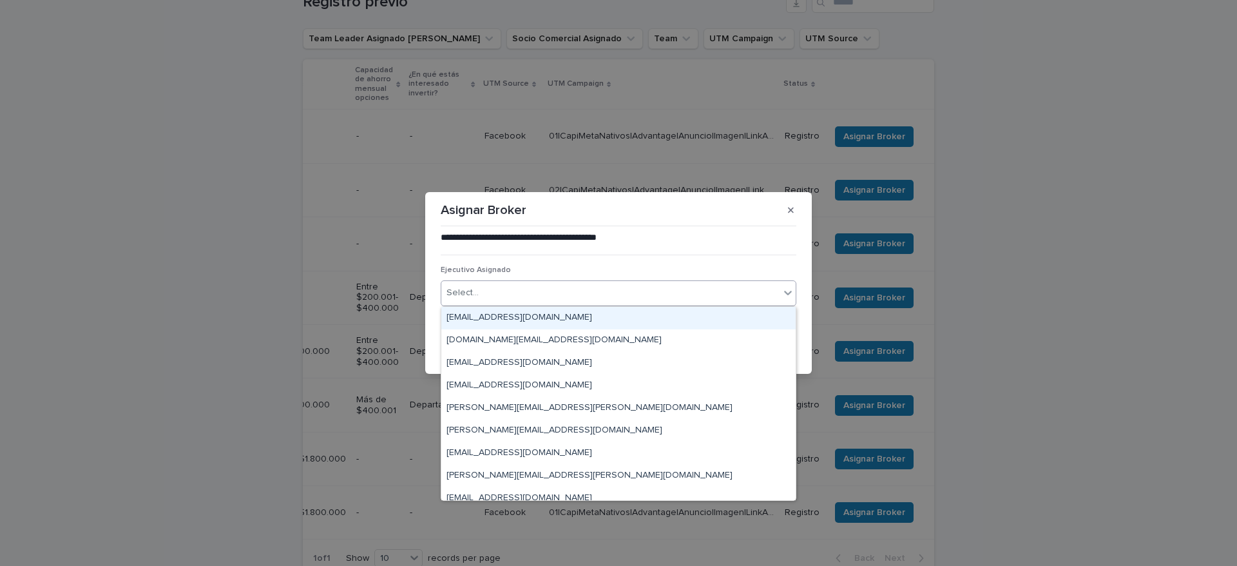
click at [496, 301] on div "Select..." at bounding box center [610, 292] width 338 height 21
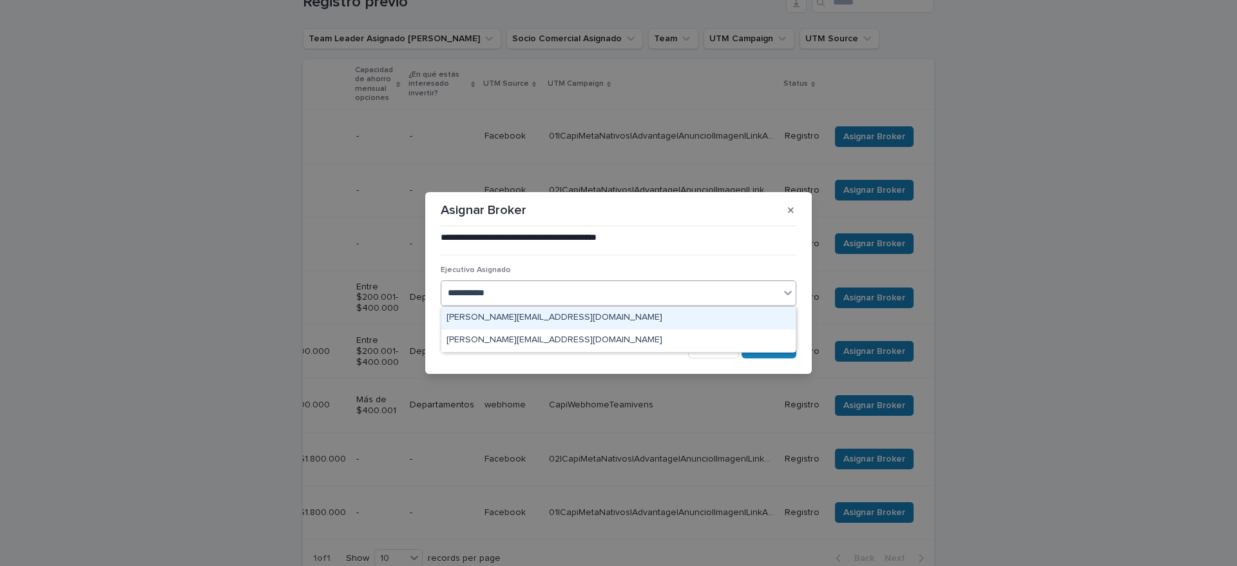
type input "**********"
click at [555, 321] on div "[PERSON_NAME][EMAIL_ADDRESS][DOMAIN_NAME]" at bounding box center [618, 318] width 354 height 23
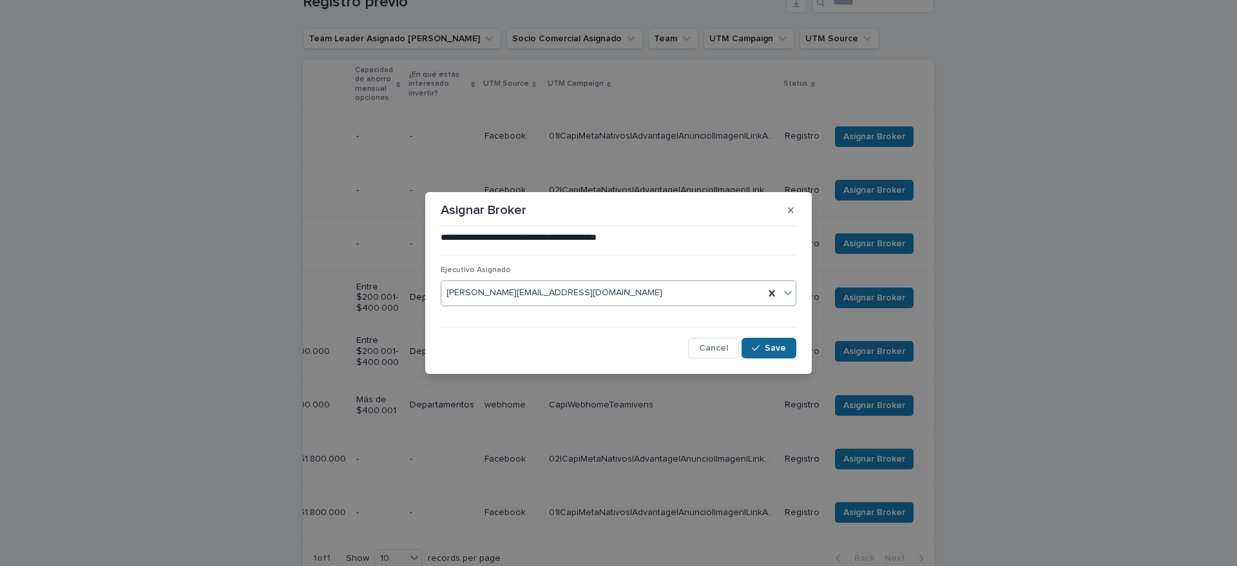
click at [780, 348] on span "Save" at bounding box center [775, 347] width 21 height 9
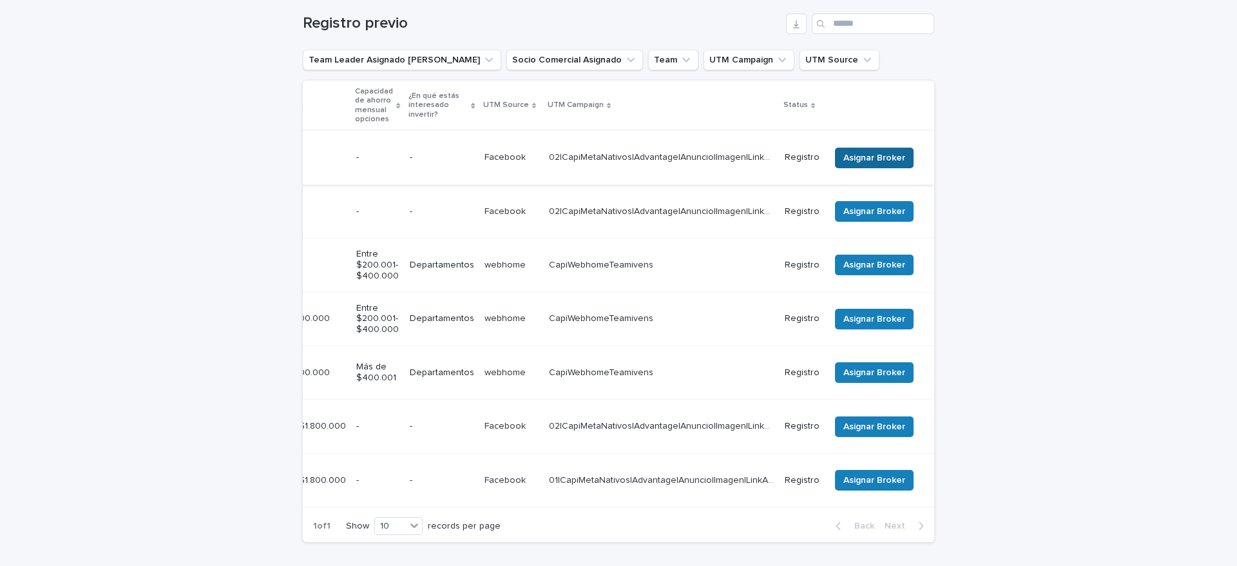
click at [872, 155] on span "Asignar Broker" at bounding box center [874, 157] width 62 height 13
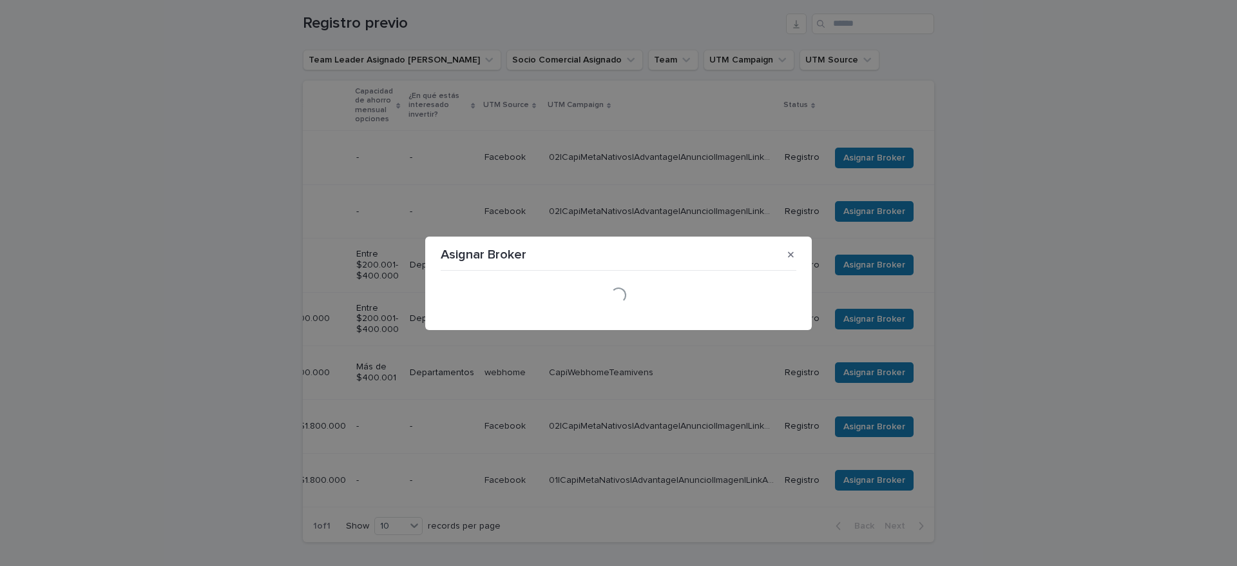
click at [576, 289] on div "Loading..." at bounding box center [619, 294] width 356 height 15
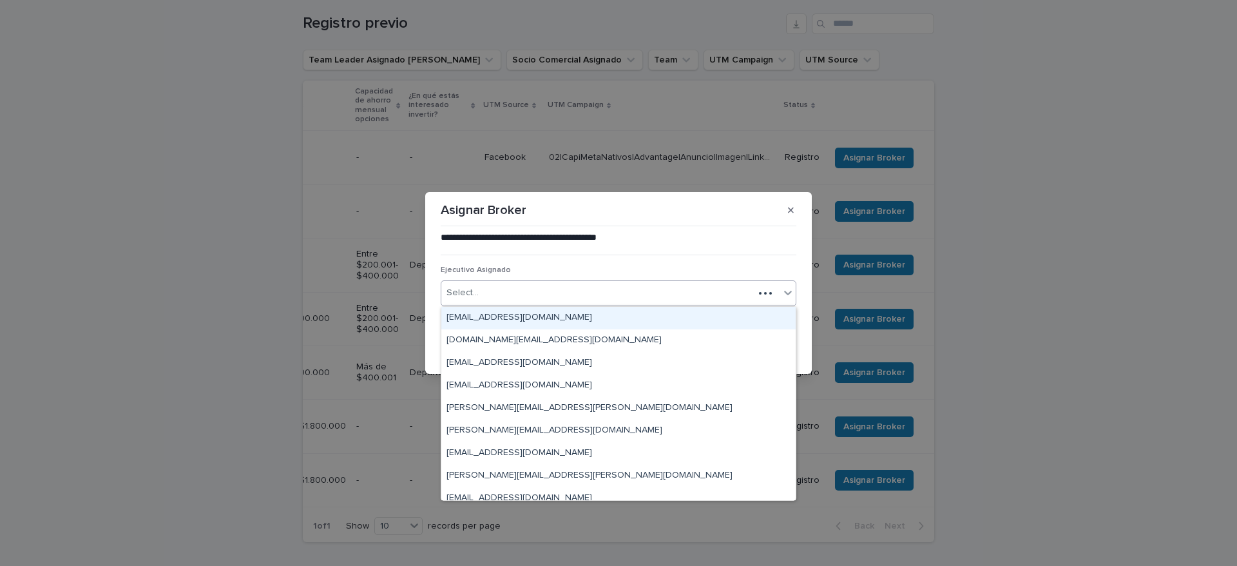
click at [576, 289] on div "Select..." at bounding box center [597, 292] width 312 height 21
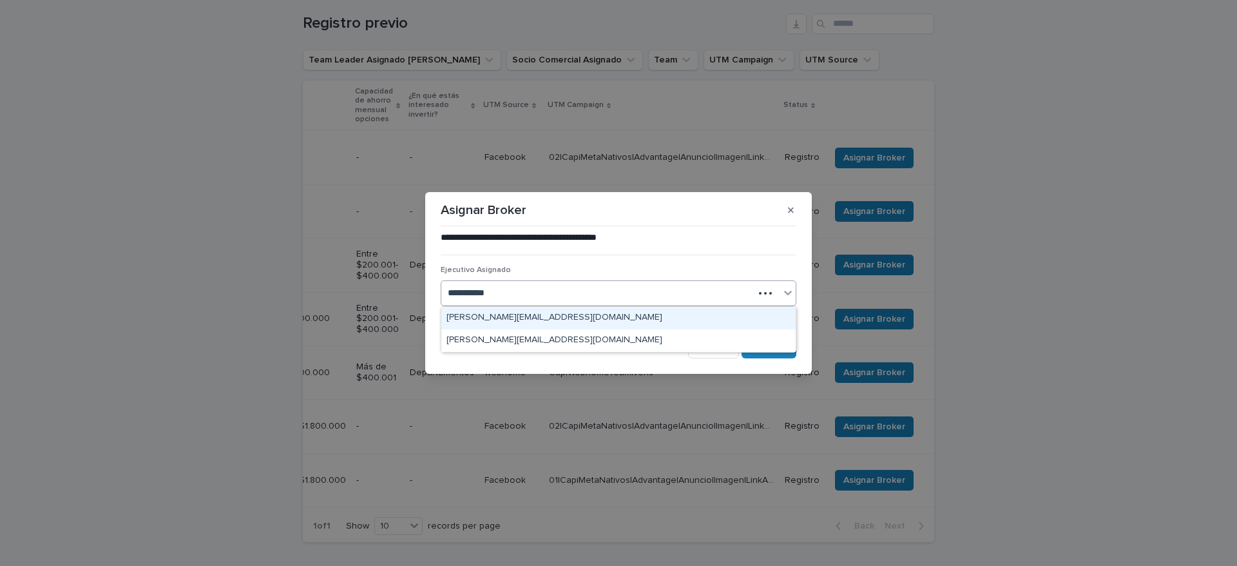
type input "**********"
click at [708, 325] on div "[PERSON_NAME][EMAIL_ADDRESS][DOMAIN_NAME]" at bounding box center [618, 318] width 354 height 23
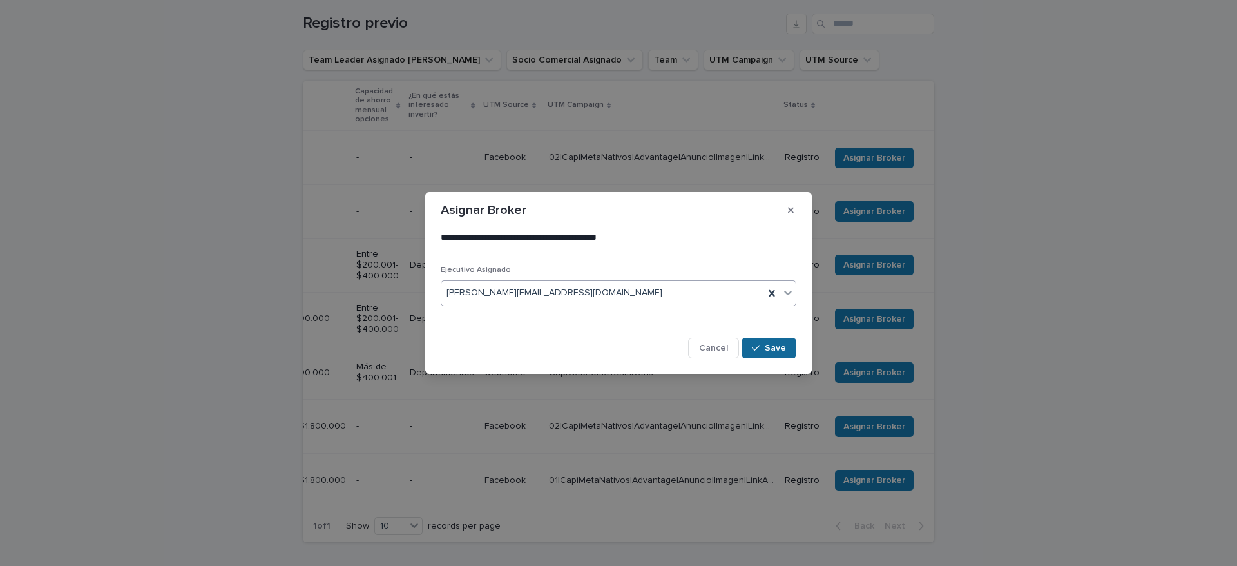
click at [783, 340] on button "Save" at bounding box center [768, 348] width 55 height 21
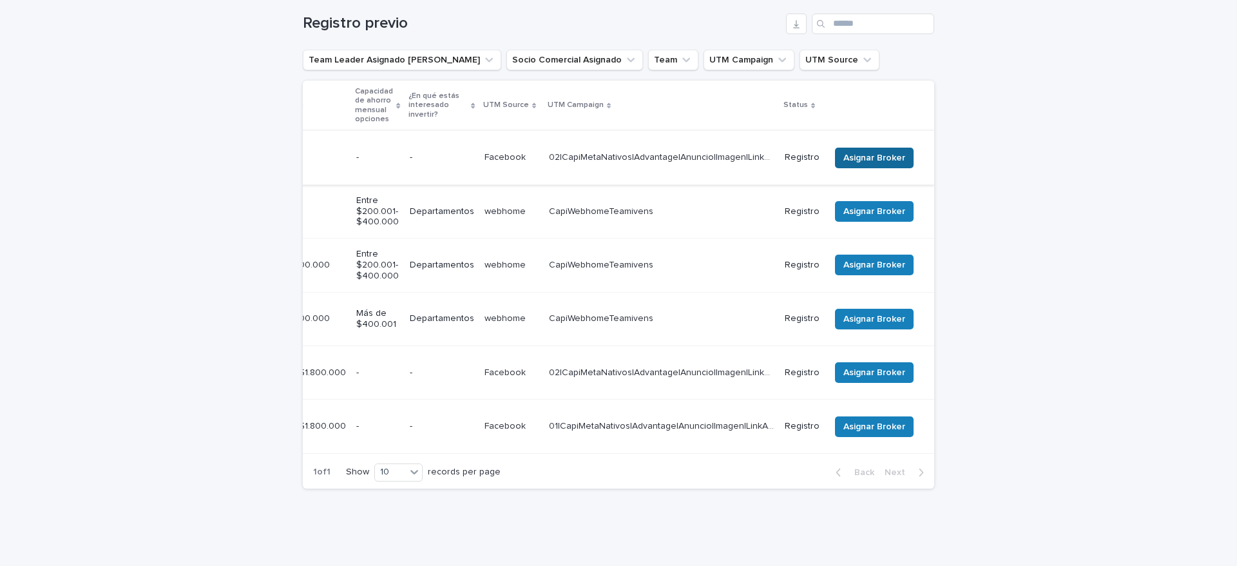
click at [854, 151] on span "Asignar Broker" at bounding box center [874, 157] width 62 height 13
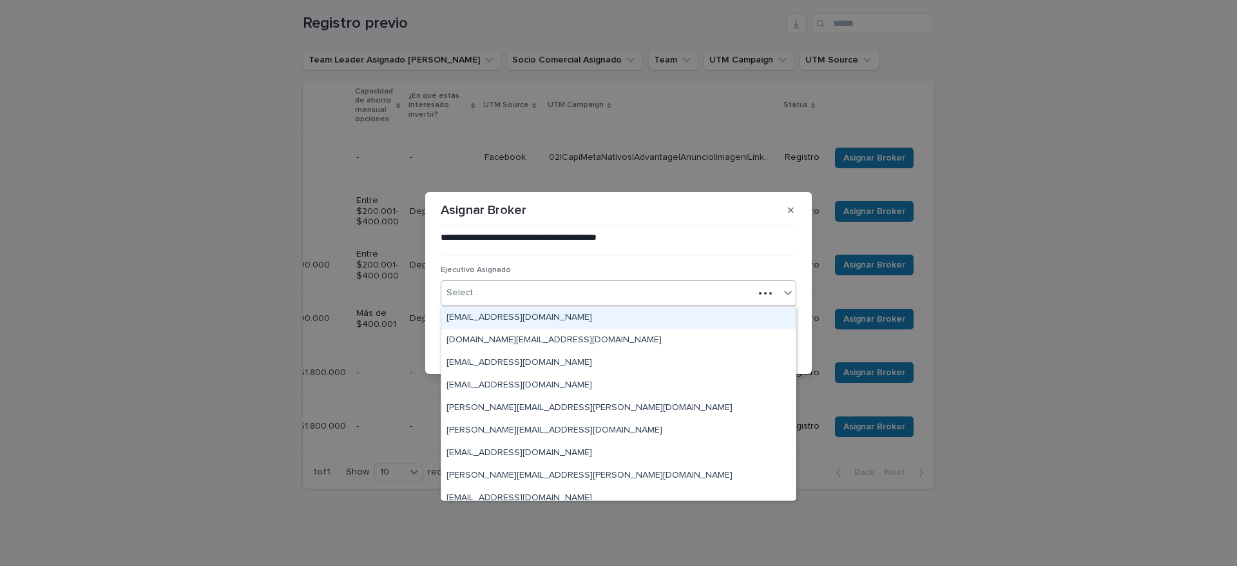
click at [504, 297] on div "Select..." at bounding box center [597, 292] width 312 height 21
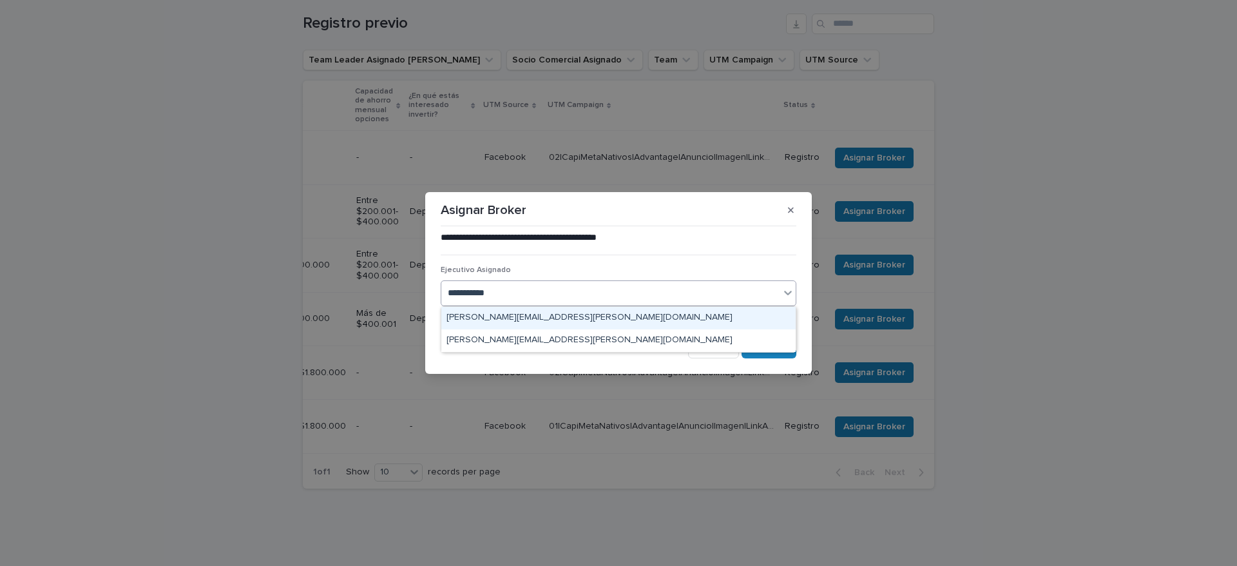
type input "**********"
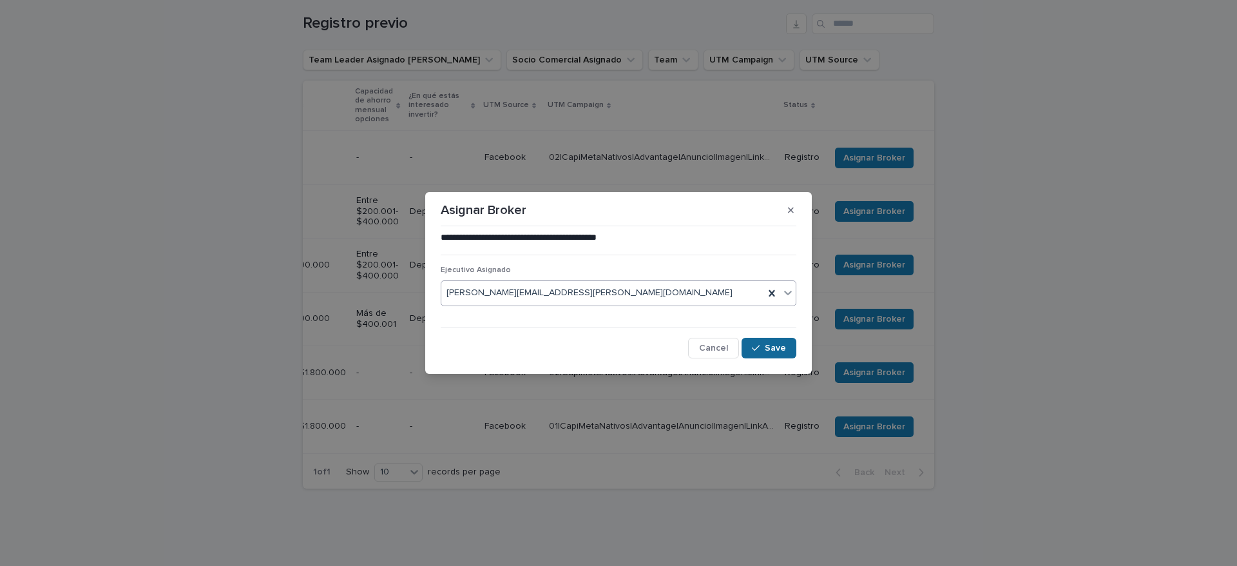
click at [784, 342] on button "Save" at bounding box center [768, 348] width 55 height 21
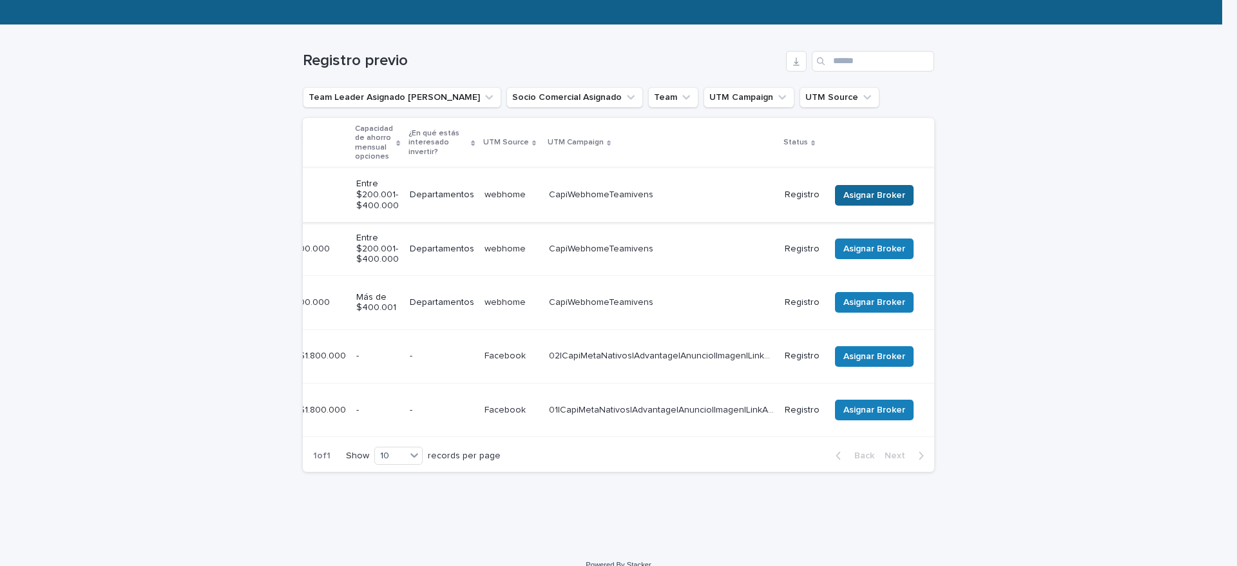
click at [855, 196] on span "Asignar Broker" at bounding box center [874, 195] width 62 height 13
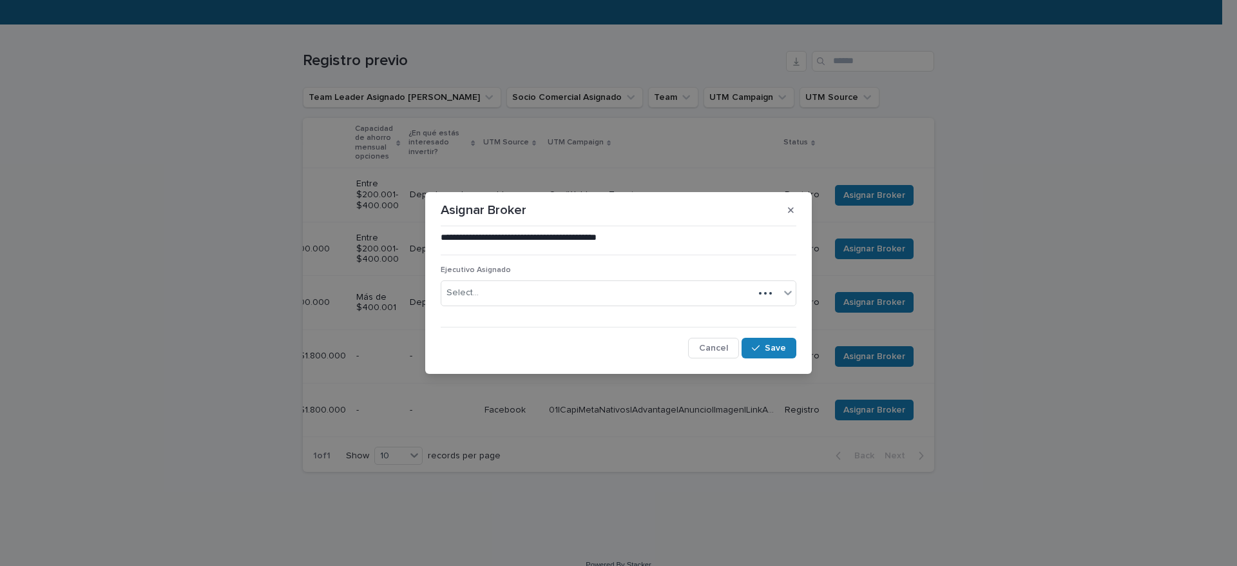
click at [494, 289] on div "Select..." at bounding box center [597, 292] width 312 height 21
type input "*********"
drag, startPoint x: 581, startPoint y: 323, endPoint x: 563, endPoint y: 292, distance: 35.8
click at [595, 304] on body "**********" at bounding box center [618, 283] width 1237 height 566
drag, startPoint x: 559, startPoint y: 290, endPoint x: 374, endPoint y: 285, distance: 184.9
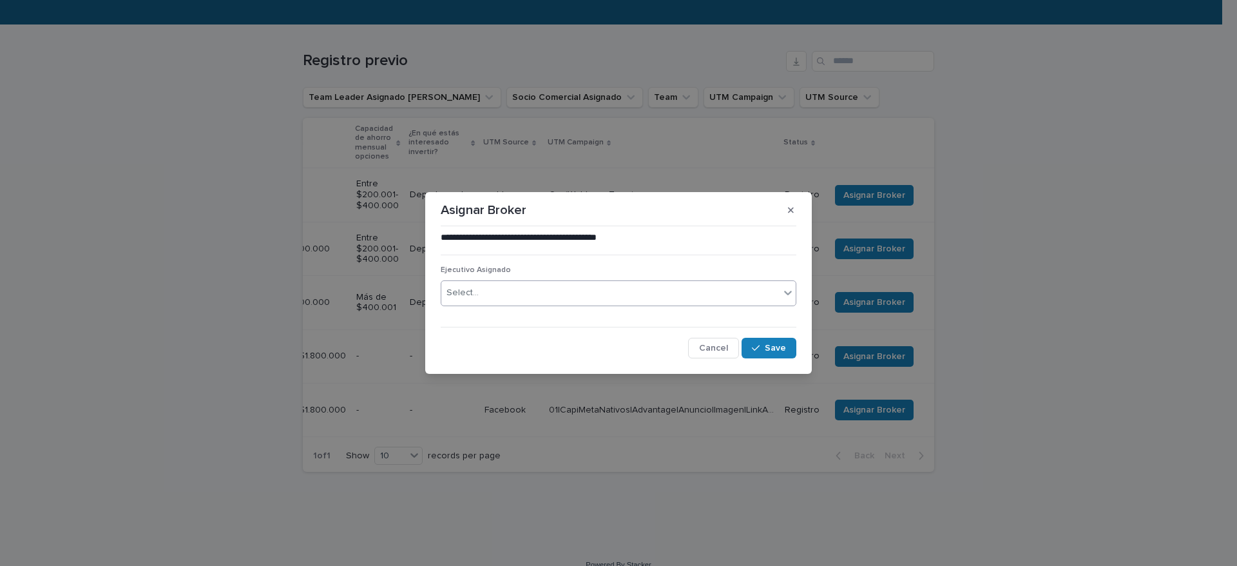
click at [374, 285] on div "**********" at bounding box center [618, 283] width 1237 height 566
click at [477, 290] on div "Select..." at bounding box center [610, 292] width 338 height 21
type input "*"
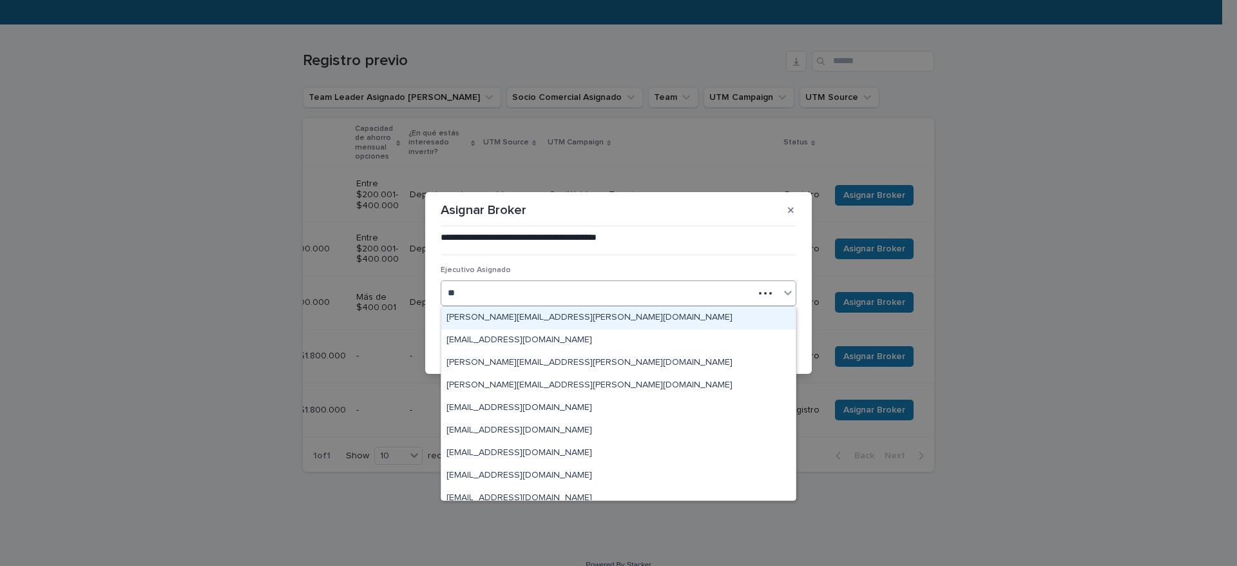
type input "*"
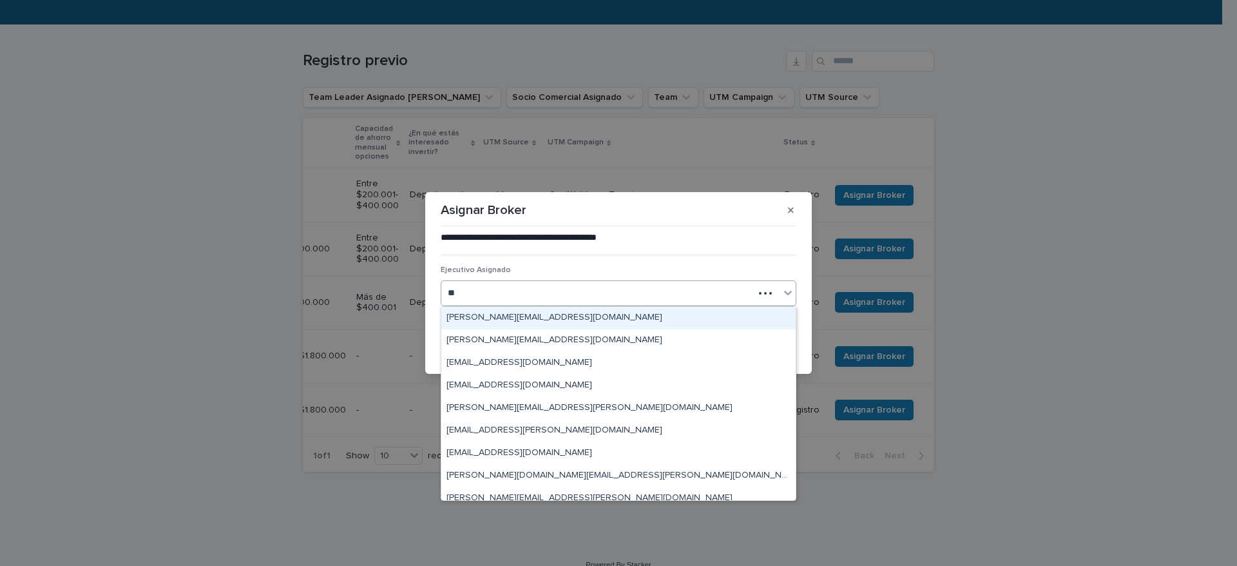
type input "*"
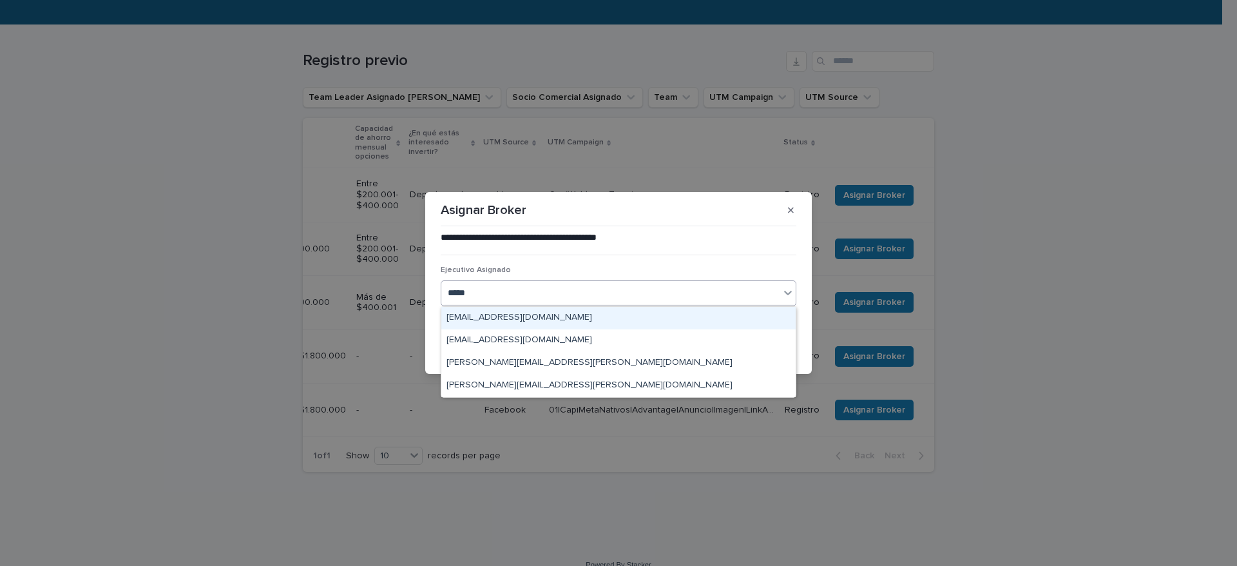
type input "******"
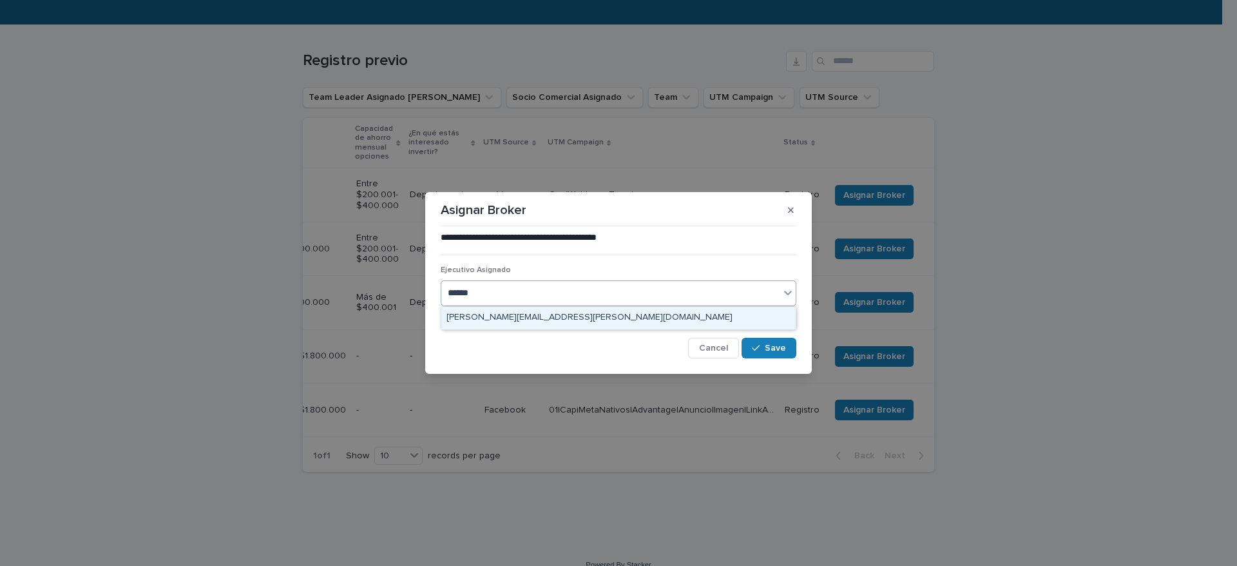
click at [527, 314] on div "[PERSON_NAME][EMAIL_ADDRESS][PERSON_NAME][DOMAIN_NAME]" at bounding box center [618, 318] width 354 height 23
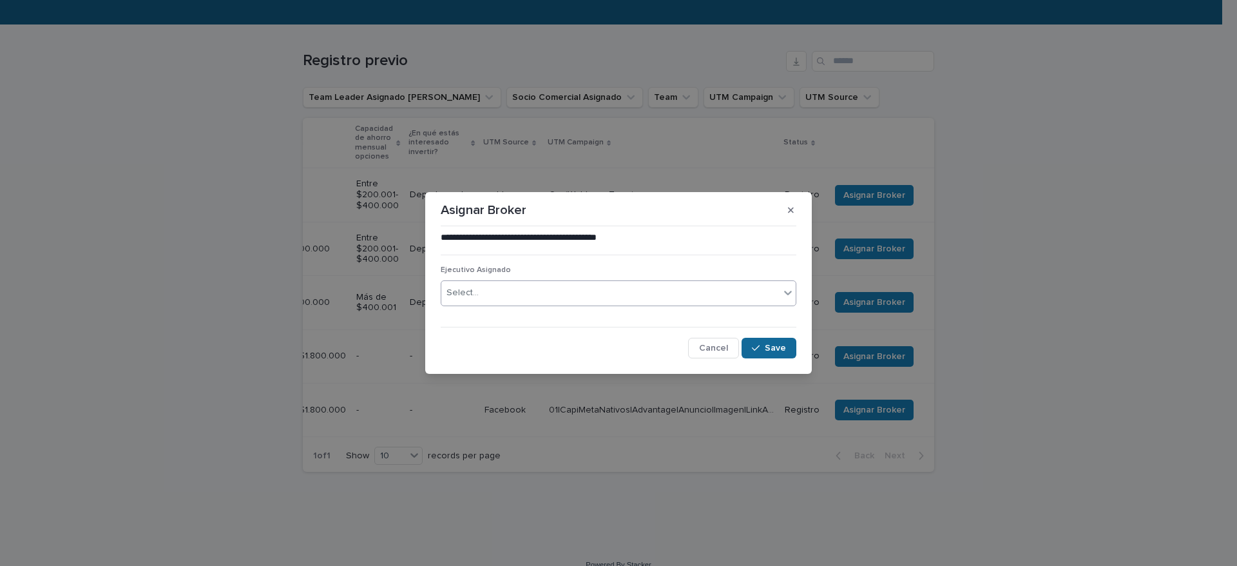
click at [778, 348] on span "Save" at bounding box center [775, 347] width 21 height 9
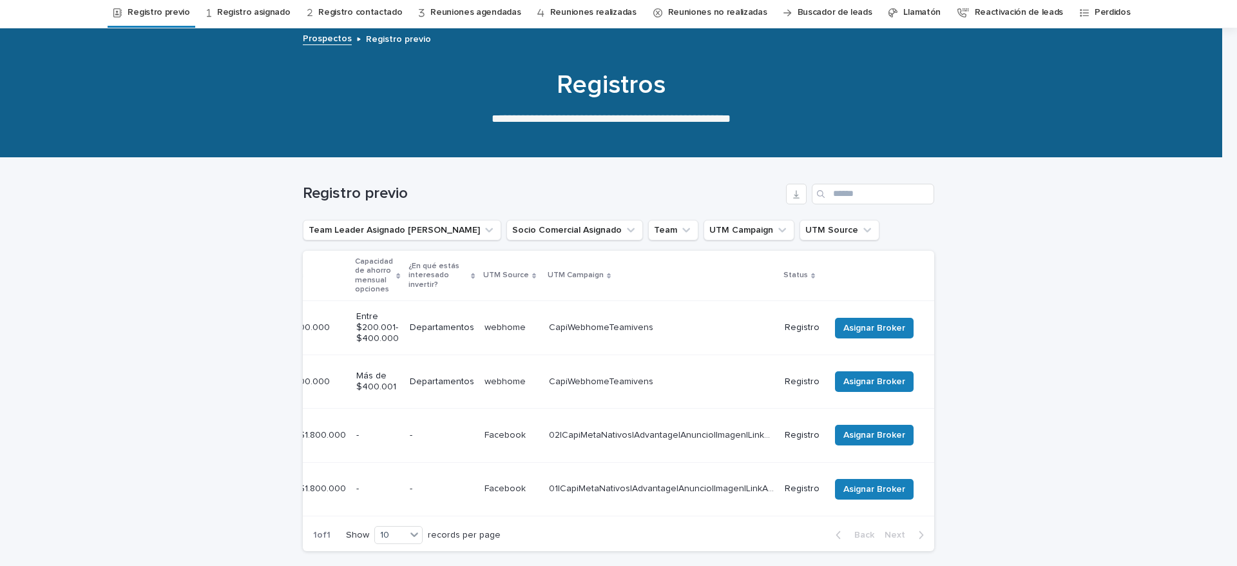
scroll to position [26, 0]
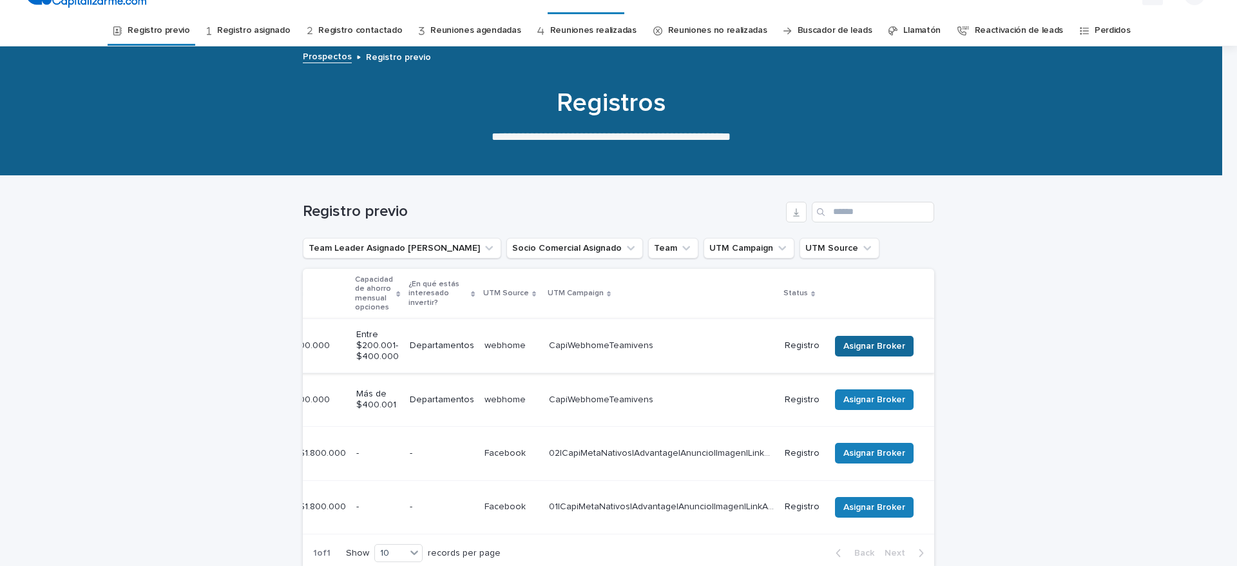
click at [850, 345] on span "Asignar Broker" at bounding box center [874, 345] width 62 height 13
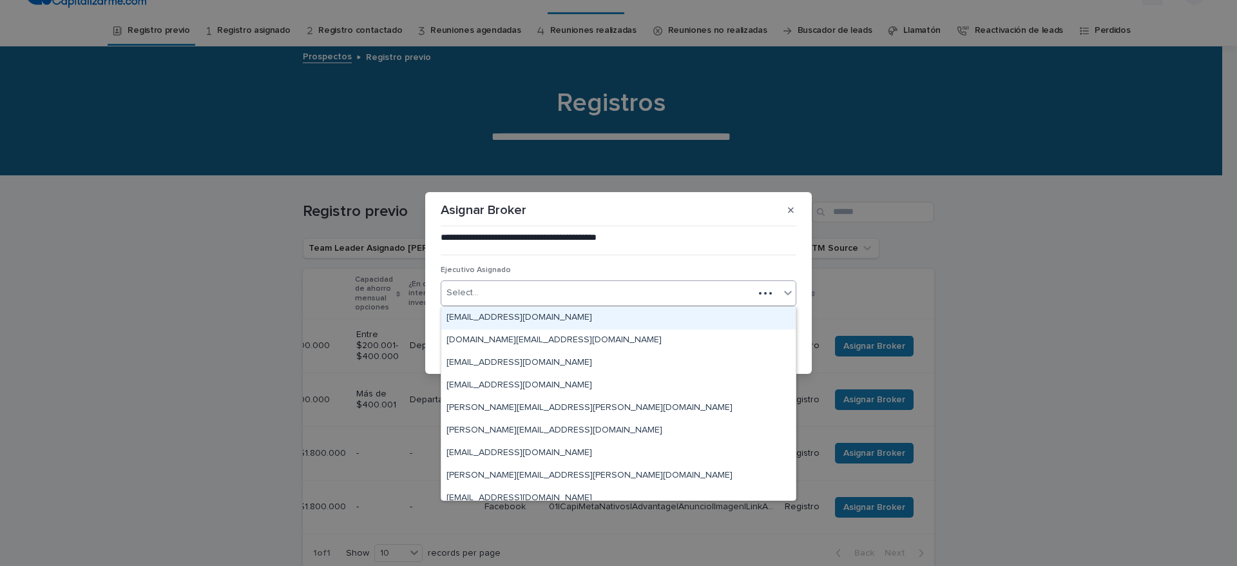
click at [526, 299] on div "Select..." at bounding box center [597, 292] width 312 height 21
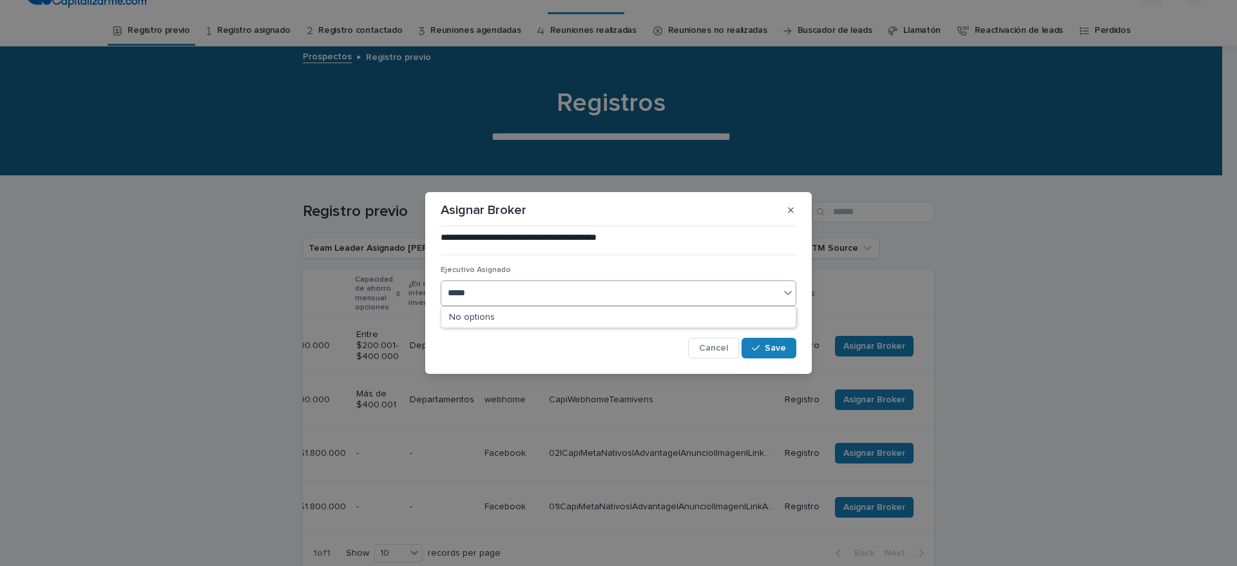
type input "******"
click at [627, 314] on div "[PERSON_NAME][EMAIL_ADDRESS][PERSON_NAME][DOMAIN_NAME]" at bounding box center [618, 318] width 354 height 23
click at [767, 338] on button "Save" at bounding box center [768, 348] width 55 height 21
click at [848, 347] on div "**********" at bounding box center [618, 283] width 1237 height 566
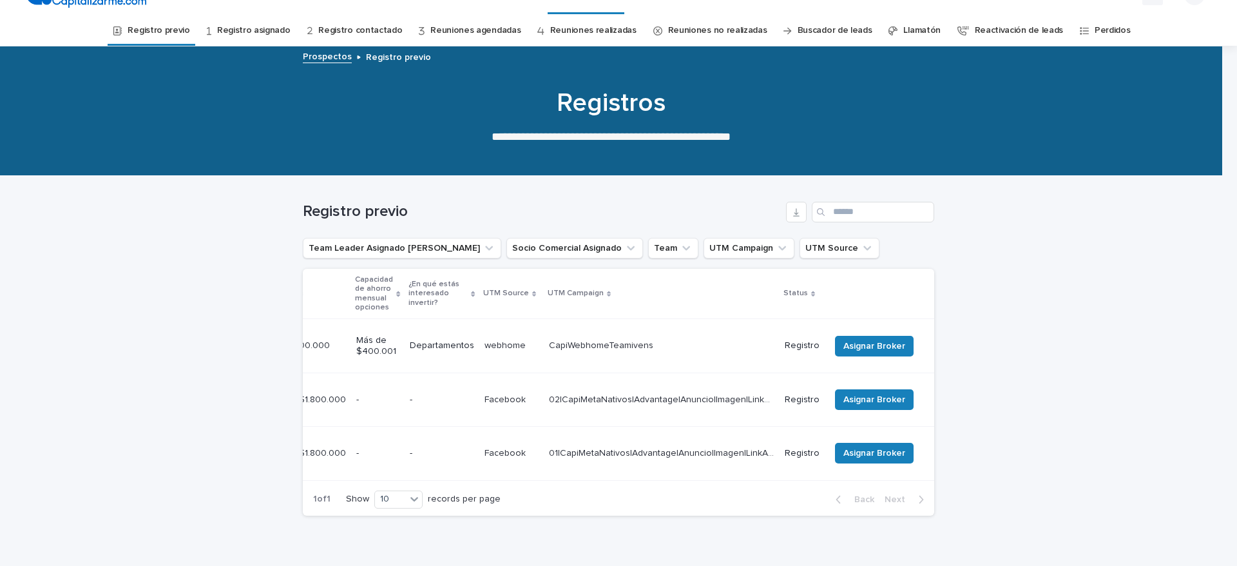
scroll to position [0, 486]
click at [897, 336] on button "Asignar Broker" at bounding box center [874, 346] width 79 height 21
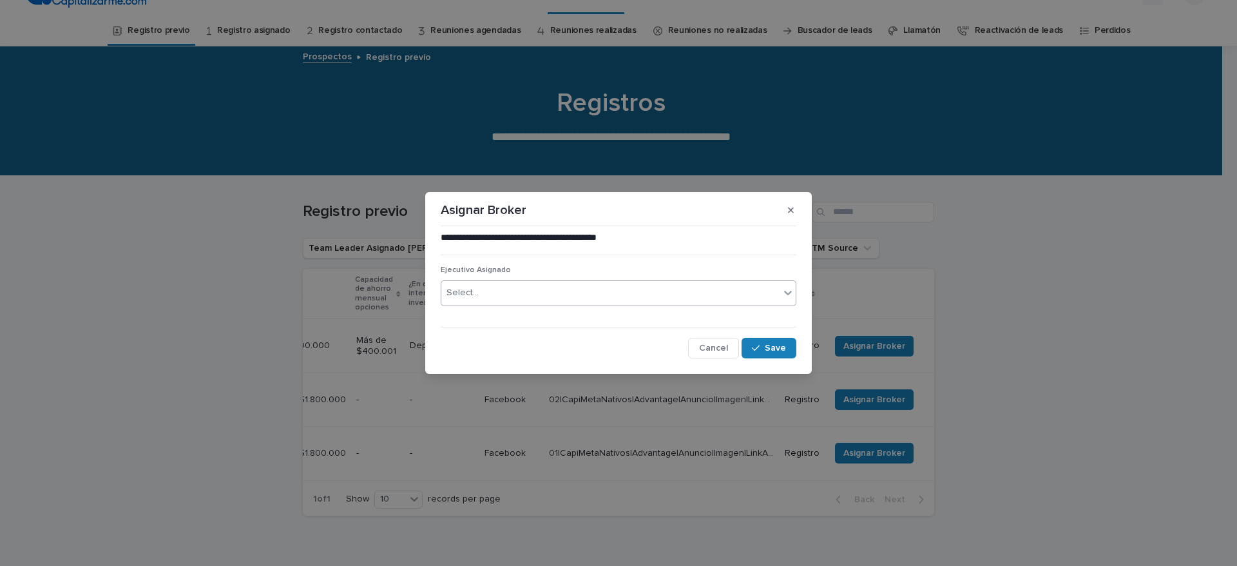
click at [601, 301] on div "Select..." at bounding box center [610, 292] width 338 height 21
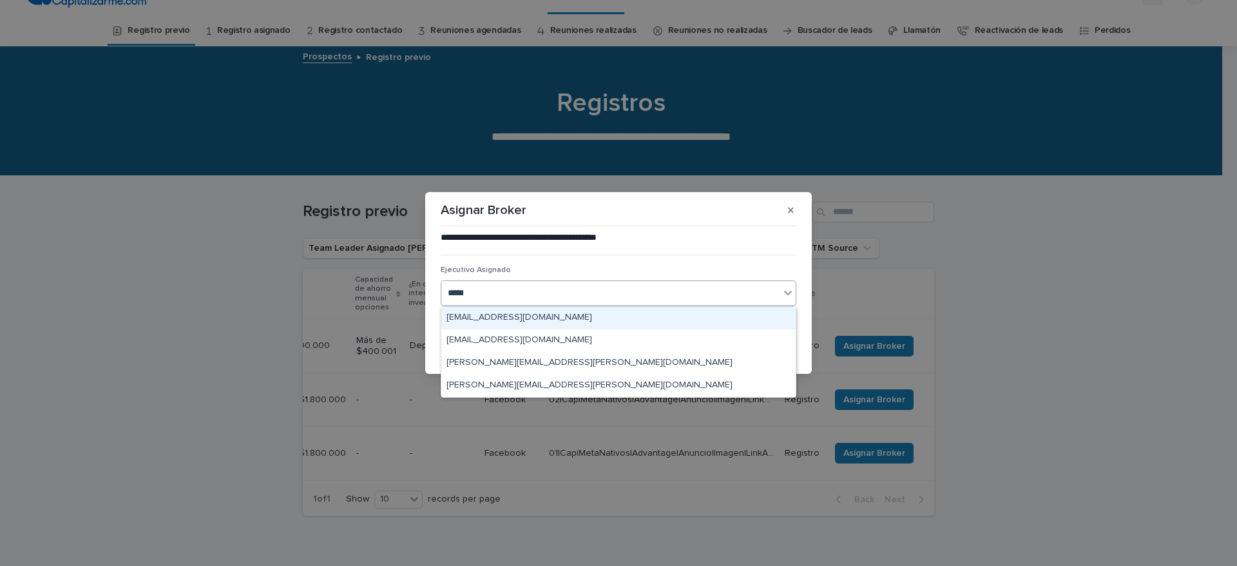
type input "******"
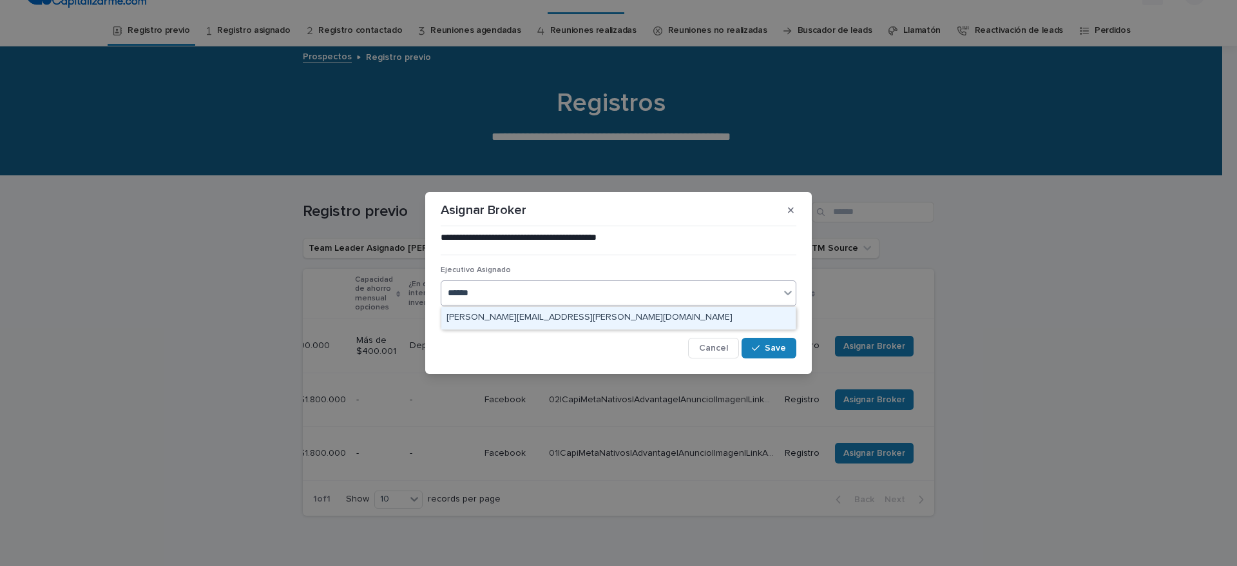
click at [572, 320] on div "[PERSON_NAME][EMAIL_ADDRESS][PERSON_NAME][DOMAIN_NAME]" at bounding box center [618, 318] width 354 height 23
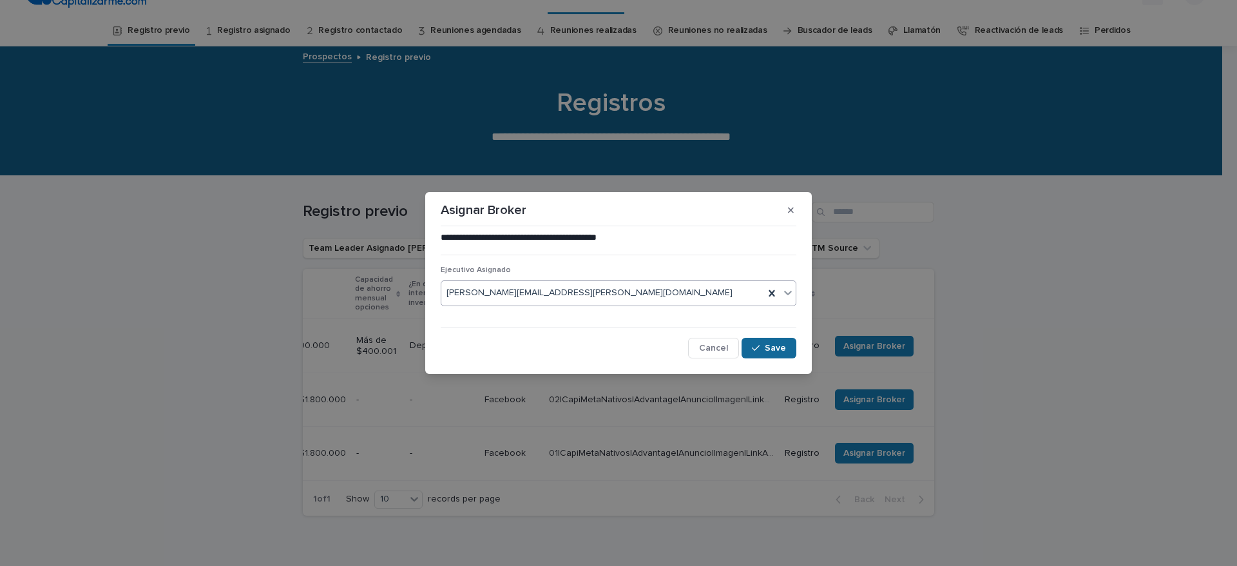
click at [759, 350] on icon "button" at bounding box center [756, 347] width 8 height 9
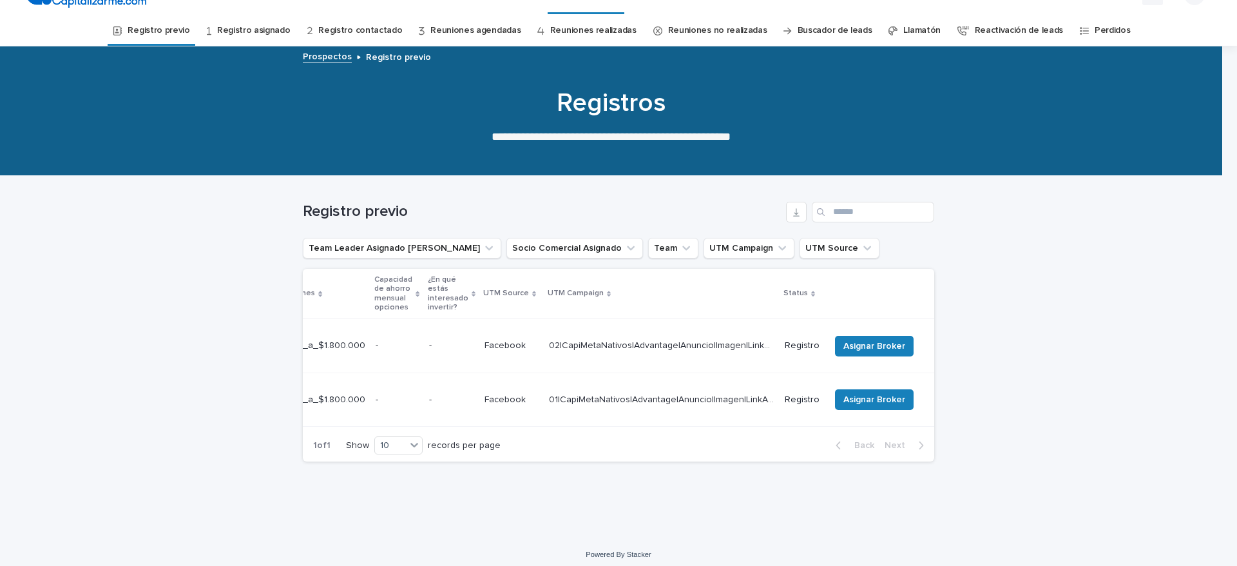
scroll to position [0, 440]
click at [877, 339] on span "Asignar Broker" at bounding box center [881, 345] width 62 height 13
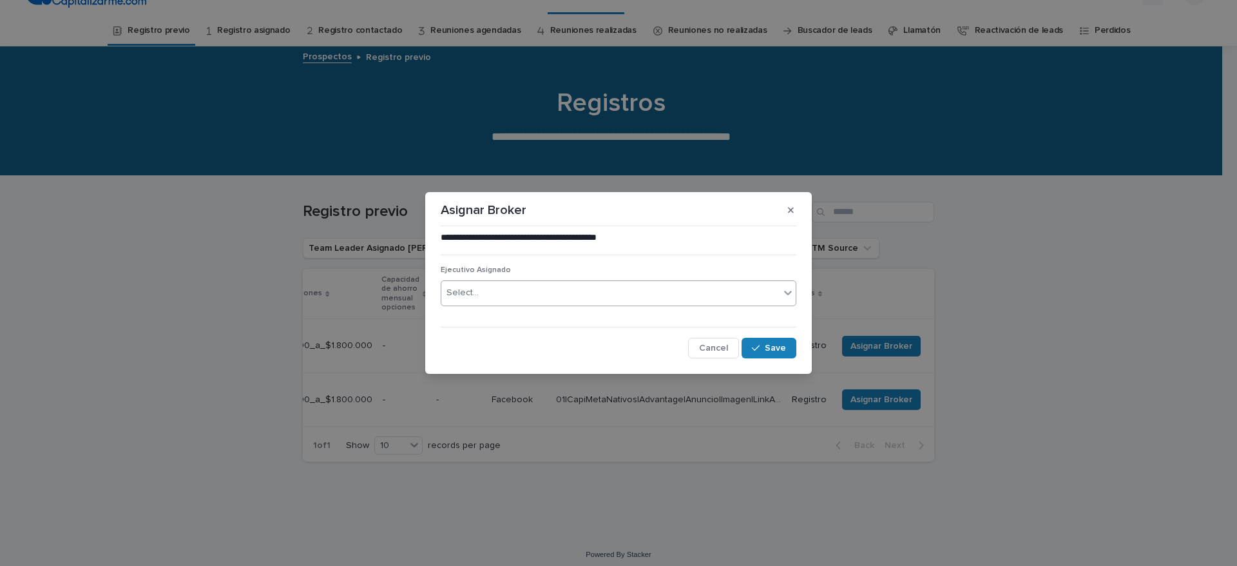
click at [787, 295] on icon at bounding box center [787, 292] width 13 height 13
type input "*"
type input "******"
click at [494, 304] on div "[PERSON_NAME].a" at bounding box center [619, 293] width 356 height 26
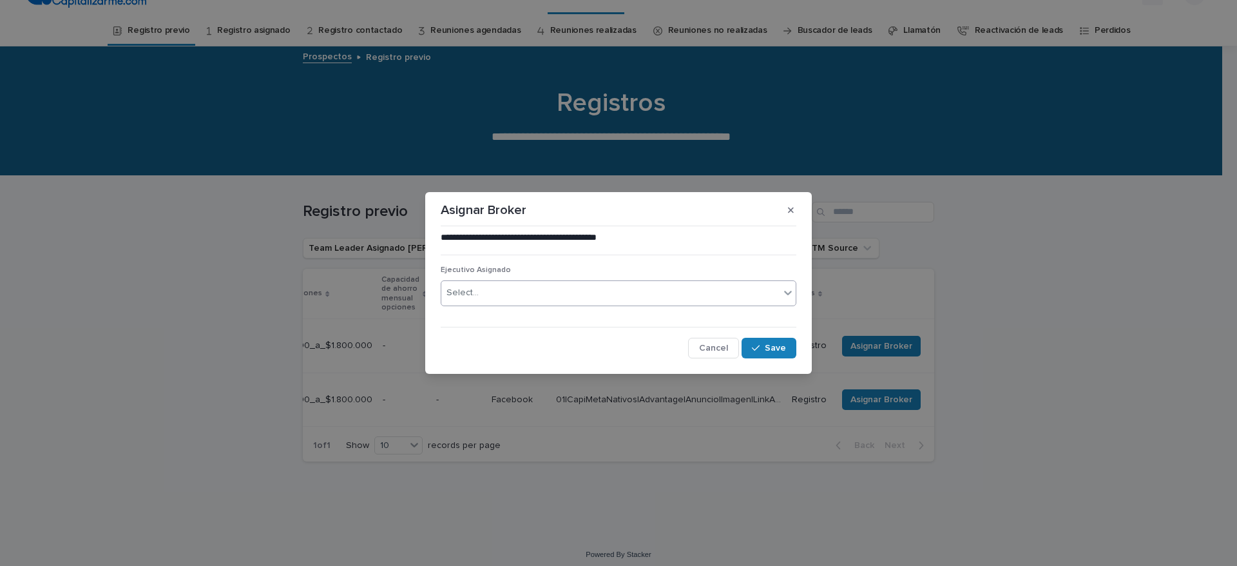
click at [504, 297] on div "Select..." at bounding box center [610, 292] width 338 height 21
type input "*****"
type input "******"
click at [615, 319] on div "[PERSON_NAME][EMAIL_ADDRESS][PERSON_NAME][DOMAIN_NAME]" at bounding box center [618, 318] width 354 height 23
click at [781, 354] on button "Save" at bounding box center [768, 348] width 55 height 21
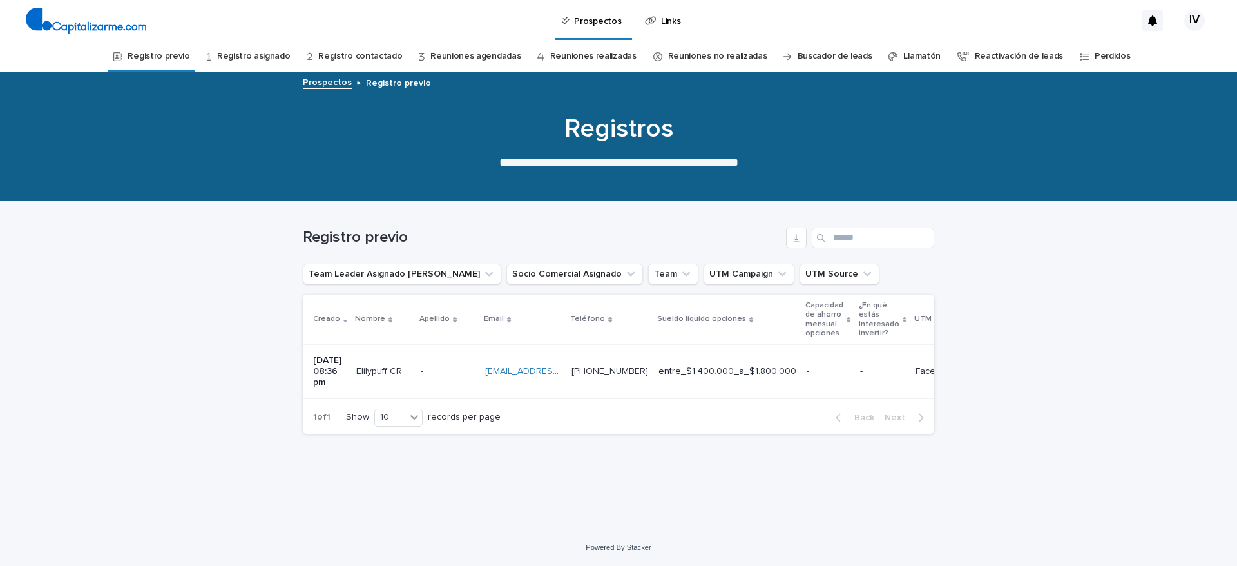
scroll to position [0, 431]
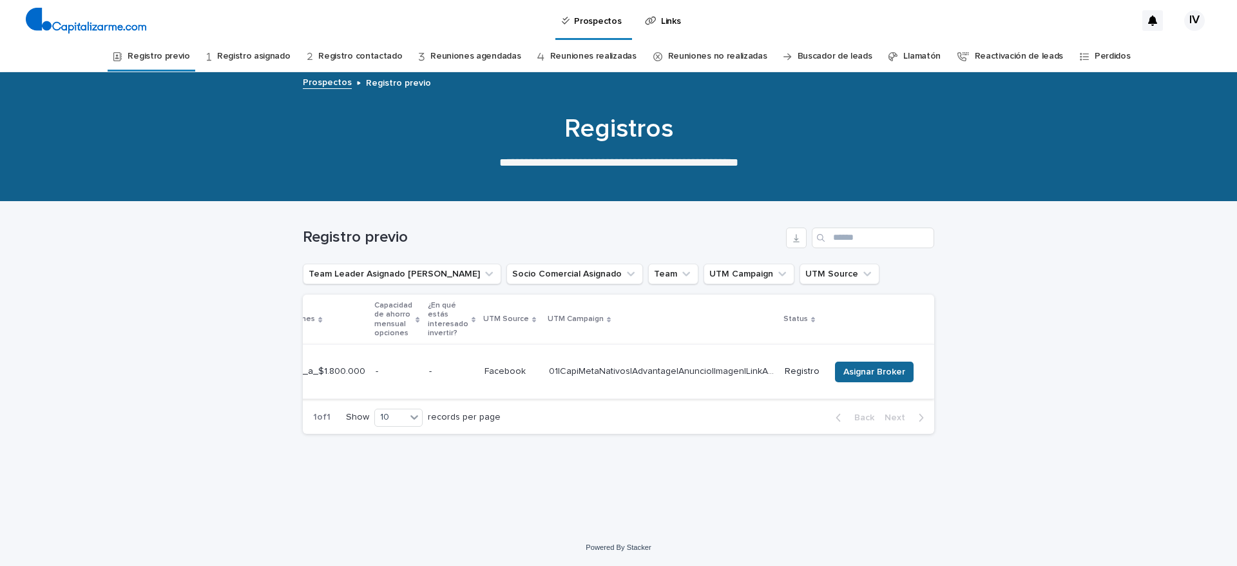
click at [867, 365] on span "Asignar Broker" at bounding box center [874, 371] width 62 height 13
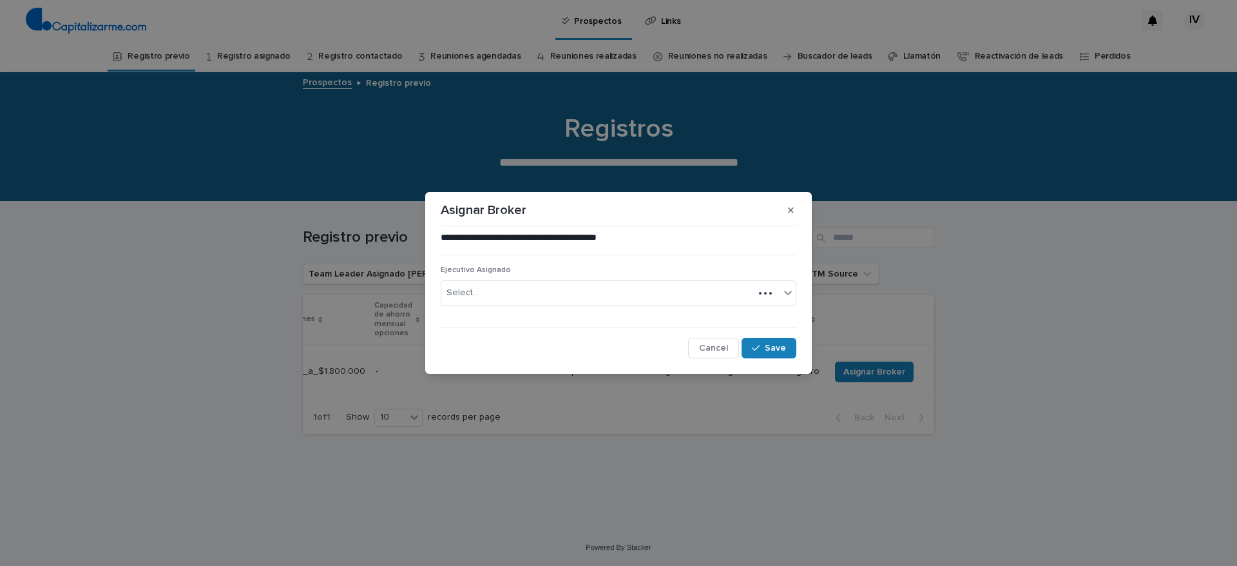
click at [549, 287] on div "Select..." at bounding box center [597, 292] width 312 height 21
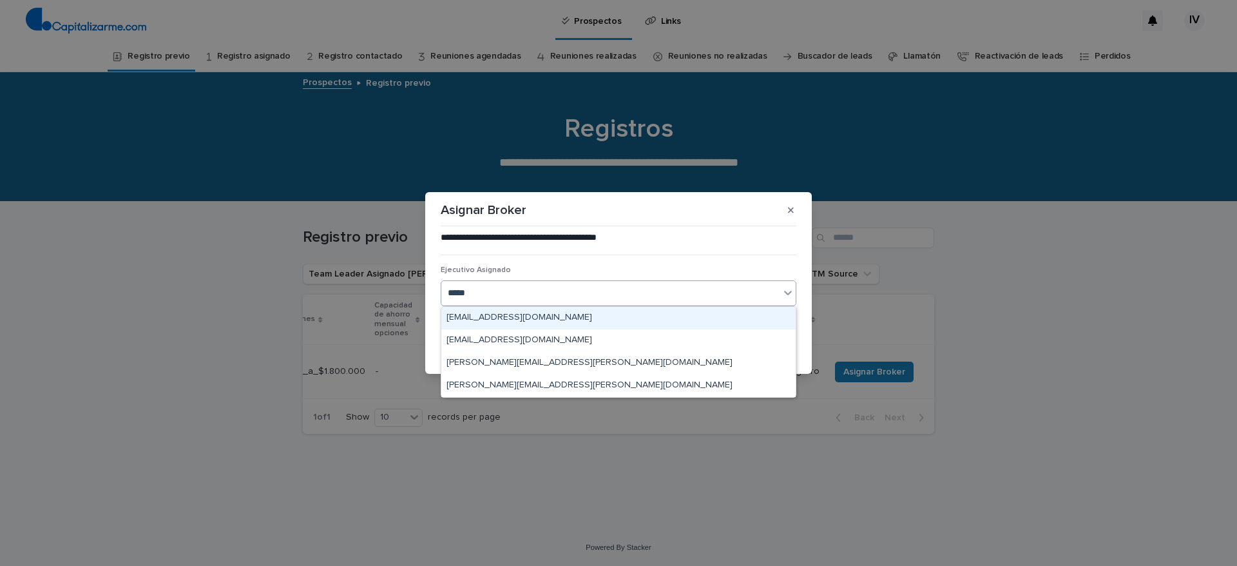
type input "******"
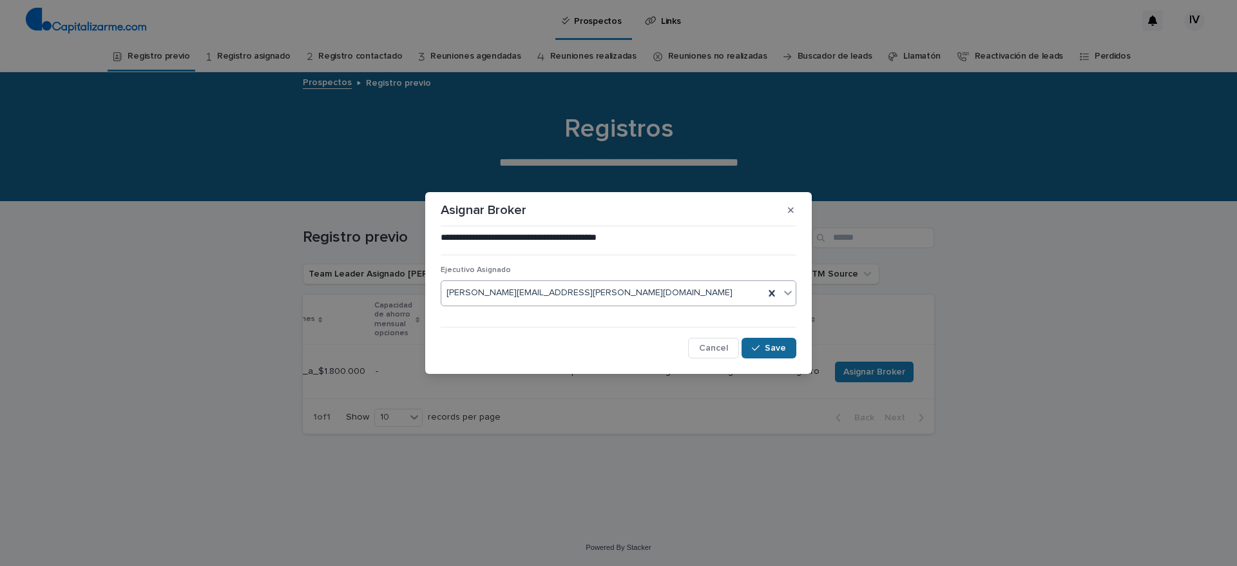
click at [759, 352] on icon "button" at bounding box center [756, 347] width 8 height 9
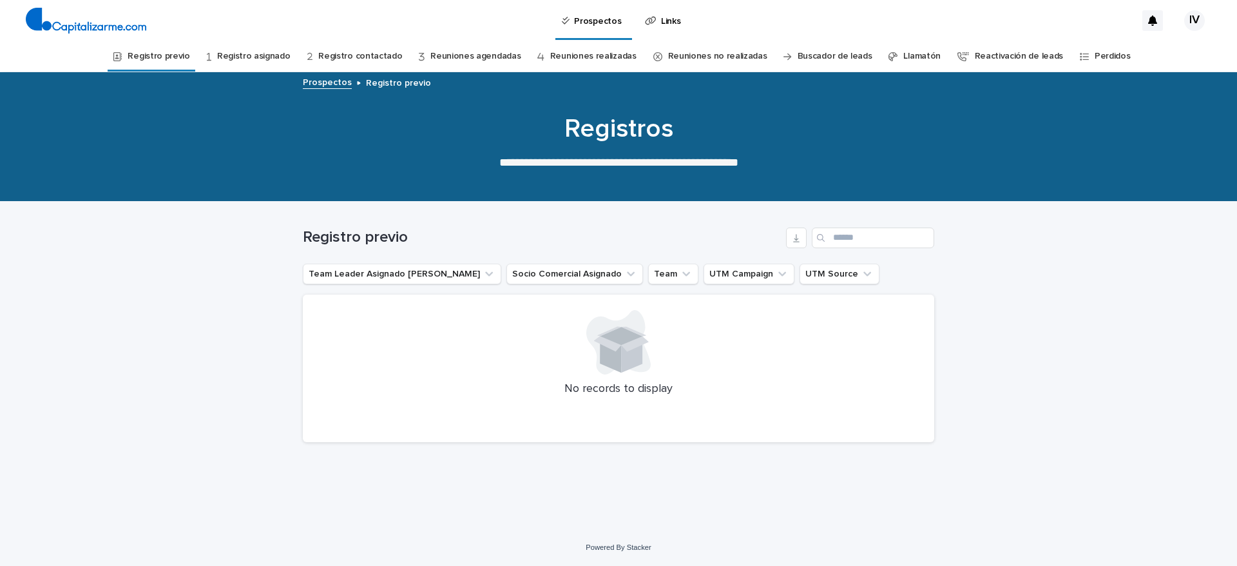
click at [694, 512] on div "Loading... Saving… Loading... Saving… Registro previo Team Leader Asignado LLam…" at bounding box center [618, 365] width 1237 height 327
